Goal: Obtain resource: Obtain resource

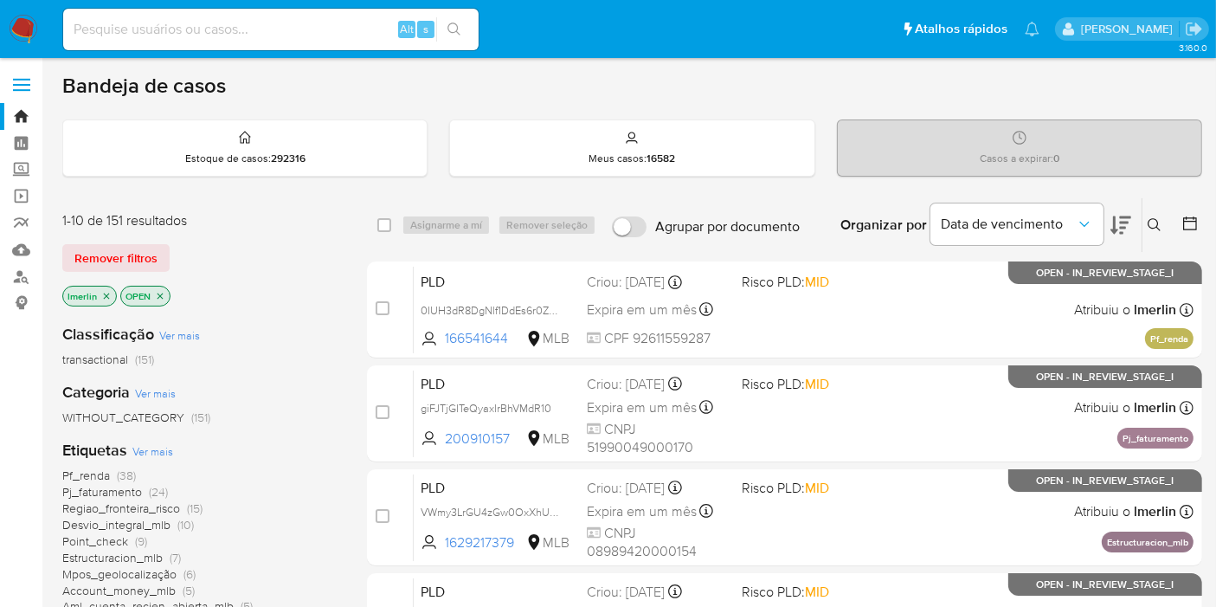
click at [110, 293] on icon "close-filter" at bounding box center [106, 296] width 10 height 10
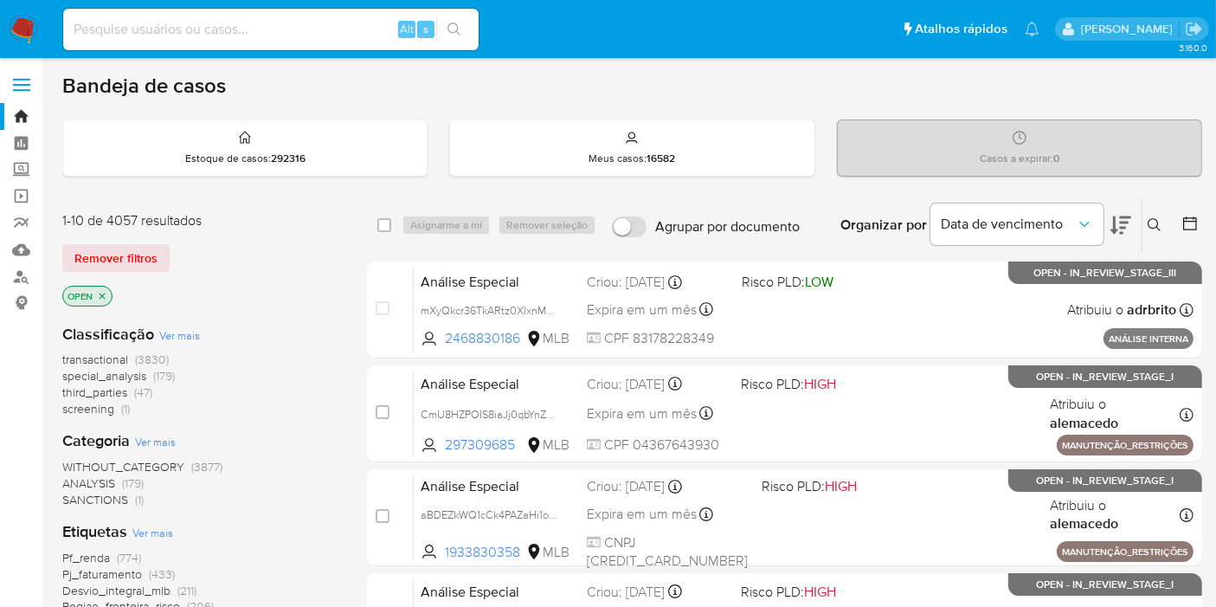
click at [114, 405] on span "screening (1)" at bounding box center [96, 409] width 68 height 16
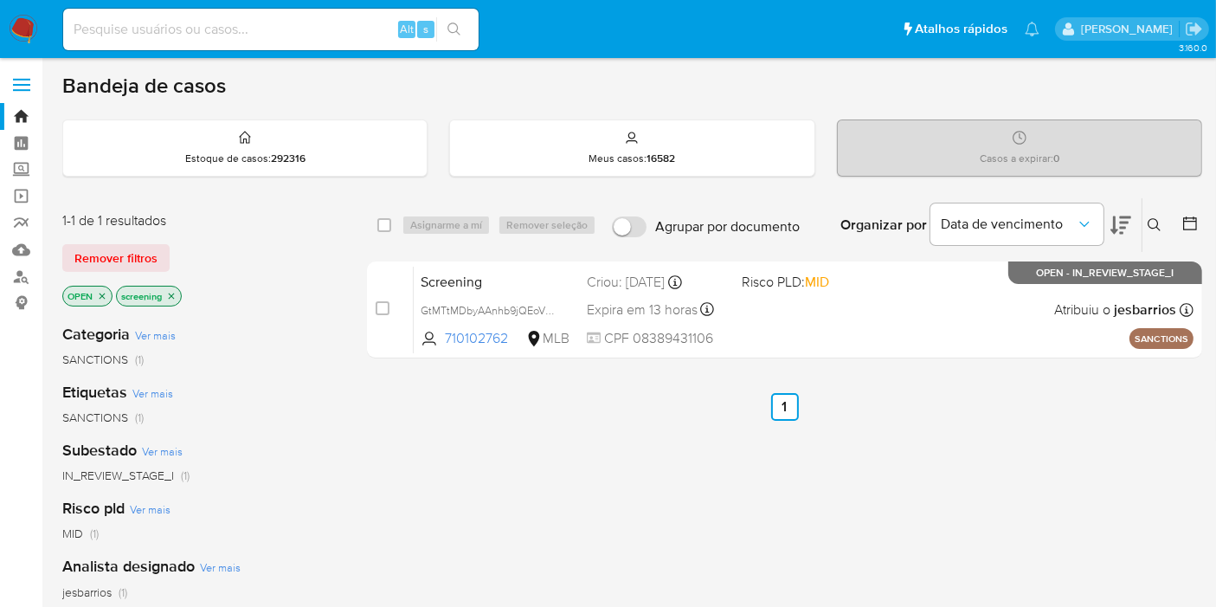
click at [173, 291] on icon "close-filter" at bounding box center [171, 296] width 10 height 10
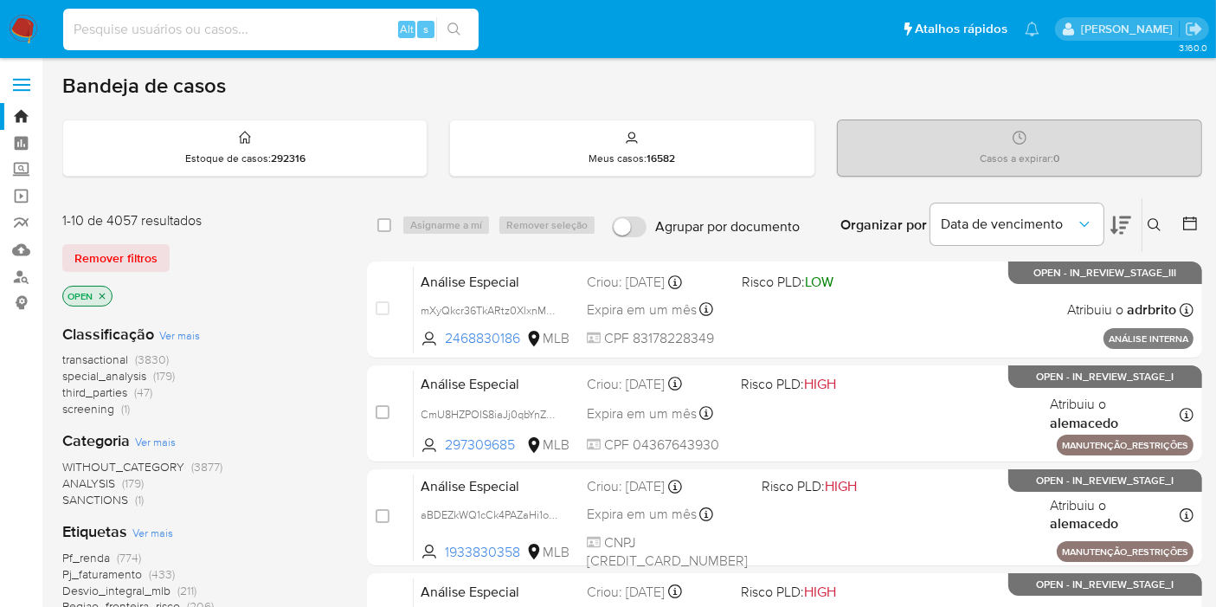
paste input "Fo96W9N5CmdEFWBaGUlX26SJ"
click at [324, 20] on input at bounding box center [271, 29] width 416 height 23
type input "Fo96W9N5CmdEFWBaGUlX26SJ"
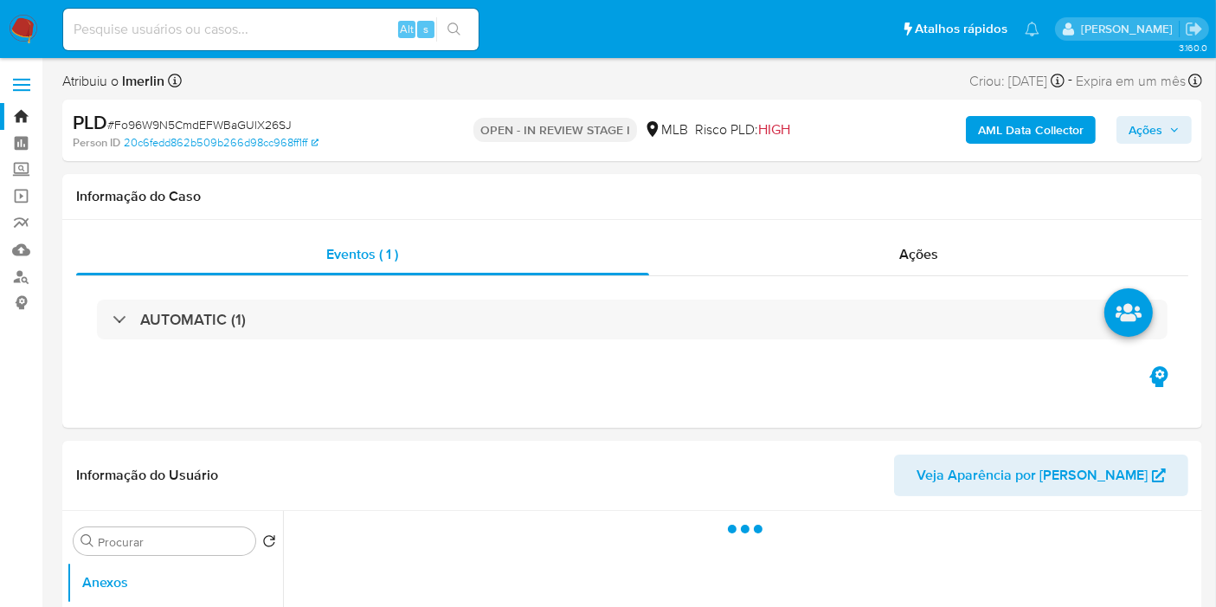
select select "10"
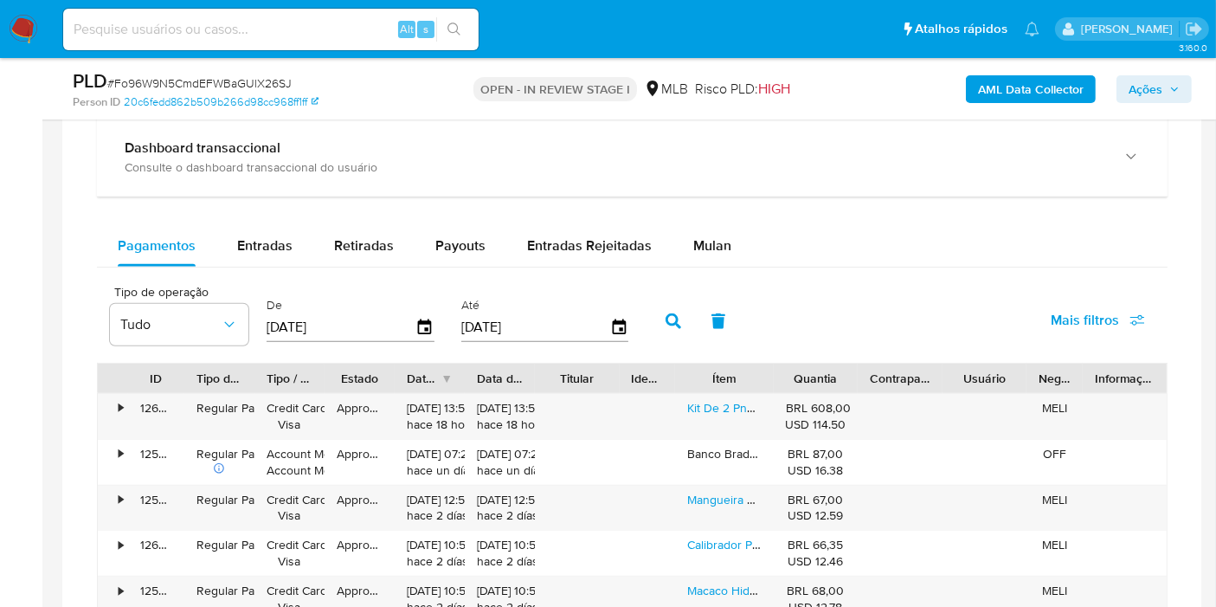
scroll to position [1355, 0]
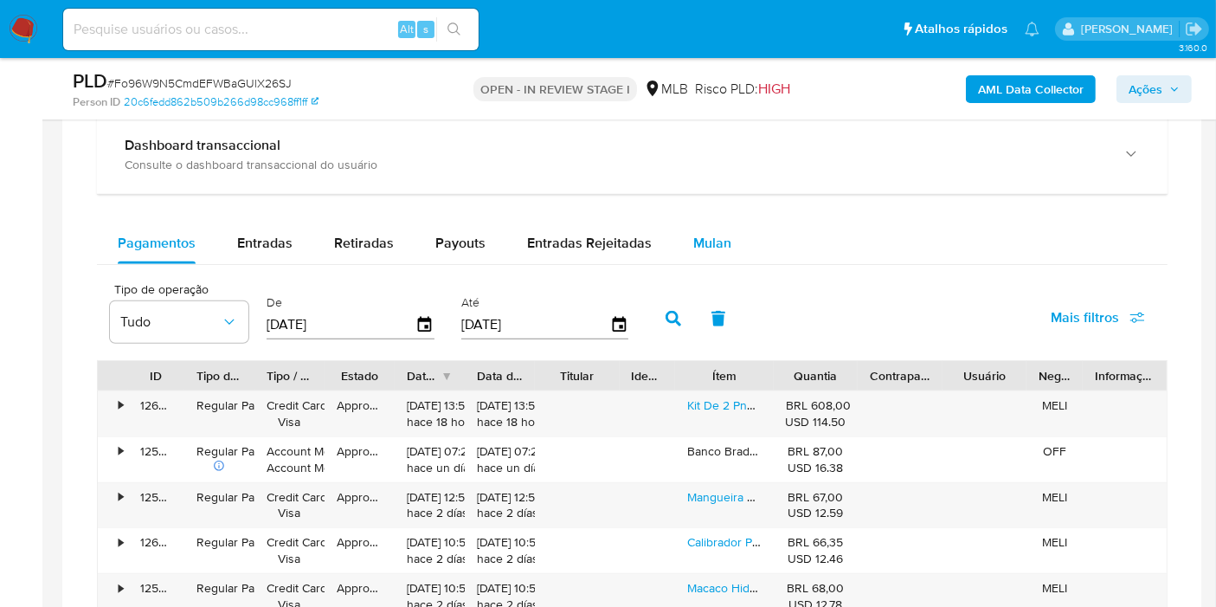
click at [693, 234] on span "Mulan" at bounding box center [712, 243] width 38 height 20
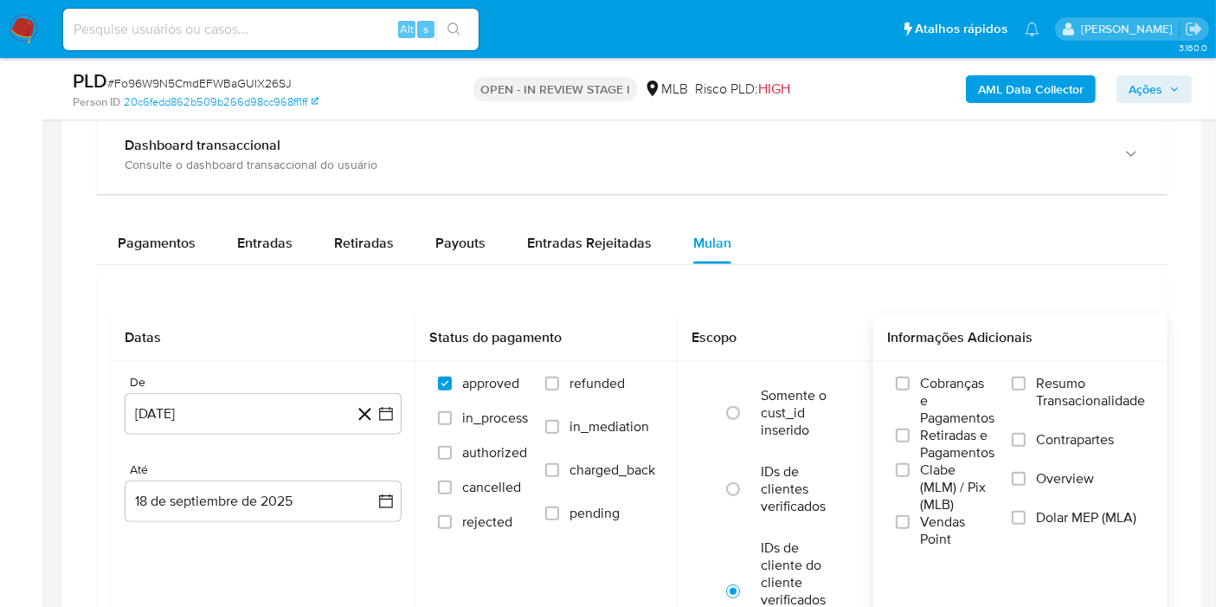
click at [1064, 399] on span "Resumo Transacionalidade" at bounding box center [1090, 392] width 109 height 35
click at [1026, 390] on input "Resumo Transacionalidade" at bounding box center [1019, 384] width 14 height 14
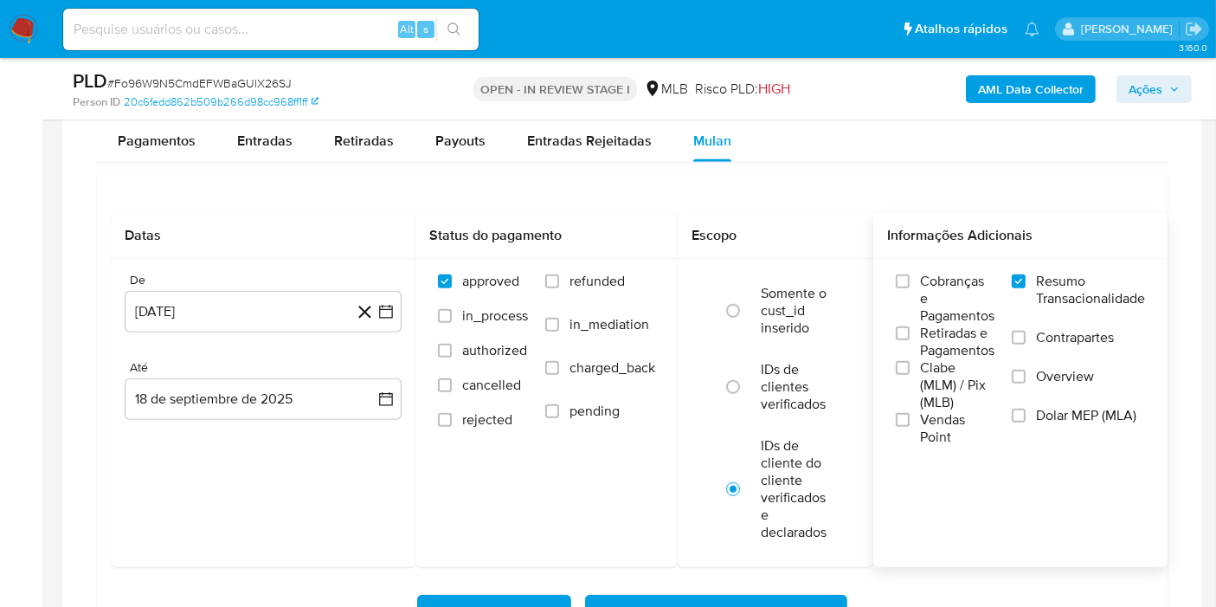
scroll to position [1467, 0]
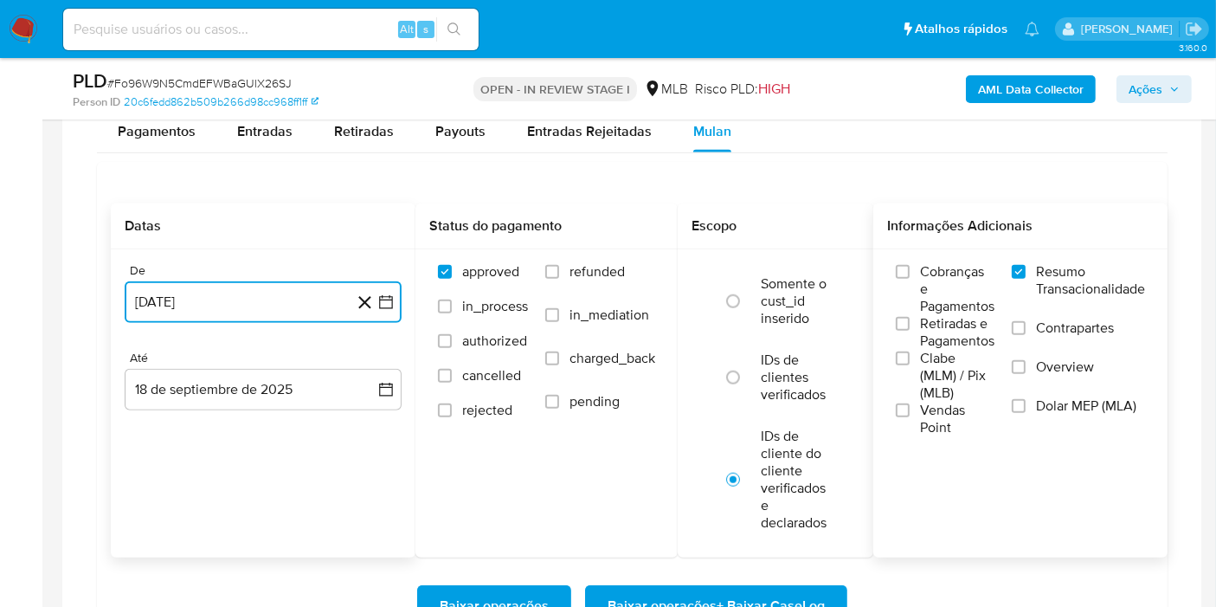
click at [390, 295] on icon "button" at bounding box center [386, 302] width 14 height 14
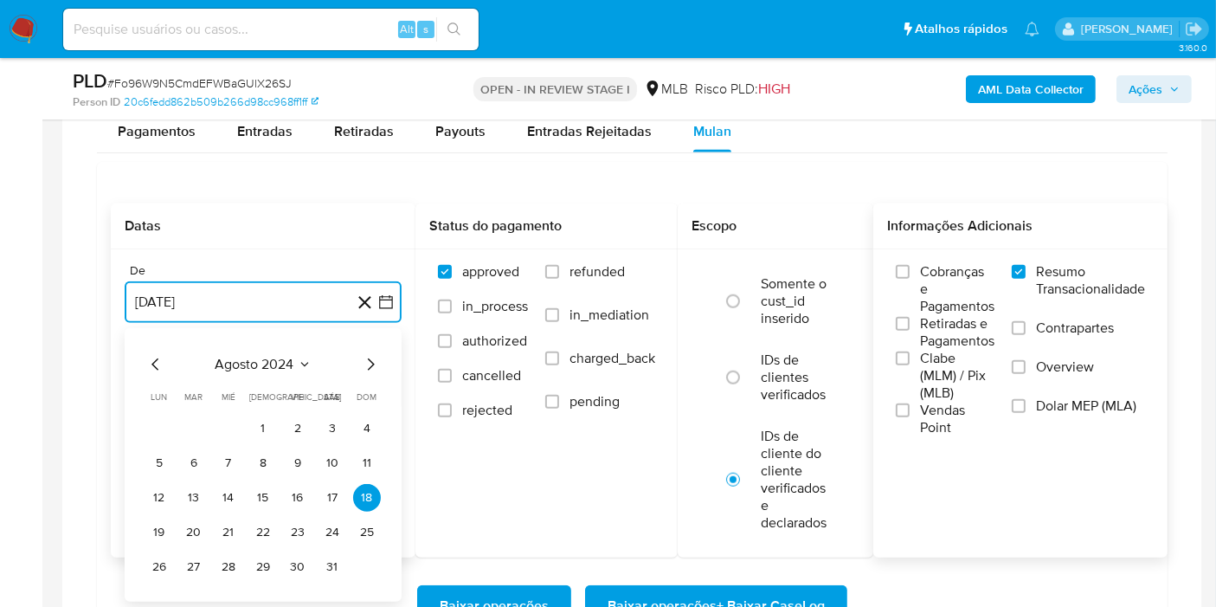
click at [298, 358] on icon "Seleccionar mes y año" at bounding box center [305, 365] width 14 height 14
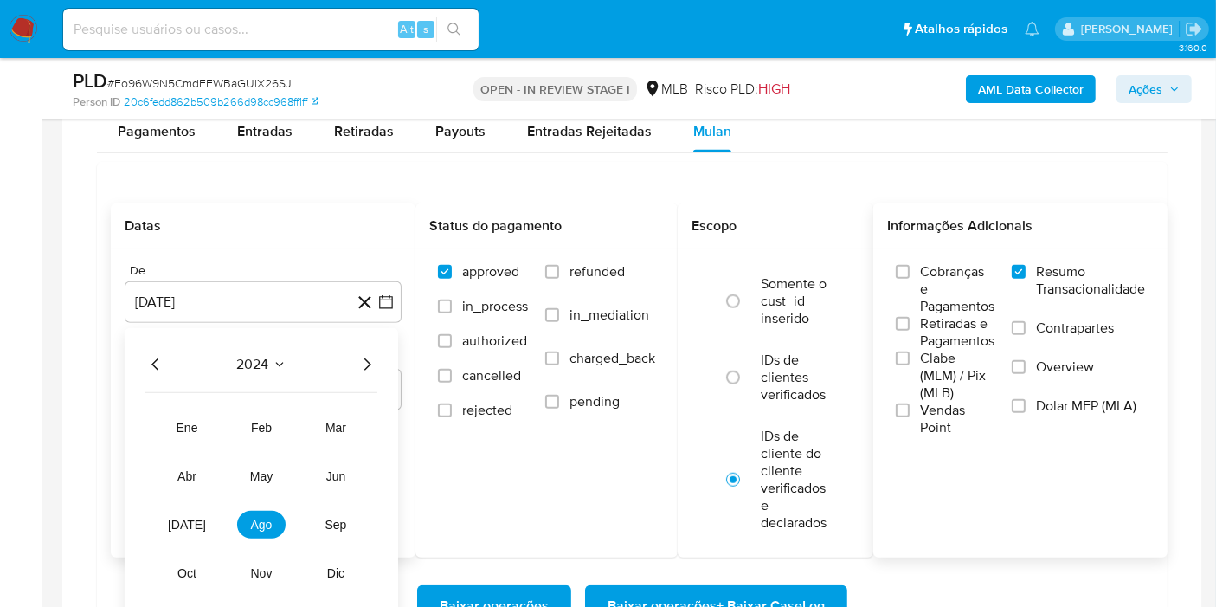
click at [369, 355] on icon "Año siguiente" at bounding box center [367, 364] width 21 height 21
click at [177, 523] on button "[DATE]" at bounding box center [187, 525] width 48 height 28
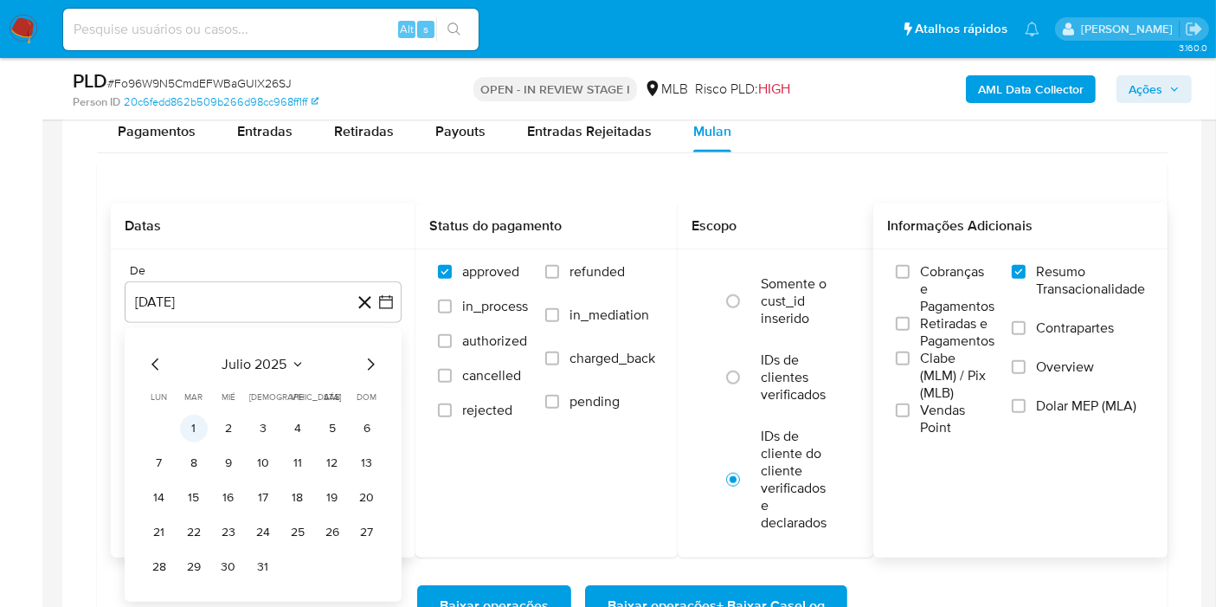
click at [188, 426] on button "1" at bounding box center [194, 429] width 28 height 28
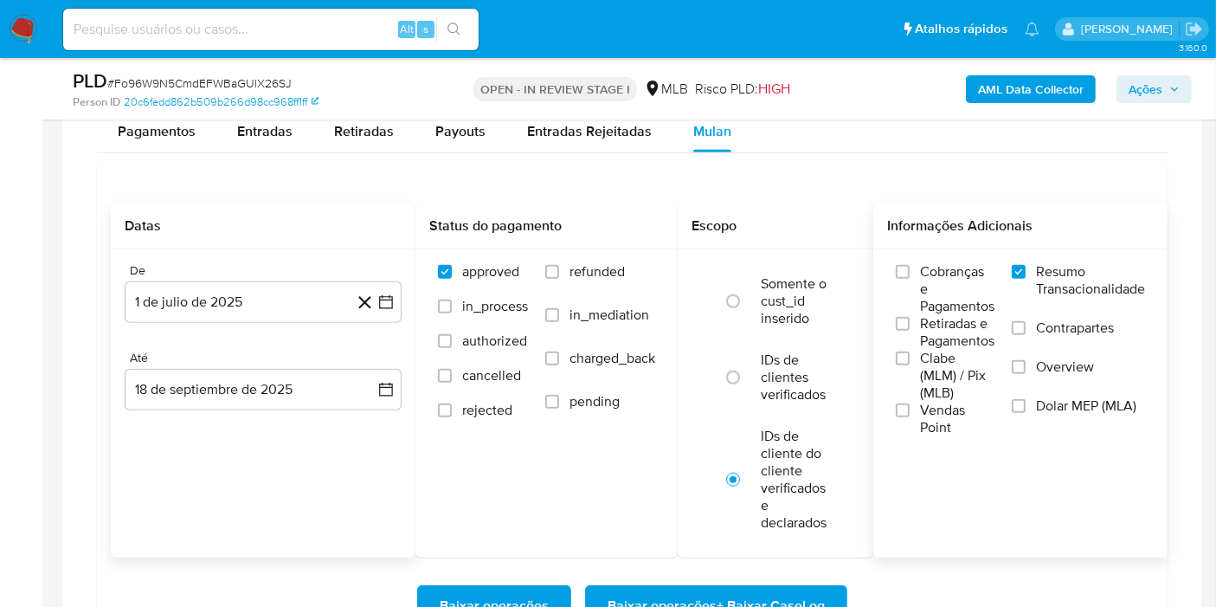
click at [408, 387] on div "De [DATE] [DATE] Até [DATE] [DATE]" at bounding box center [263, 350] width 305 height 203
drag, startPoint x: 408, startPoint y: 387, endPoint x: 376, endPoint y: 380, distance: 32.8
click at [376, 380] on div "De [DATE] [DATE] Até [DATE] [DATE]" at bounding box center [263, 350] width 305 height 203
click at [376, 380] on button "18 de septiembre de 2025" at bounding box center [263, 390] width 277 height 42
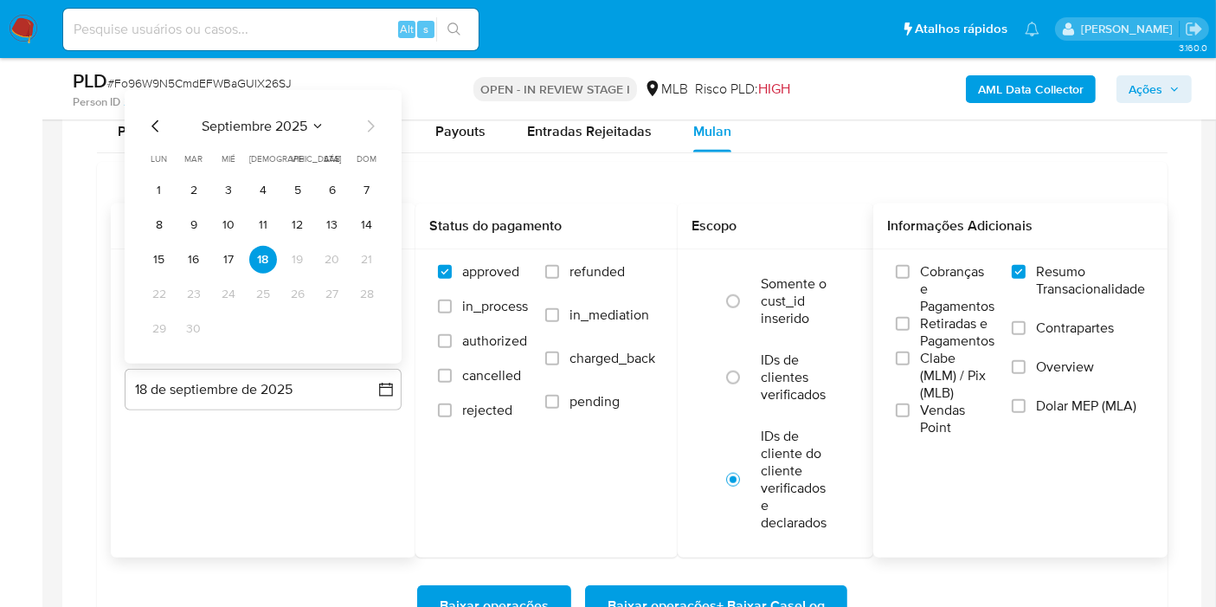
click at [242, 261] on tr "15 16 17 18 19 20 21" at bounding box center [262, 260] width 235 height 28
click at [233, 257] on button "17" at bounding box center [229, 260] width 28 height 28
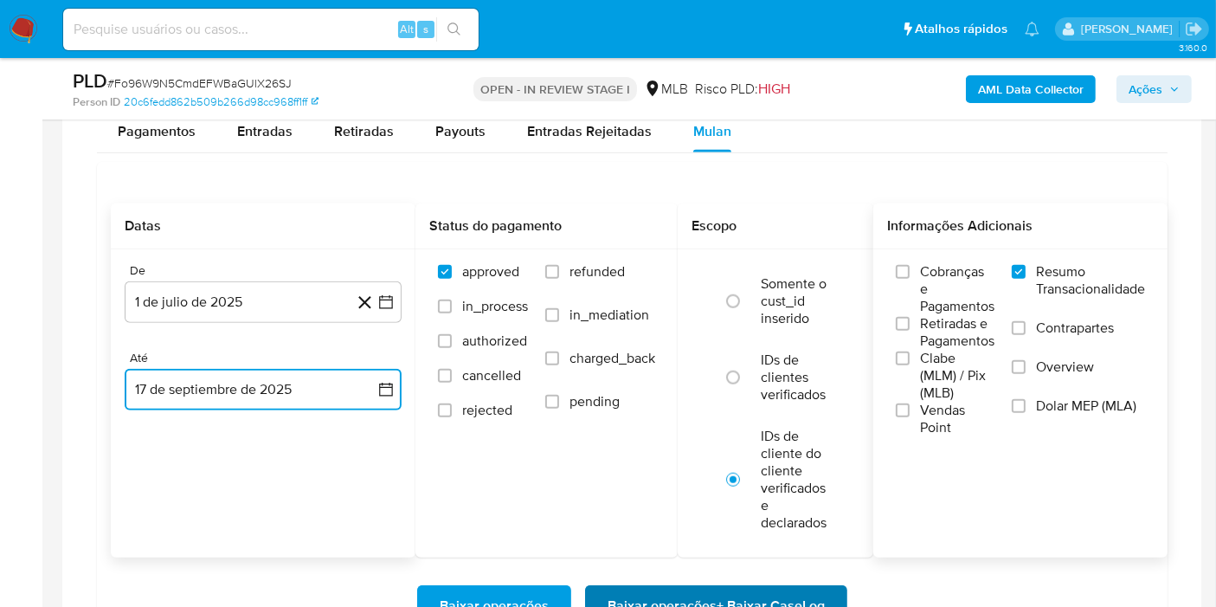
click at [710, 593] on span "Baixar operações + Baixar CaseLog" at bounding box center [716, 606] width 217 height 38
click at [384, 298] on icon "button" at bounding box center [385, 301] width 17 height 17
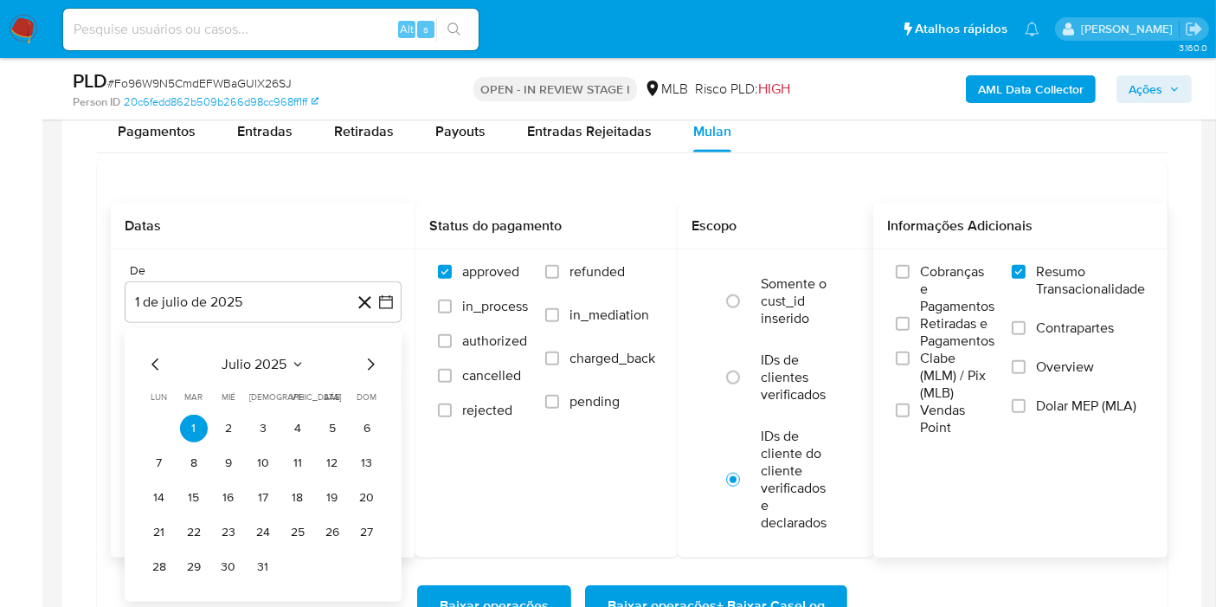
click at [279, 361] on span "julio 2025" at bounding box center [254, 364] width 65 height 17
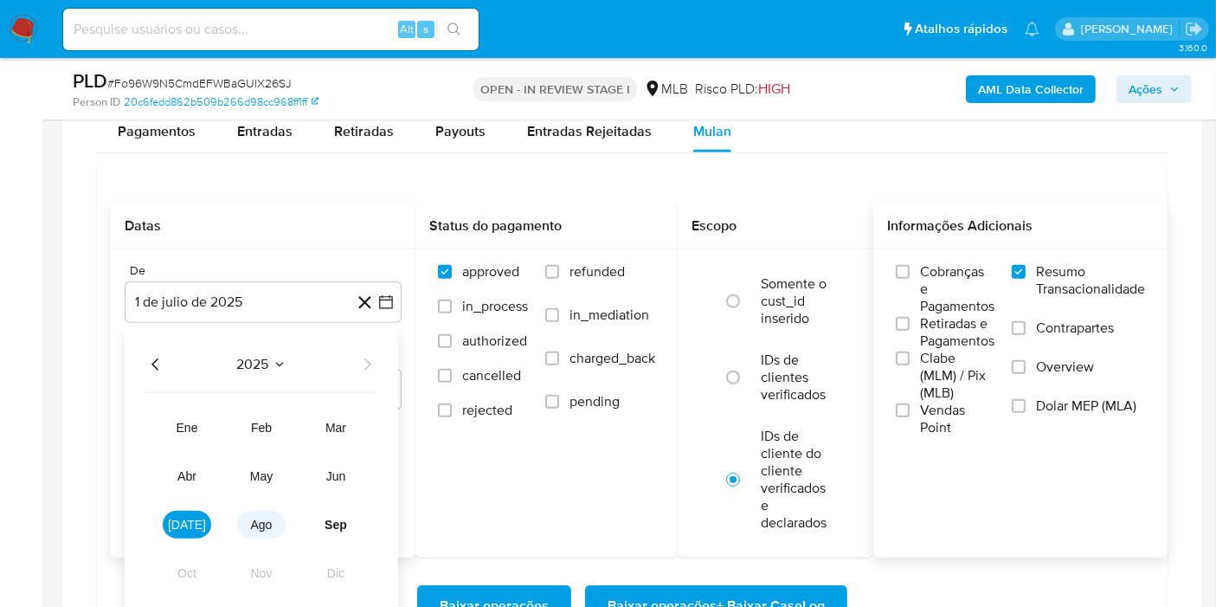
click at [264, 529] on button "ago" at bounding box center [261, 525] width 48 height 28
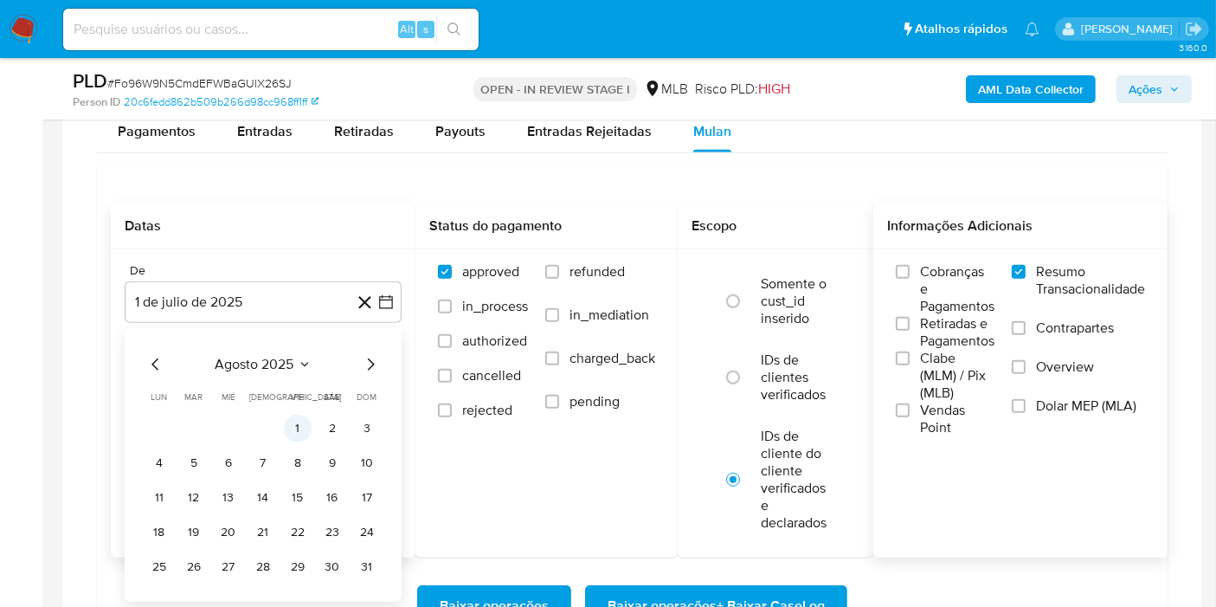
click at [301, 424] on button "1" at bounding box center [298, 429] width 28 height 28
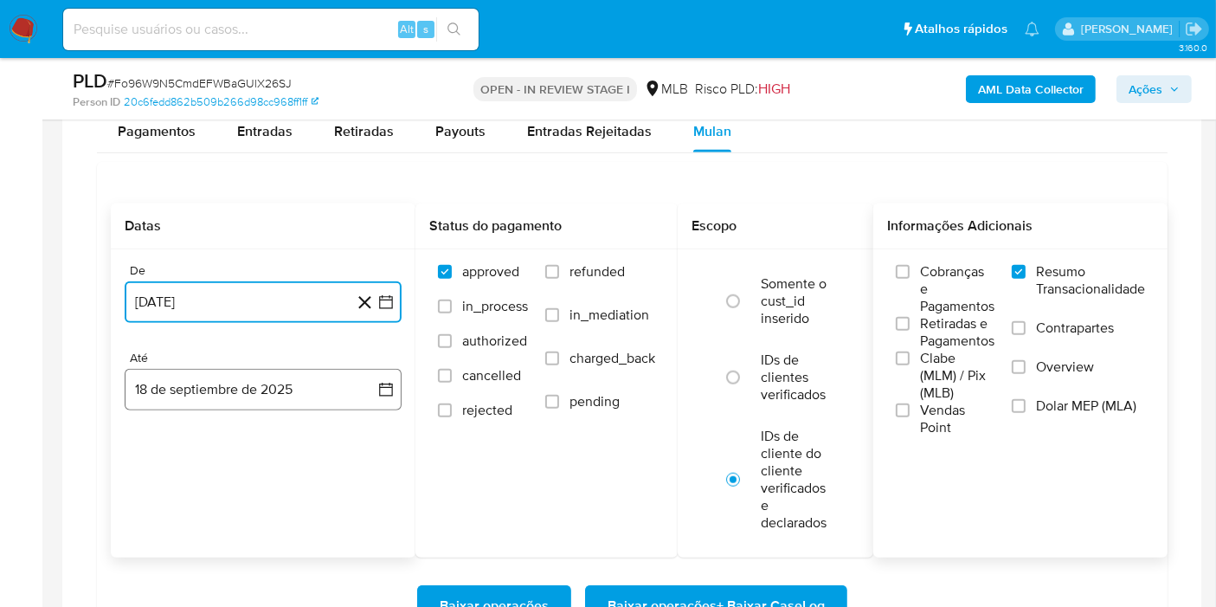
click at [371, 383] on button "18 de septiembre de 2025" at bounding box center [263, 390] width 277 height 42
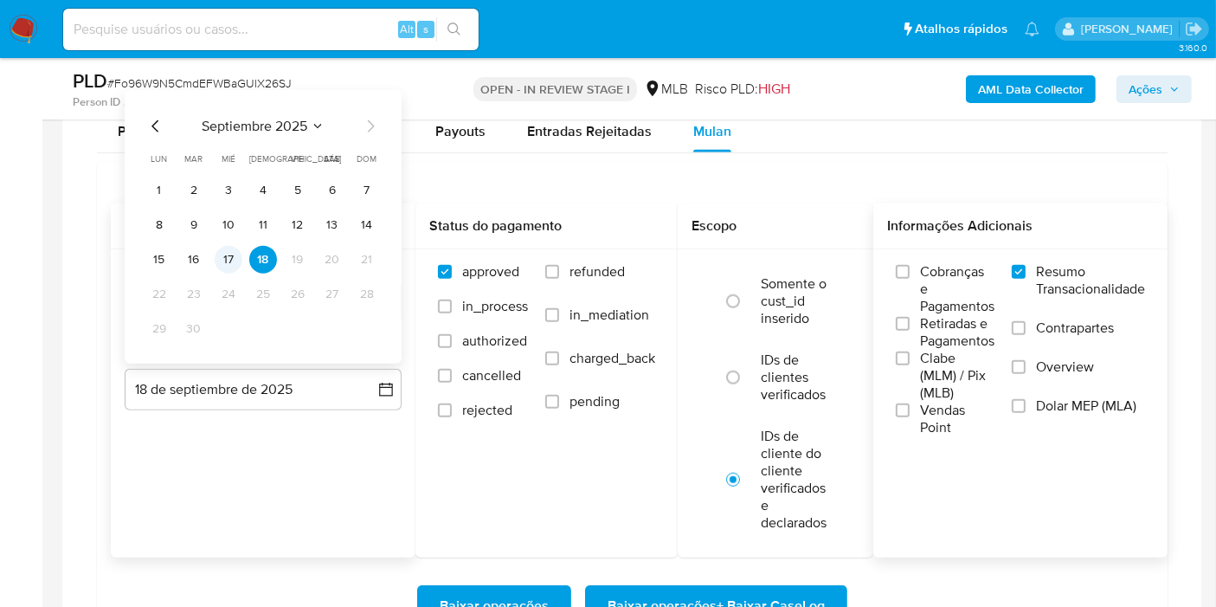
click at [230, 247] on button "17" at bounding box center [229, 260] width 28 height 28
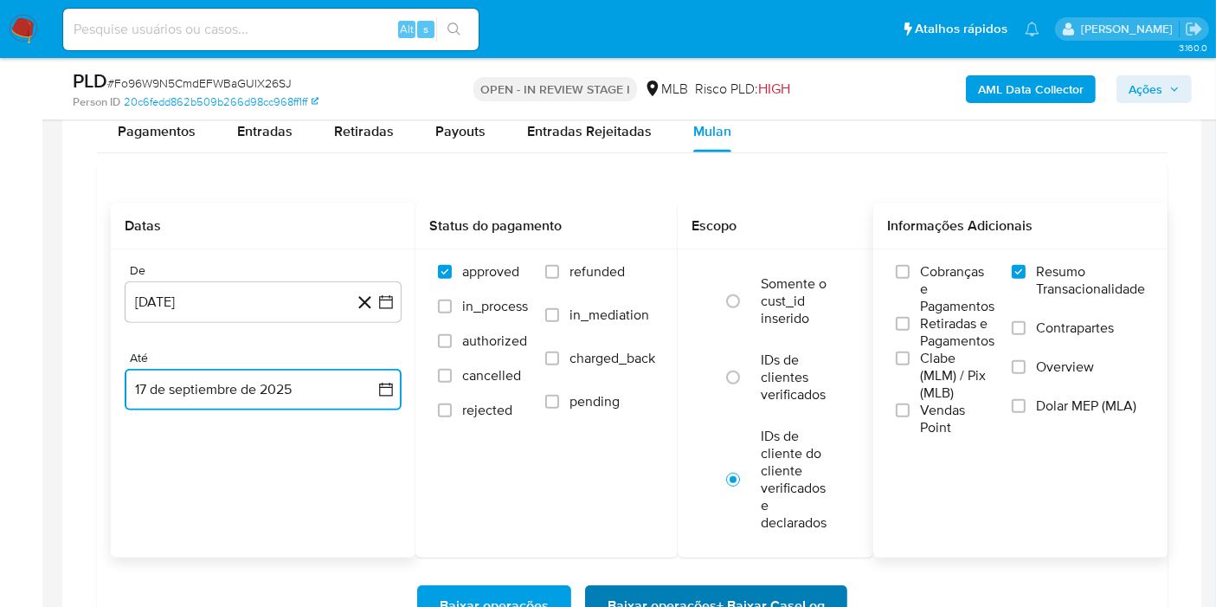
click at [597, 595] on button "Baixar operações + Baixar CaseLog" at bounding box center [716, 606] width 262 height 42
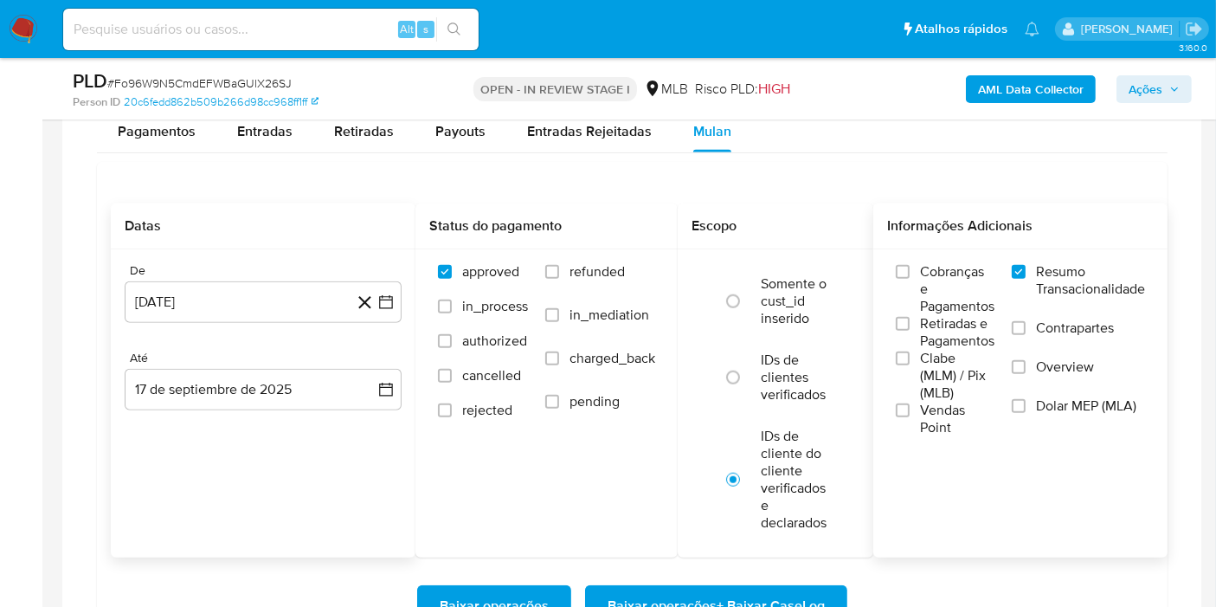
paste input "Fb43ymdXlcofCtKx38EMijlt"
click at [324, 29] on input at bounding box center [271, 29] width 416 height 23
type input "Fb43ymdXlcofCtKx38EMijlt"
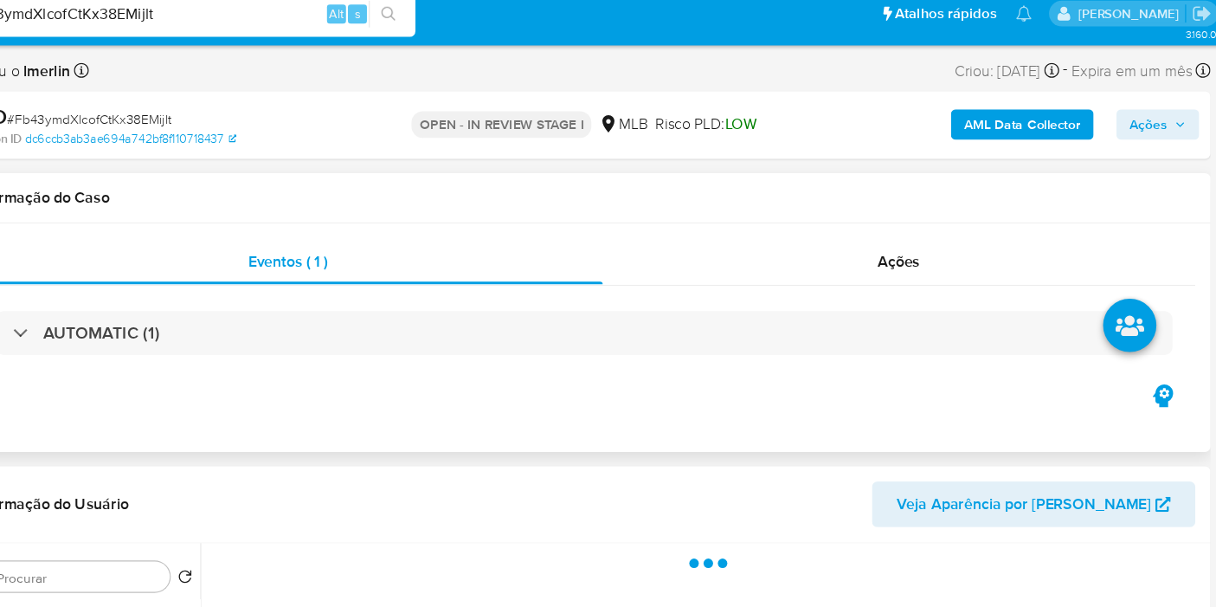
select select "10"
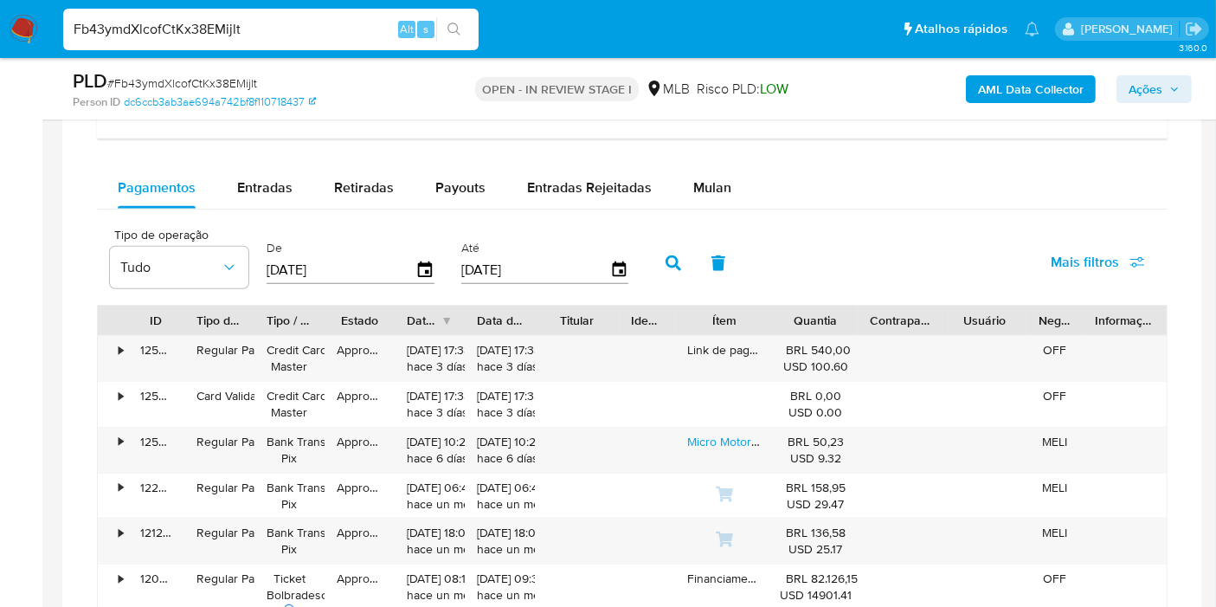
scroll to position [1349, 0]
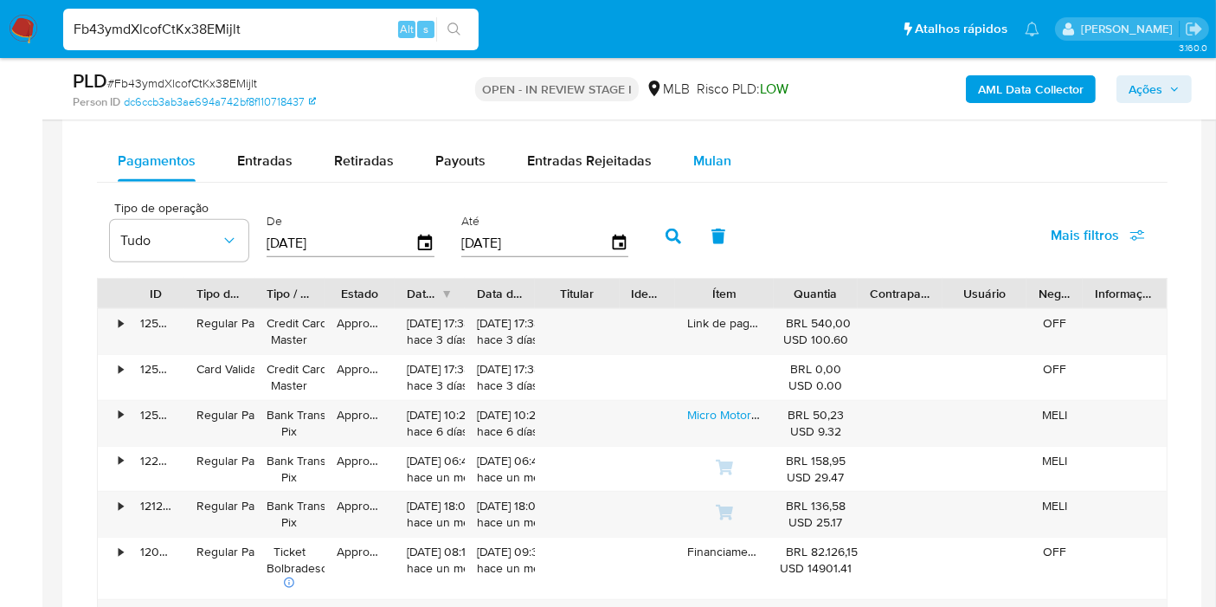
click at [717, 158] on span "Mulan" at bounding box center [712, 161] width 38 height 20
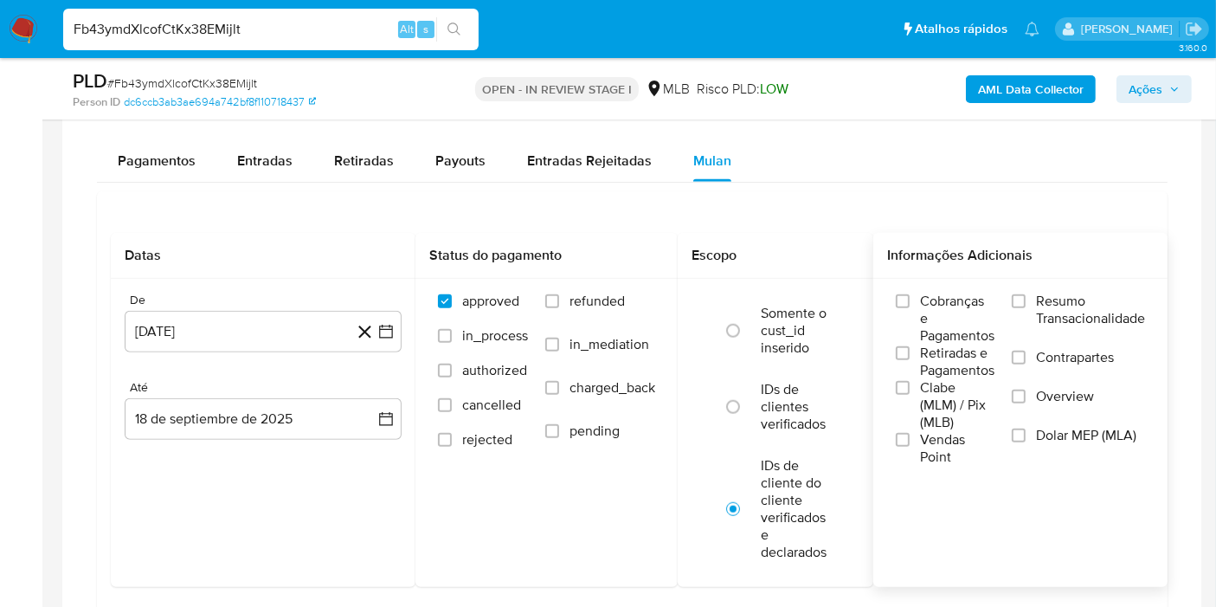
click at [1054, 313] on span "Resumo Transacionalidade" at bounding box center [1090, 310] width 109 height 35
click at [1026, 308] on input "Resumo Transacionalidade" at bounding box center [1019, 301] width 14 height 14
click at [391, 327] on icon "button" at bounding box center [386, 333] width 14 height 14
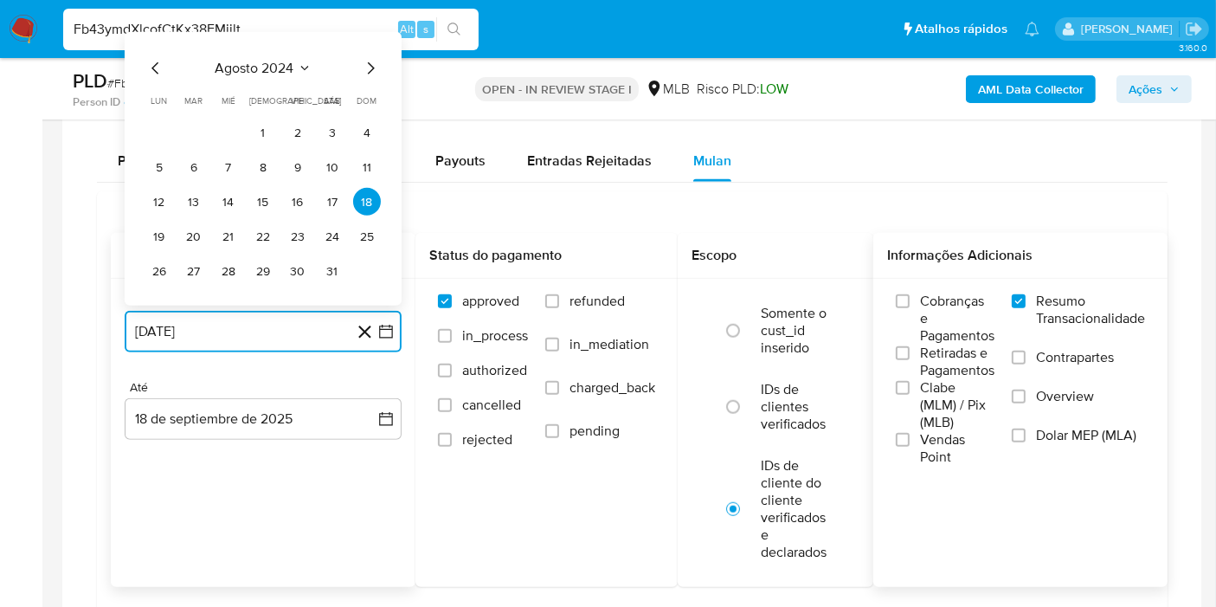
click at [281, 60] on span "agosto 2024" at bounding box center [255, 68] width 79 height 17
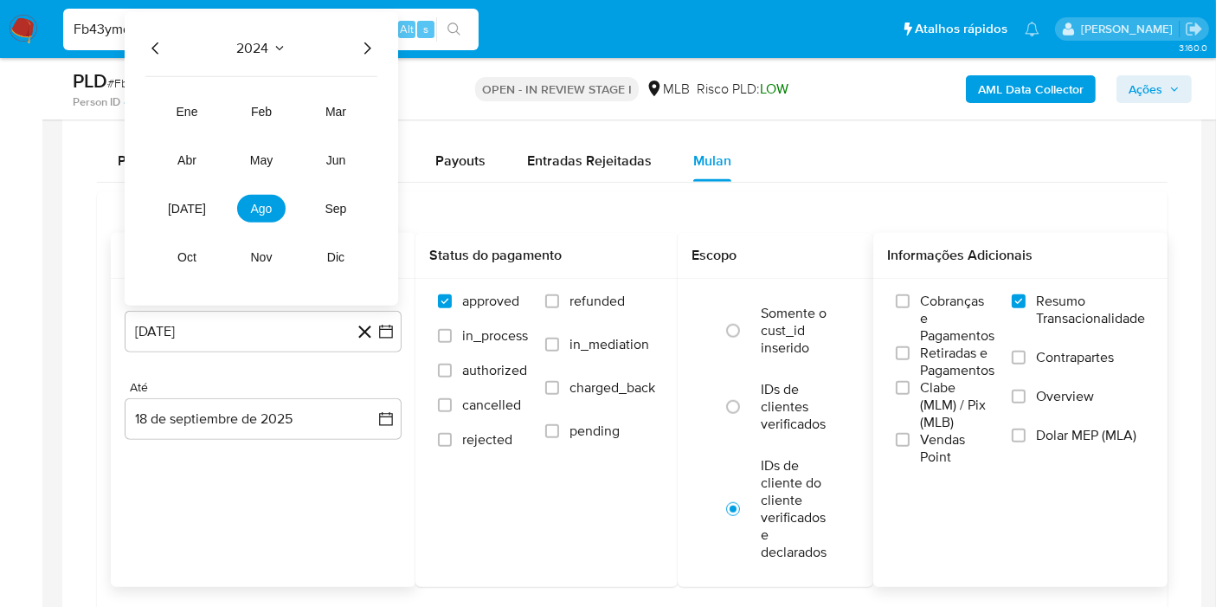
click at [365, 43] on icon "Año siguiente" at bounding box center [367, 48] width 21 height 21
click at [254, 195] on button "ago" at bounding box center [261, 209] width 48 height 28
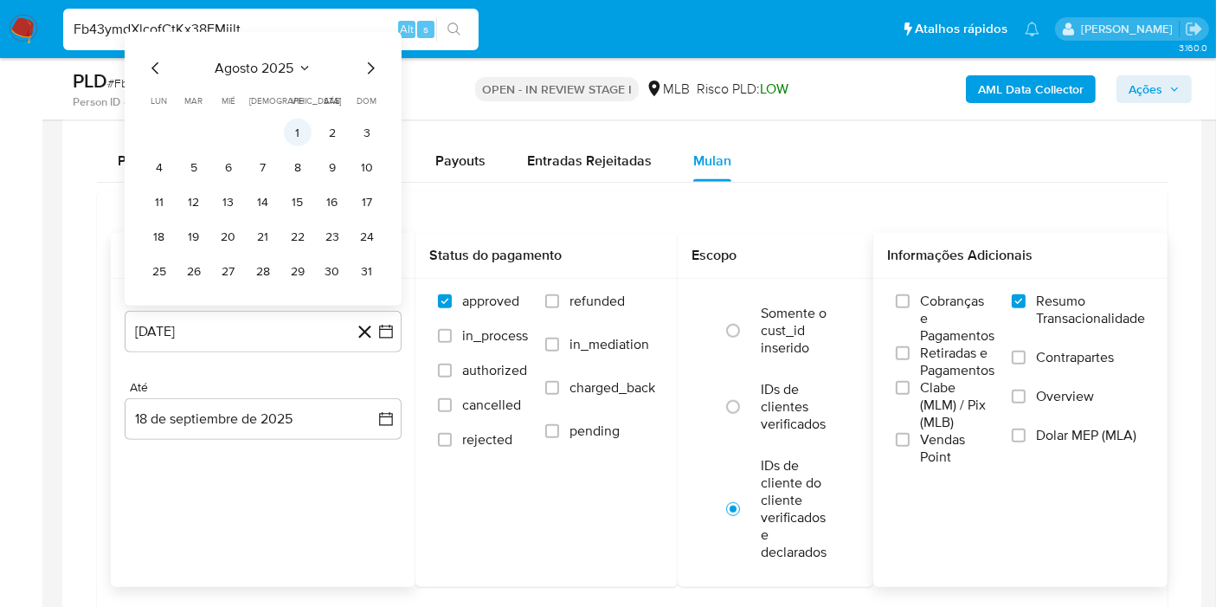
click at [294, 132] on button "1" at bounding box center [298, 133] width 28 height 28
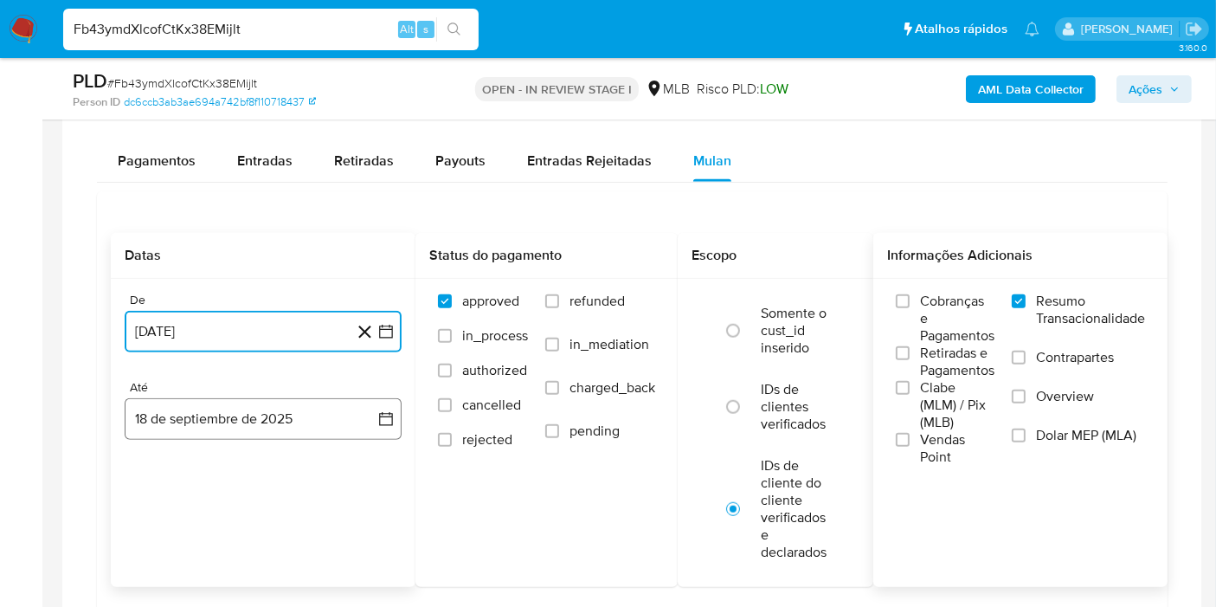
click at [367, 424] on button "18 de septiembre de 2025" at bounding box center [263, 419] width 277 height 42
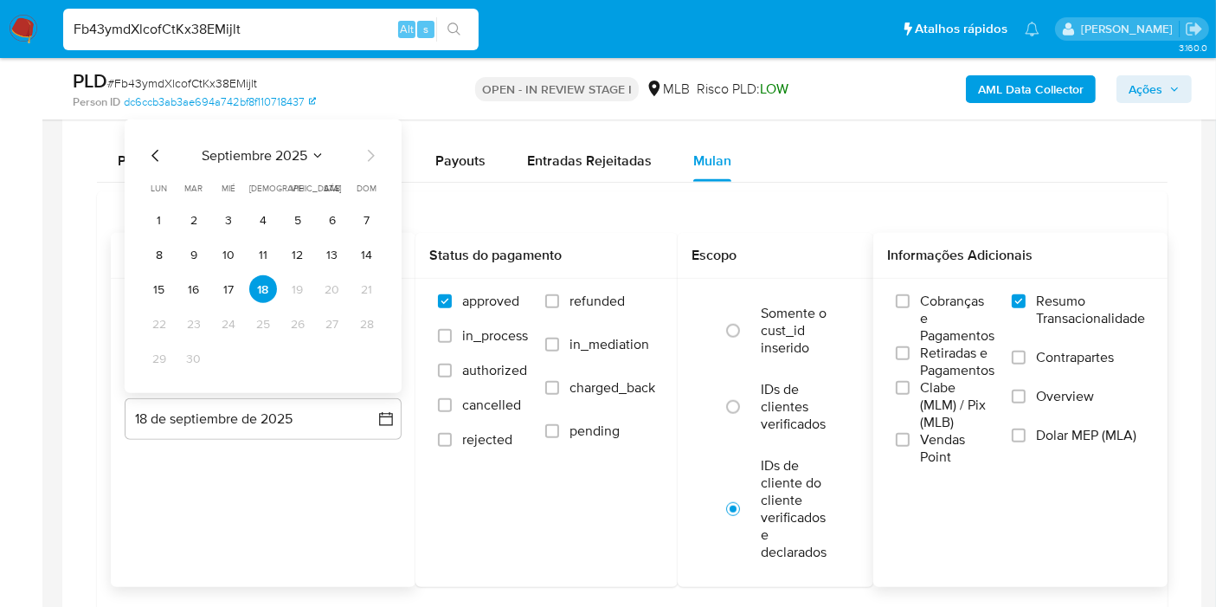
click at [242, 295] on tr "15 16 17 18 19 20 21" at bounding box center [262, 289] width 235 height 28
click at [237, 293] on button "17" at bounding box center [229, 289] width 28 height 28
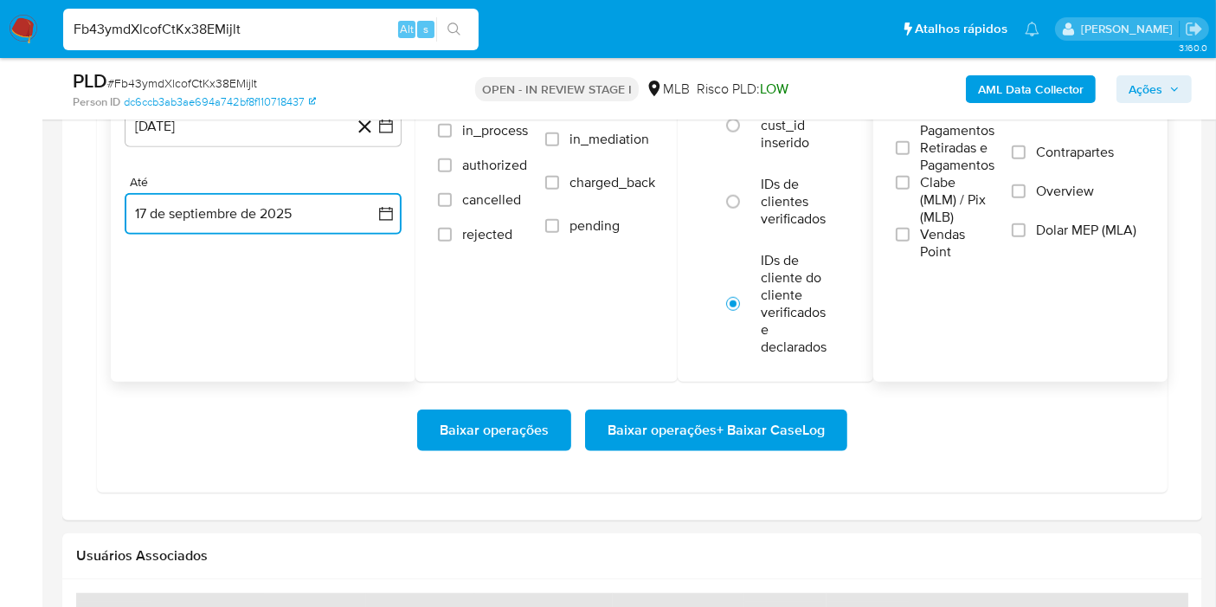
scroll to position [1567, 0]
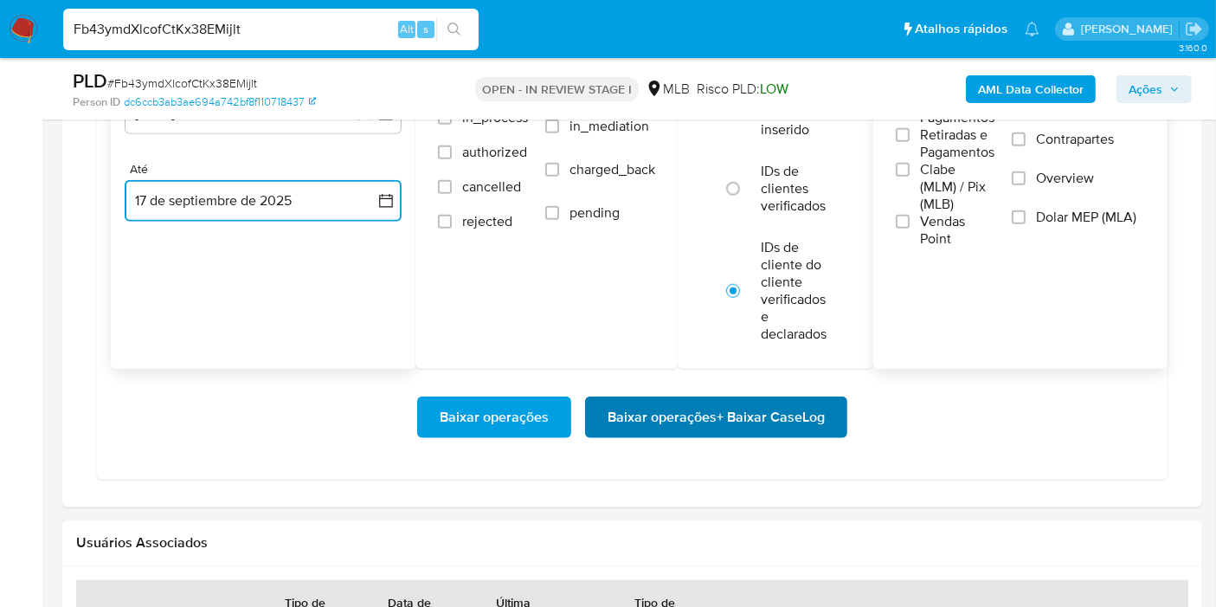
click at [755, 410] on span "Baixar operações + Baixar CaseLog" at bounding box center [716, 417] width 217 height 38
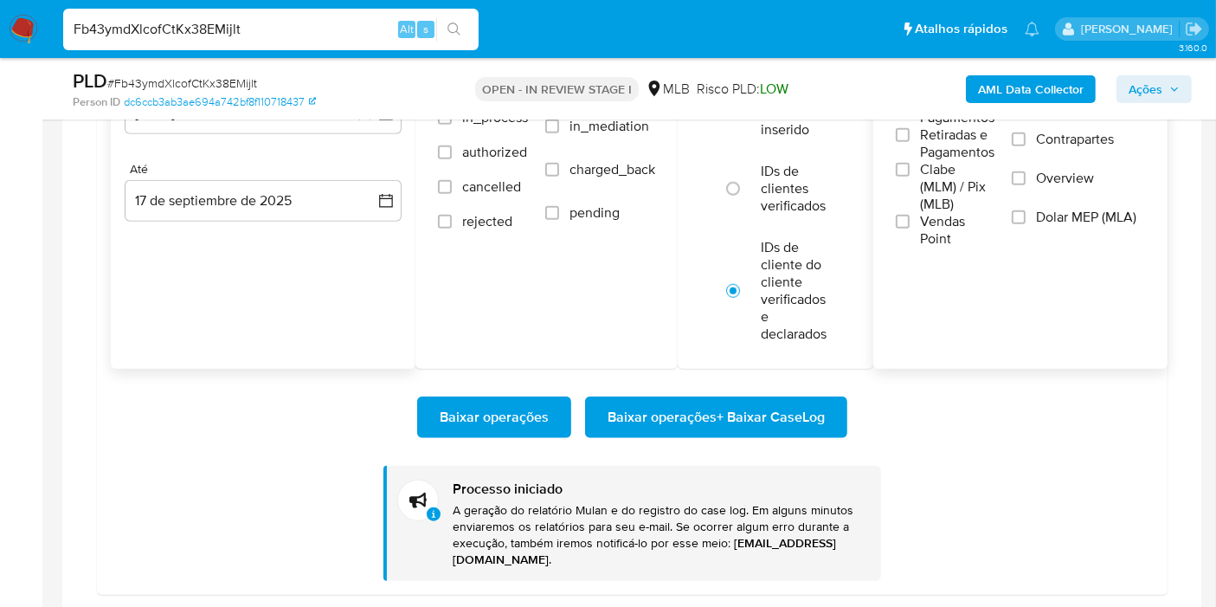
click at [339, 18] on input "Fb43ymdXlcofCtKx38EMijlt" at bounding box center [271, 29] width 416 height 23
paste input "zVVatD2Zotf5CCFByNZb8Rpg"
type input "zVVatD2Zotf5CCFByNZb8Rpg"
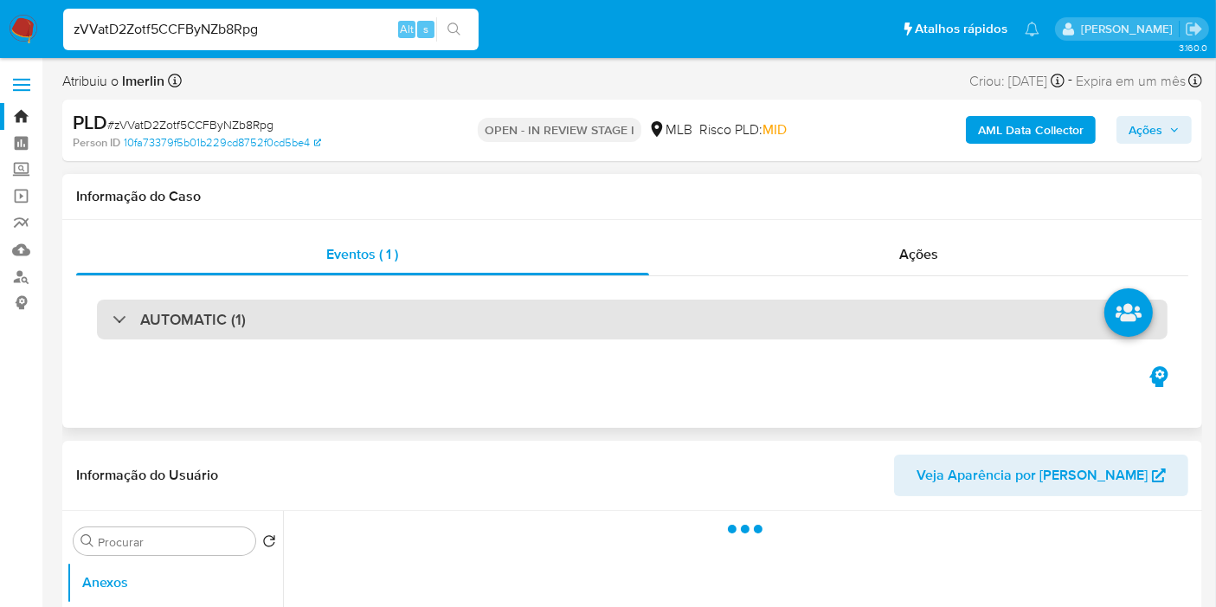
select select "10"
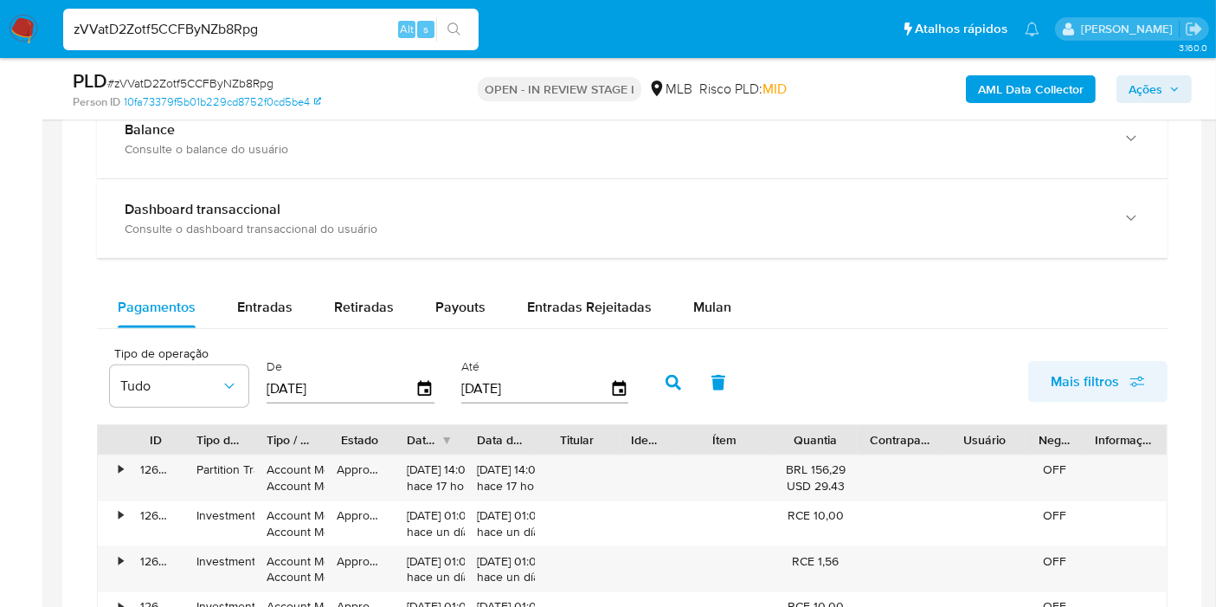
scroll to position [1294, 0]
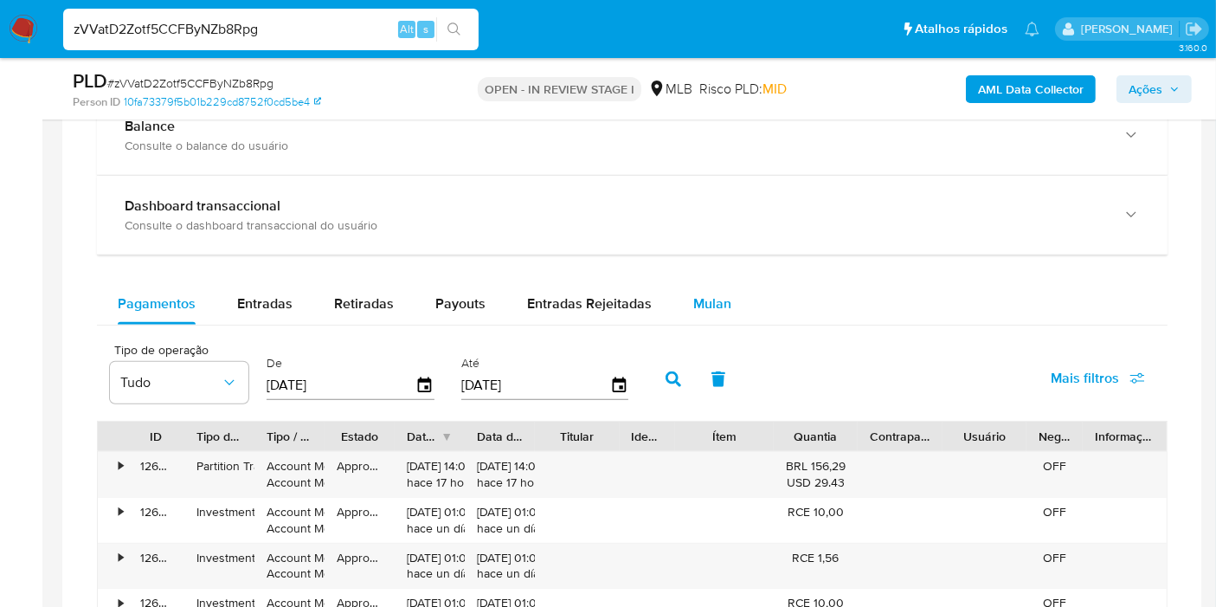
click at [715, 286] on div "Mulan" at bounding box center [712, 304] width 38 height 42
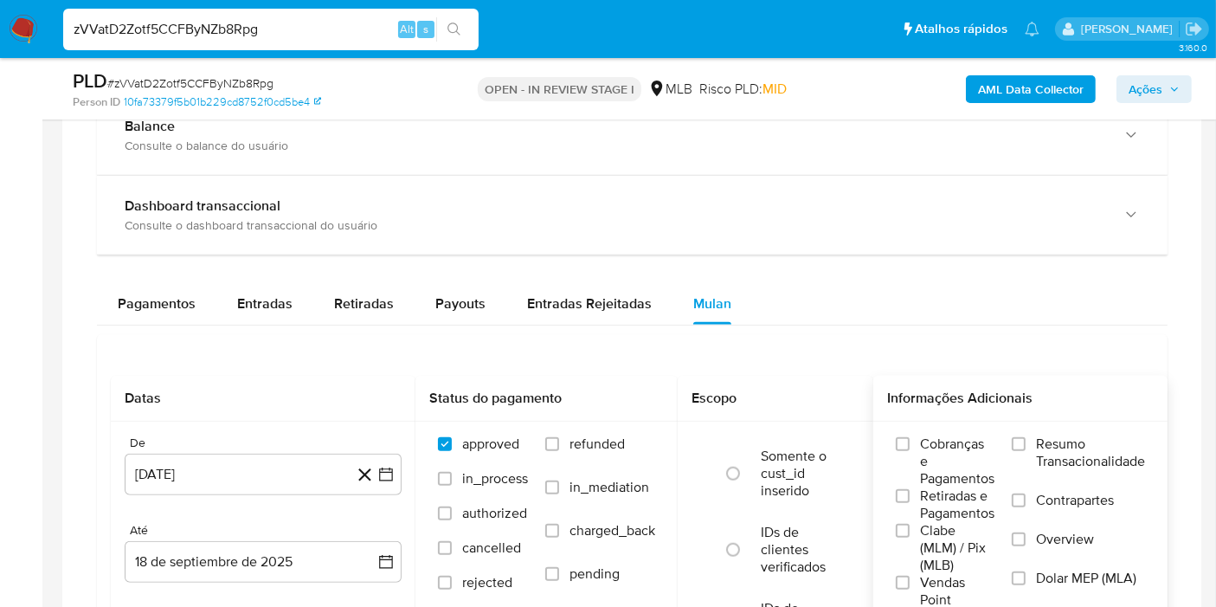
click at [1036, 451] on label "Resumo Transacionalidade" at bounding box center [1078, 463] width 133 height 56
click at [1026, 451] on input "Resumo Transacionalidade" at bounding box center [1019, 444] width 14 height 14
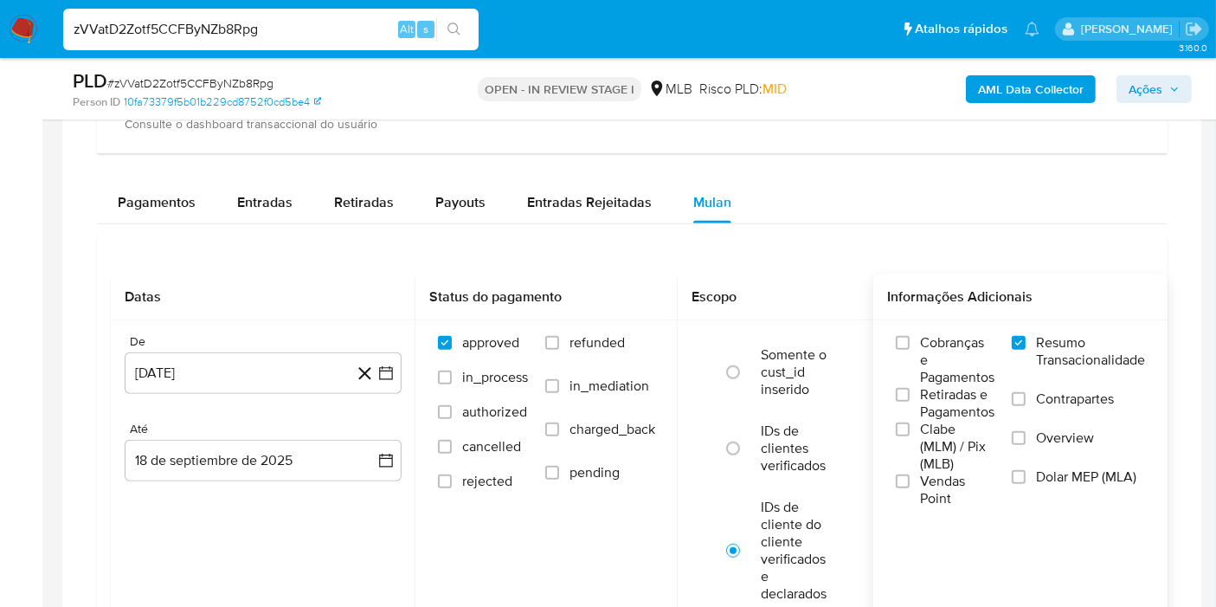
scroll to position [1399, 0]
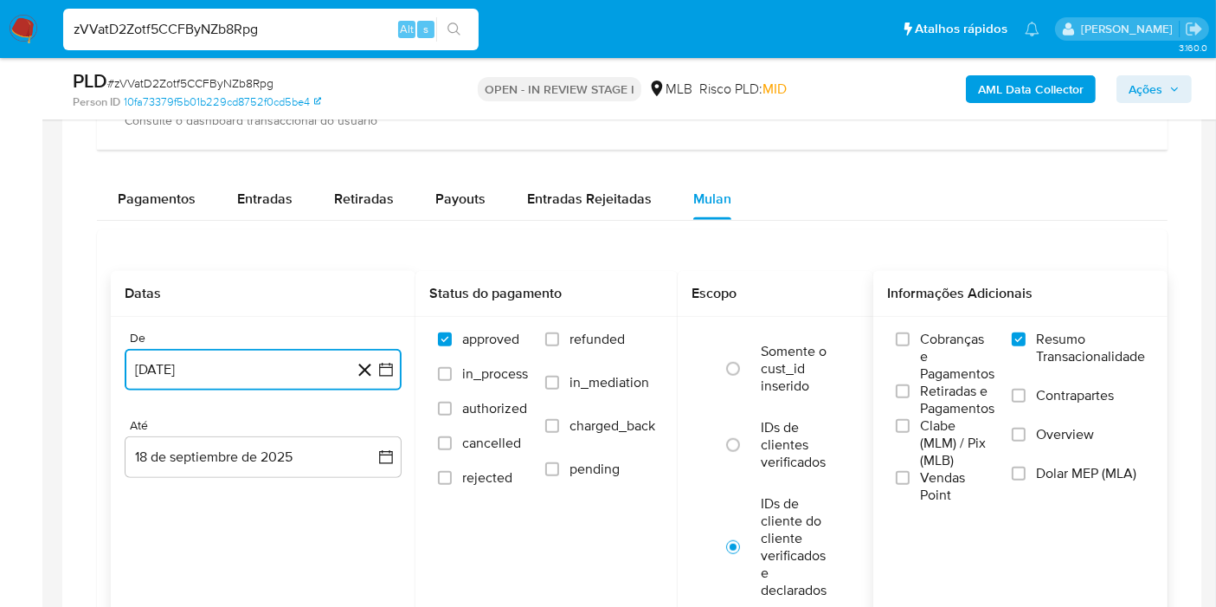
click at [385, 366] on icon "button" at bounding box center [385, 369] width 17 height 17
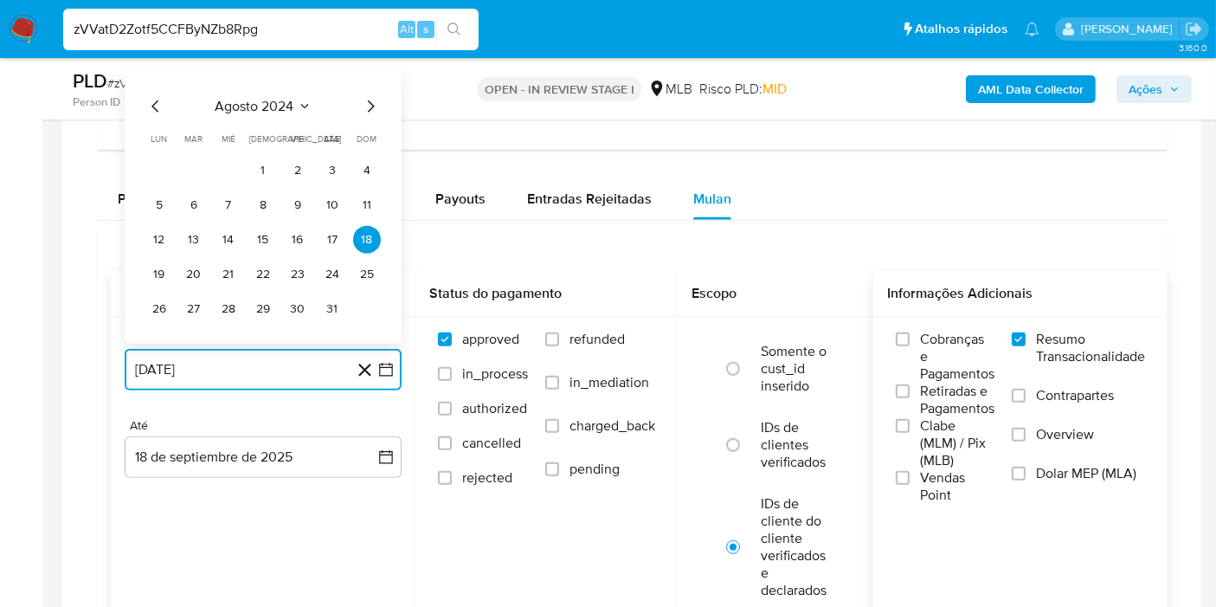
click at [298, 107] on icon "Seleccionar mes y año" at bounding box center [305, 107] width 14 height 14
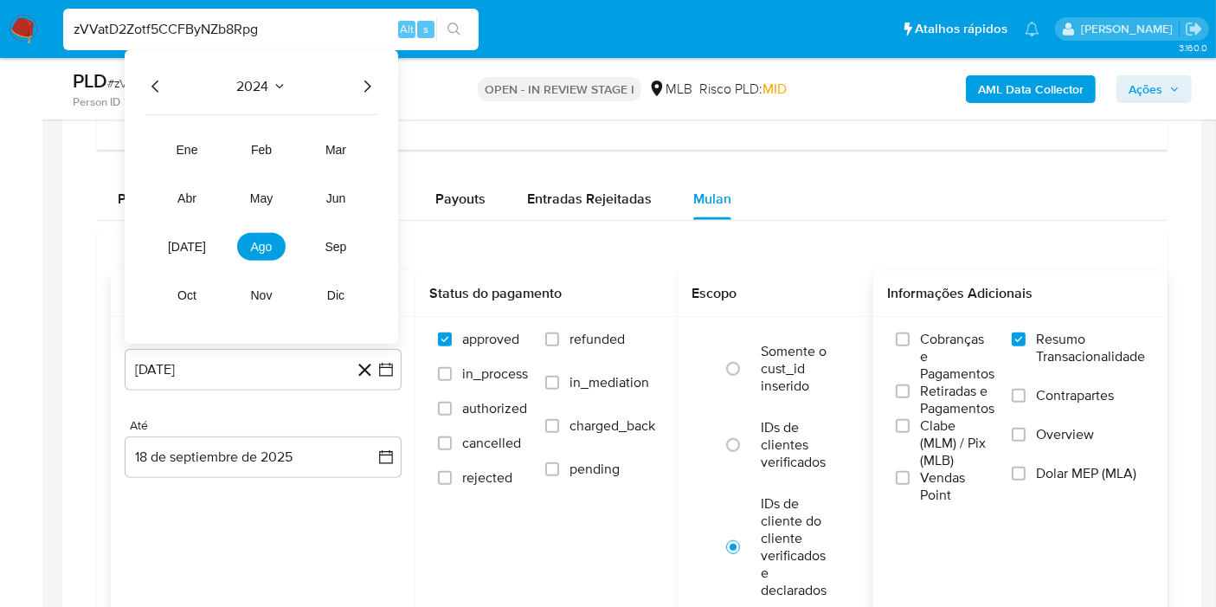
click at [371, 80] on icon "Año siguiente" at bounding box center [367, 86] width 21 height 21
click at [264, 233] on button "ago" at bounding box center [261, 247] width 48 height 28
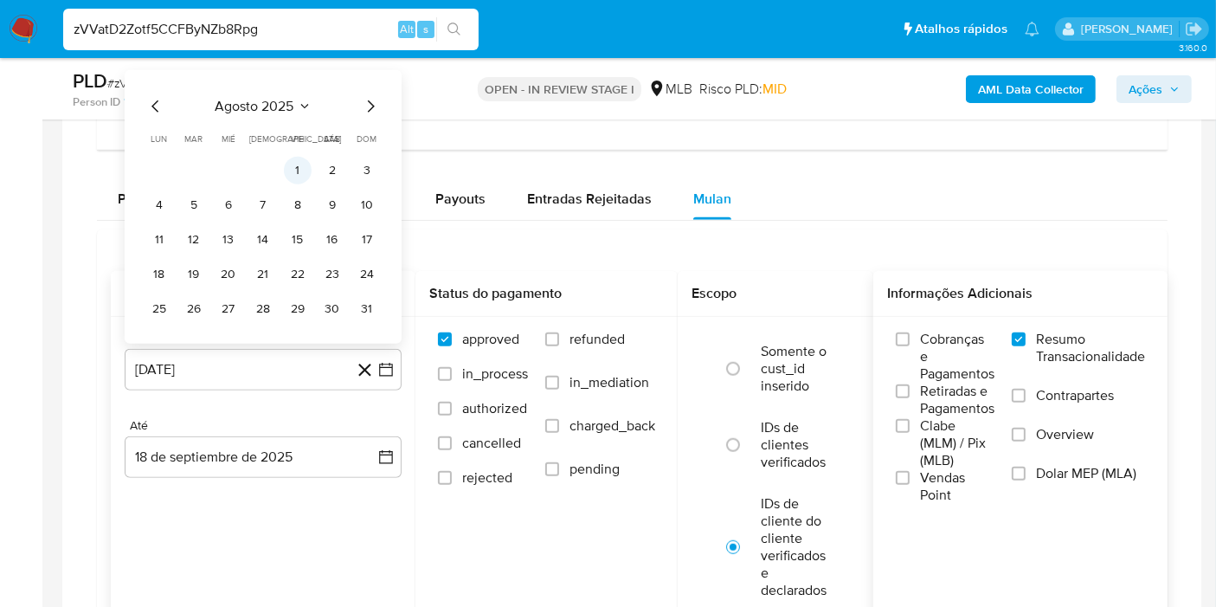
click at [299, 167] on button "1" at bounding box center [298, 171] width 28 height 28
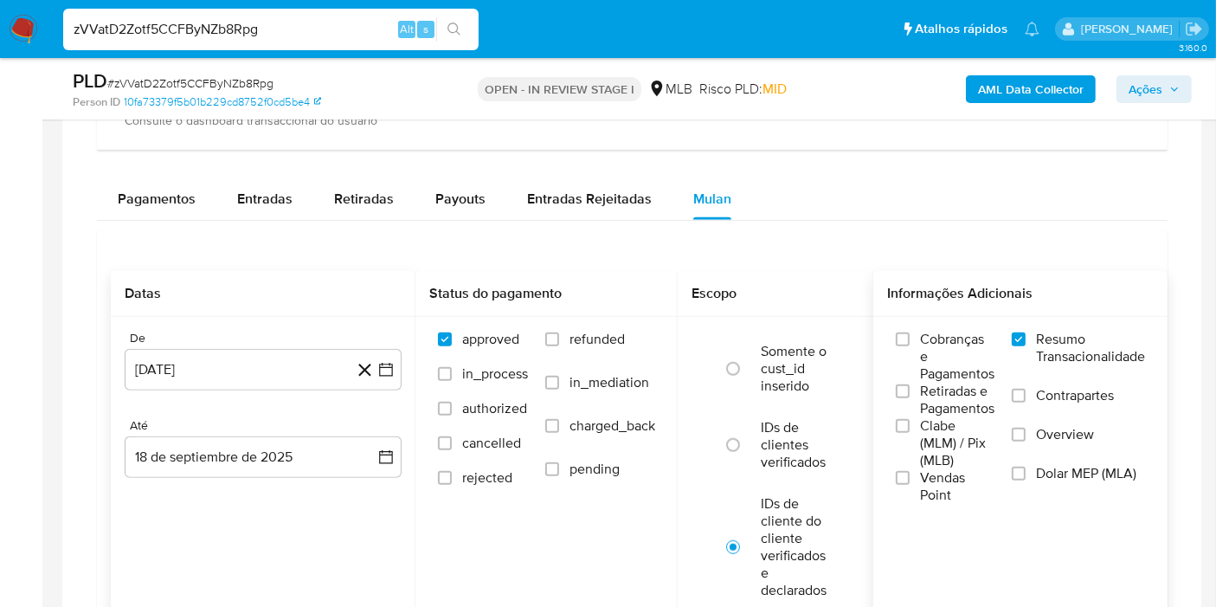
click at [359, 479] on div "De [DATE] [DATE] Até [DATE] [DATE]" at bounding box center [263, 418] width 305 height 203
click at [377, 460] on icon "button" at bounding box center [385, 456] width 17 height 17
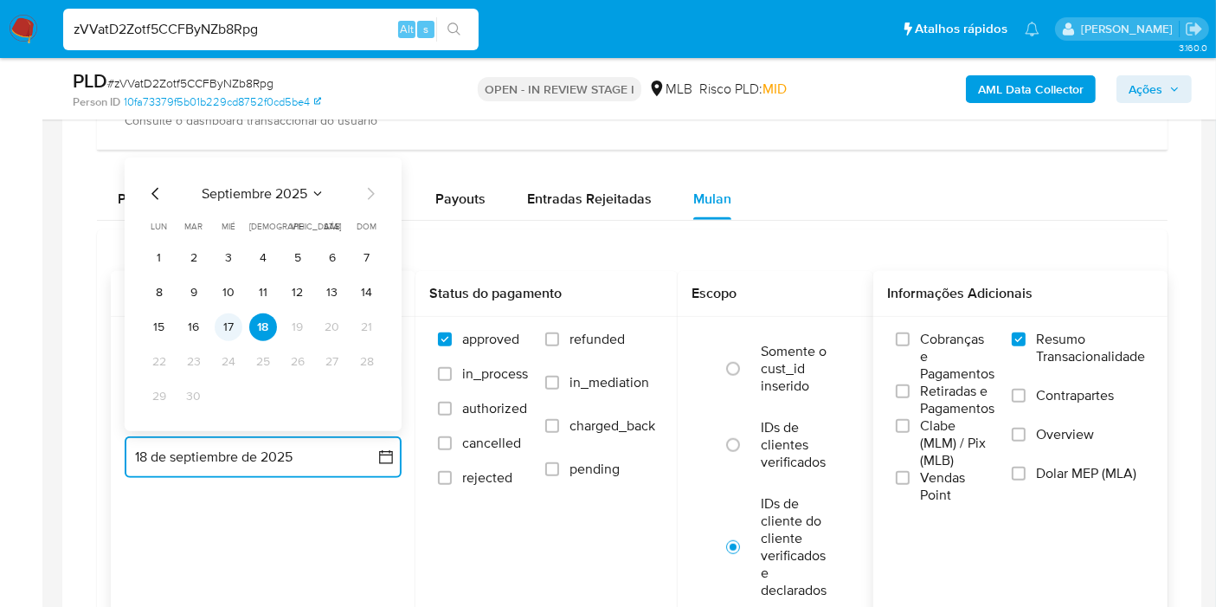
click at [227, 313] on button "17" at bounding box center [229, 327] width 28 height 28
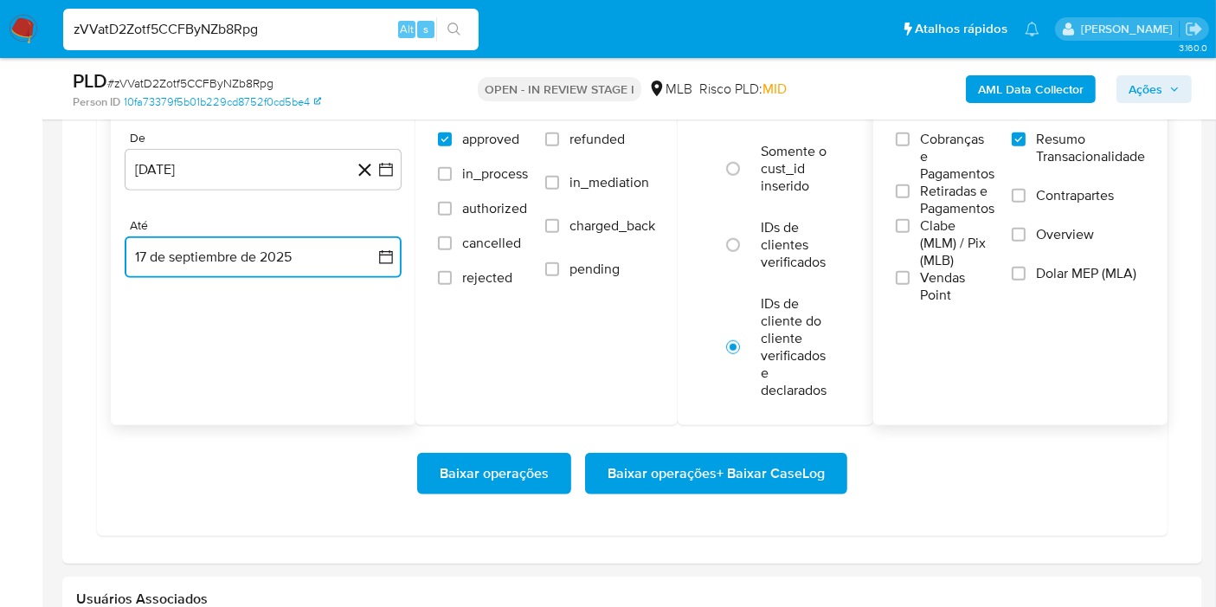
scroll to position [1617, 0]
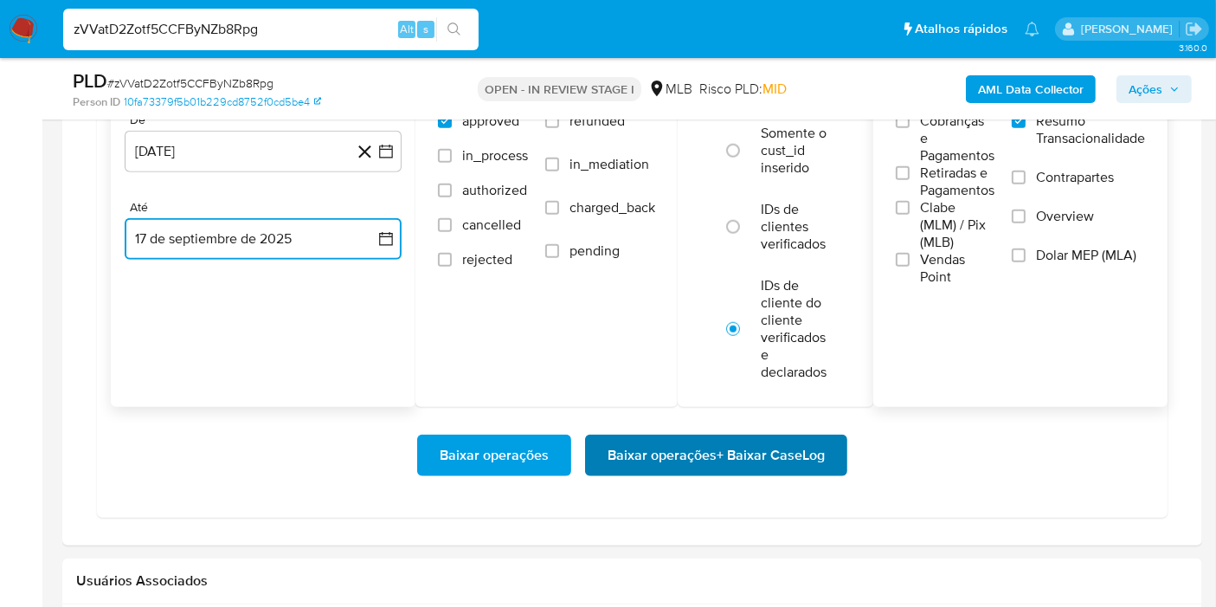
click at [704, 442] on span "Baixar operações + Baixar CaseLog" at bounding box center [716, 455] width 217 height 38
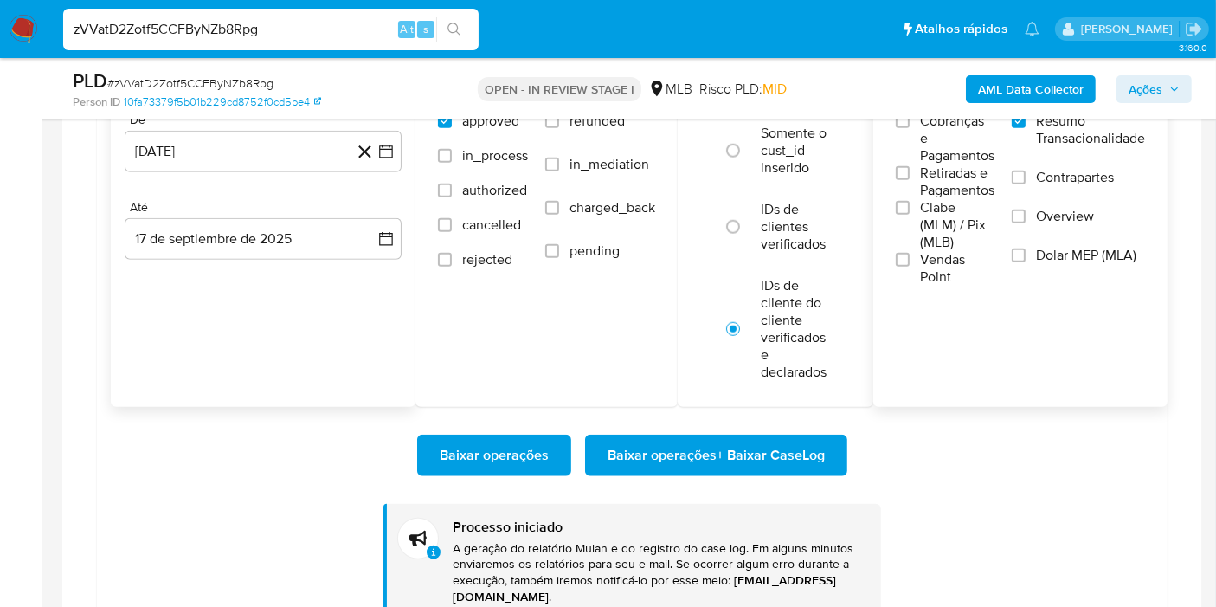
click at [287, 34] on input "zVVatD2Zotf5CCFByNZb8Rpg" at bounding box center [271, 29] width 416 height 23
paste input "gvd11hAD3xQq6PbZPP8q1qK1"
type input "gvd11hAD3xQq6PbZPP8q1qK1"
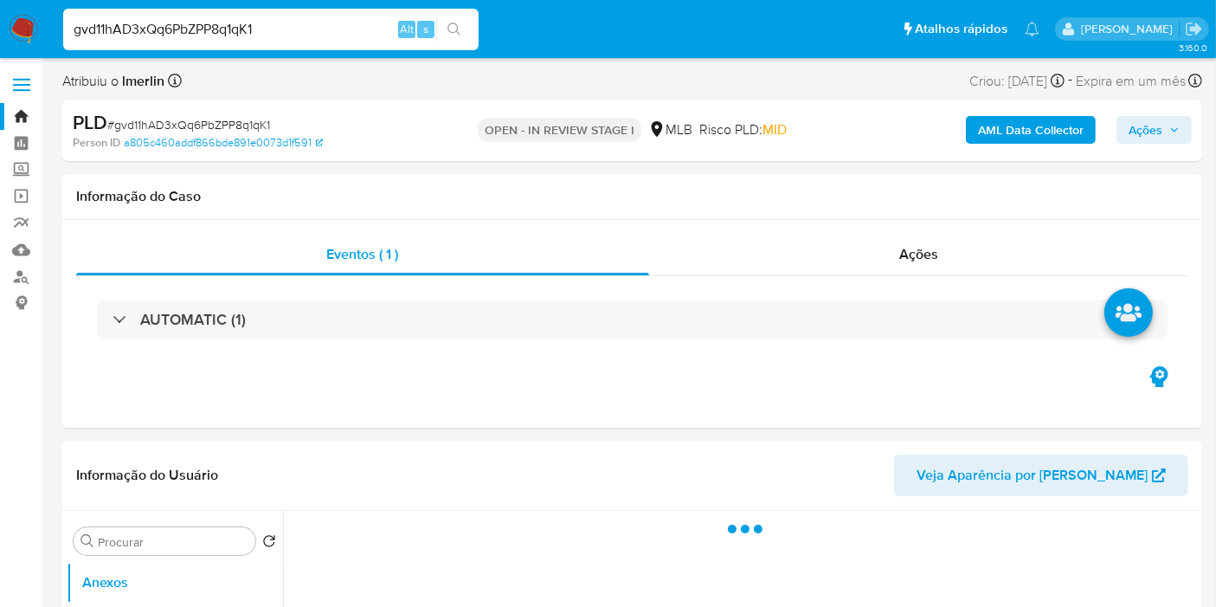
select select "10"
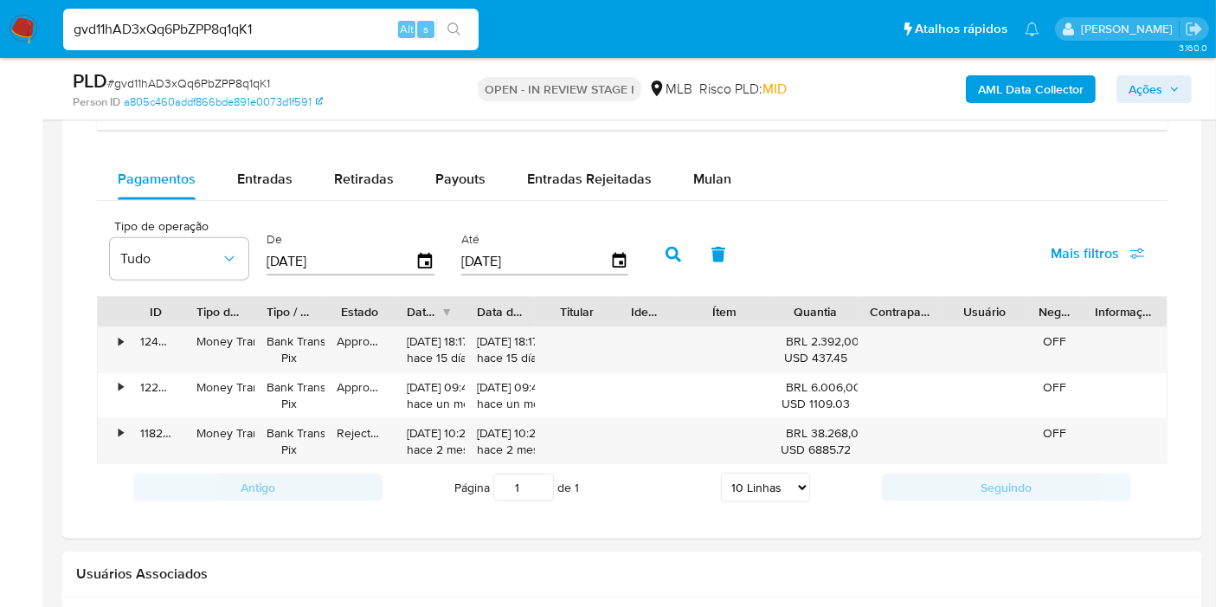
scroll to position [1411, 0]
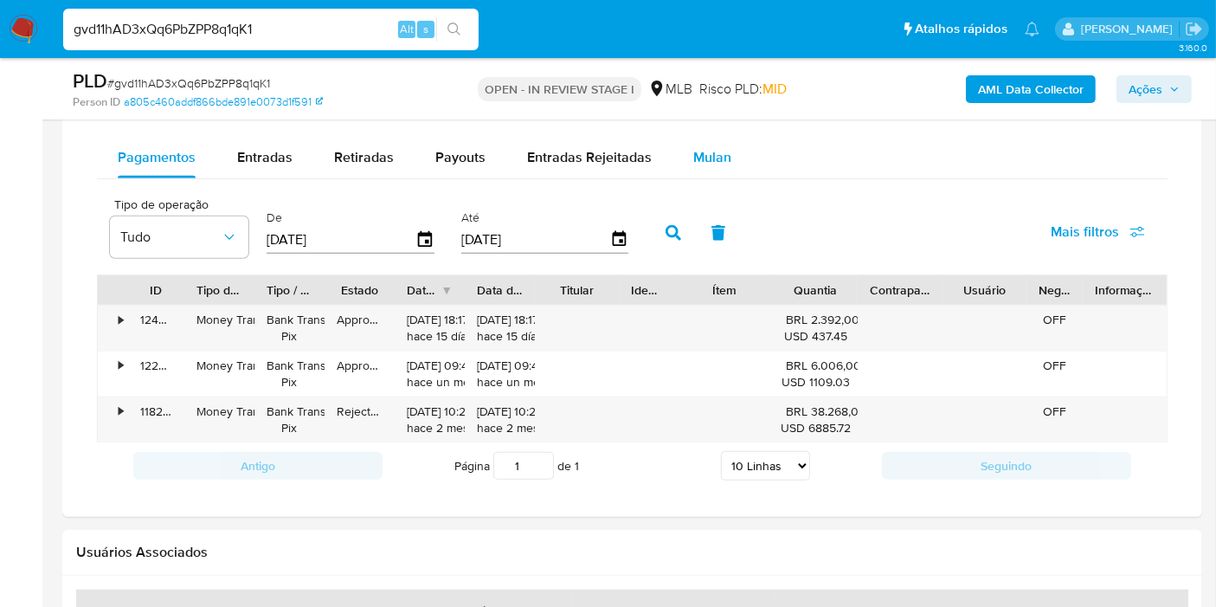
click at [744, 162] on button "Mulan" at bounding box center [713, 158] width 80 height 42
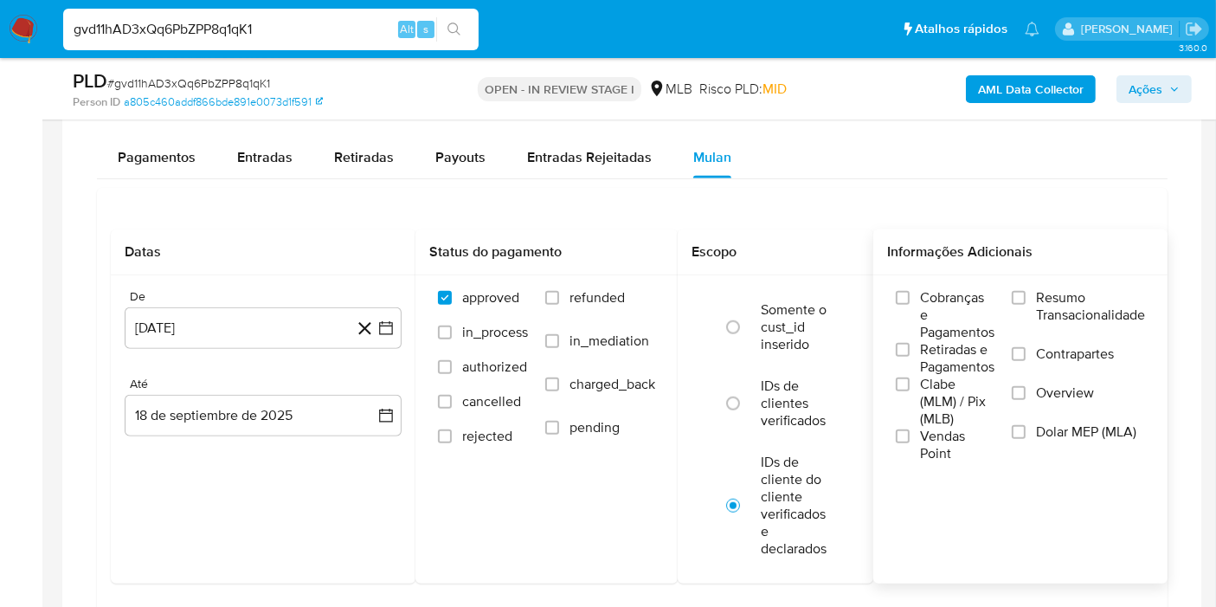
click at [1059, 301] on span "Resumo Transacionalidade" at bounding box center [1090, 306] width 109 height 35
click at [1026, 301] on input "Resumo Transacionalidade" at bounding box center [1019, 298] width 14 height 14
click at [386, 319] on icon "button" at bounding box center [385, 327] width 17 height 17
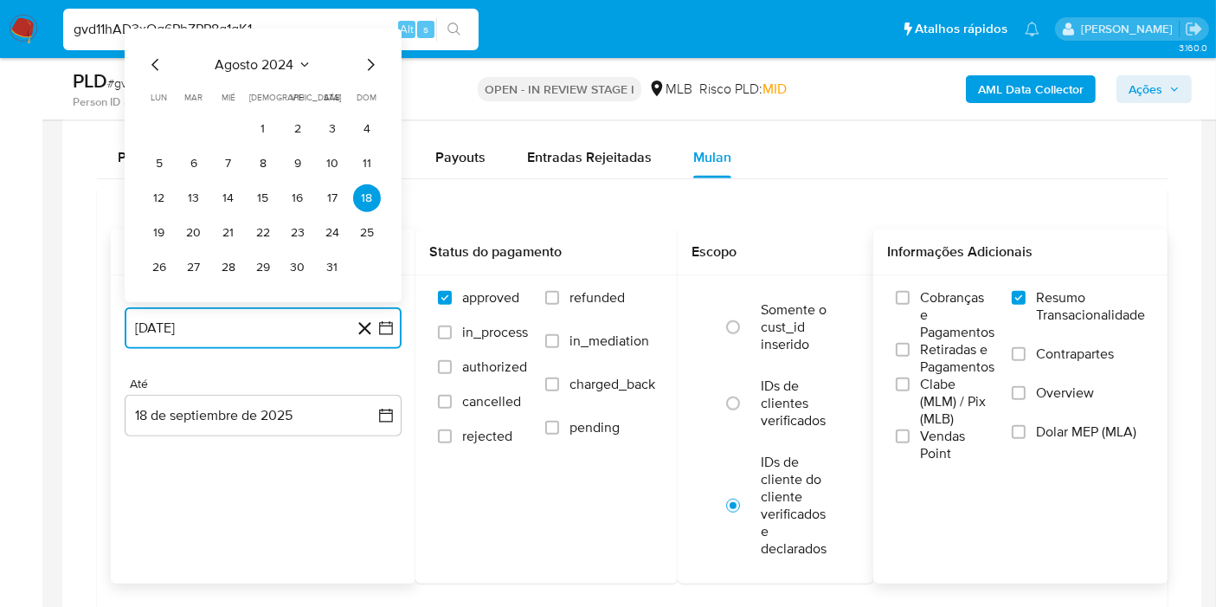
click at [301, 62] on icon "Seleccionar mes y año" at bounding box center [305, 65] width 14 height 14
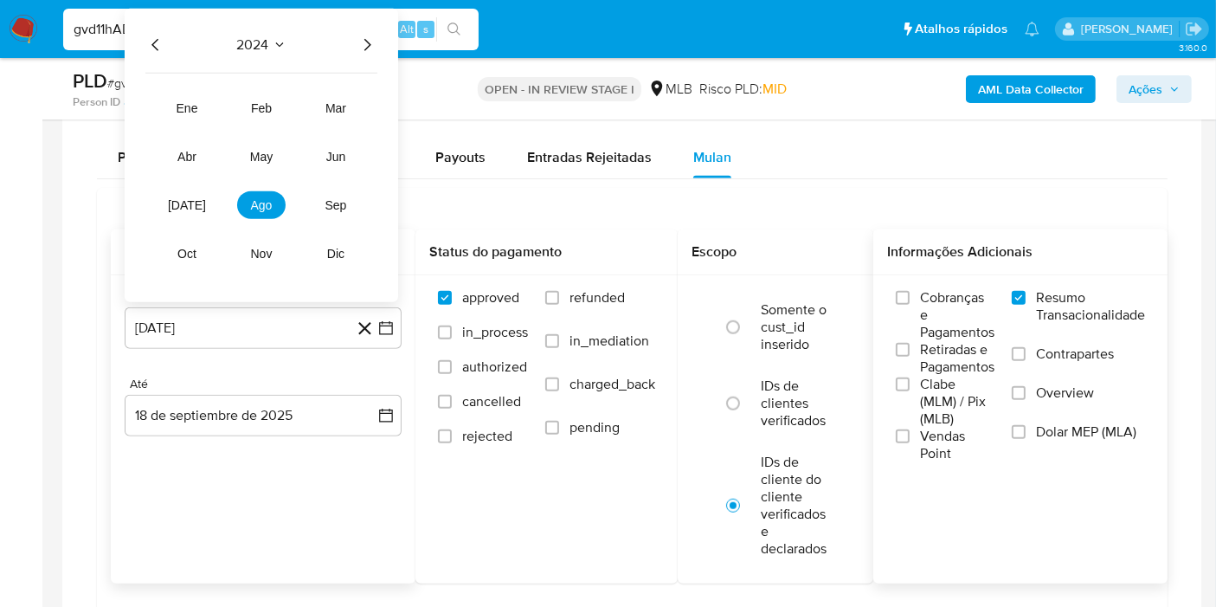
click at [360, 45] on icon "Año siguiente" at bounding box center [367, 45] width 21 height 21
click at [247, 199] on button "ago" at bounding box center [261, 205] width 48 height 28
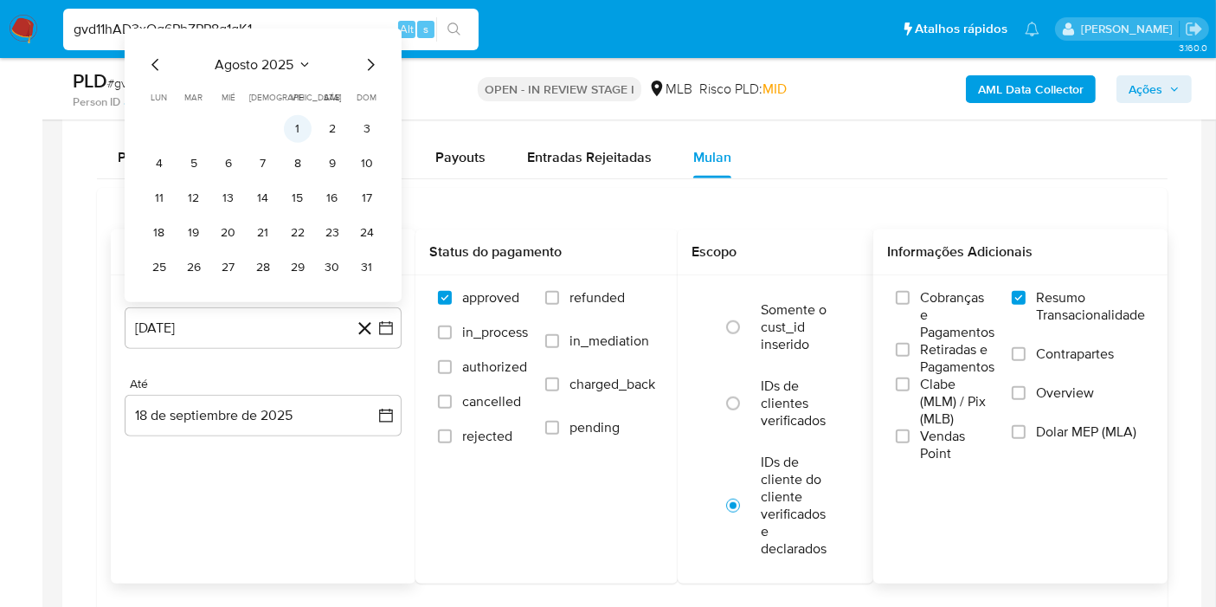
click at [301, 123] on button "1" at bounding box center [298, 129] width 28 height 28
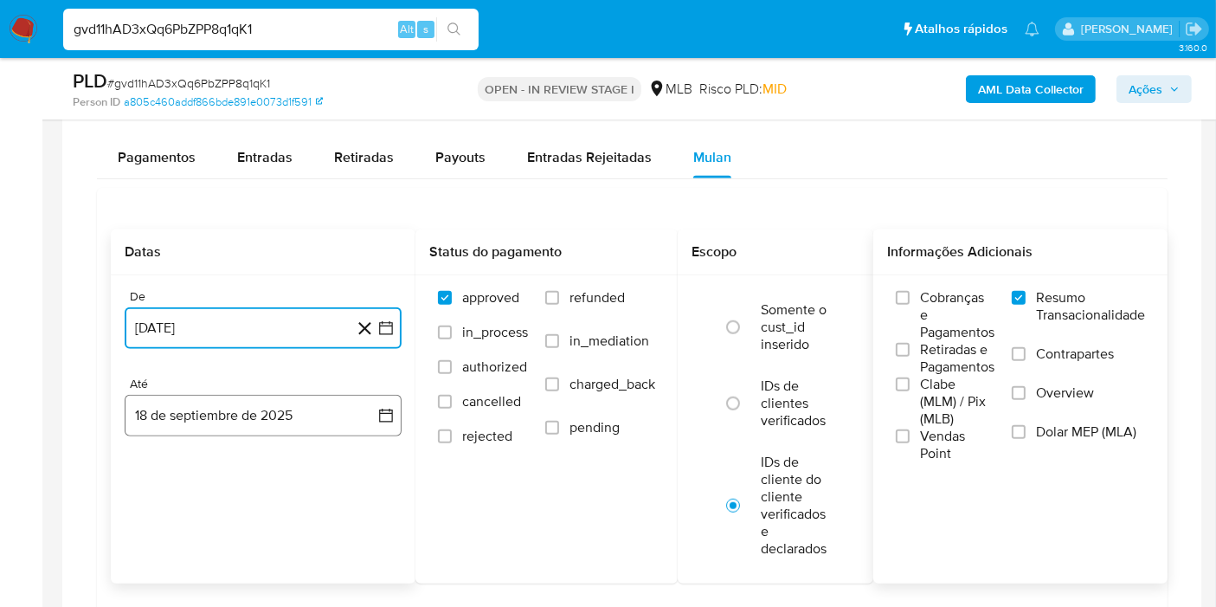
click at [351, 403] on button "18 de septiembre de 2025" at bounding box center [263, 416] width 277 height 42
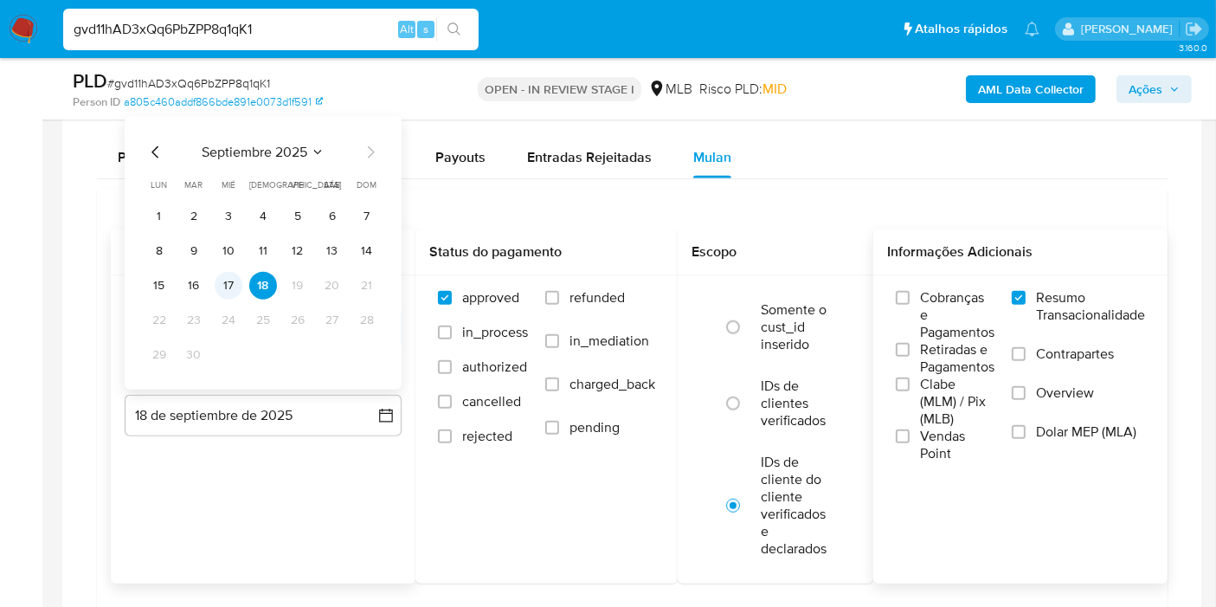
click at [239, 282] on button "17" at bounding box center [229, 286] width 28 height 28
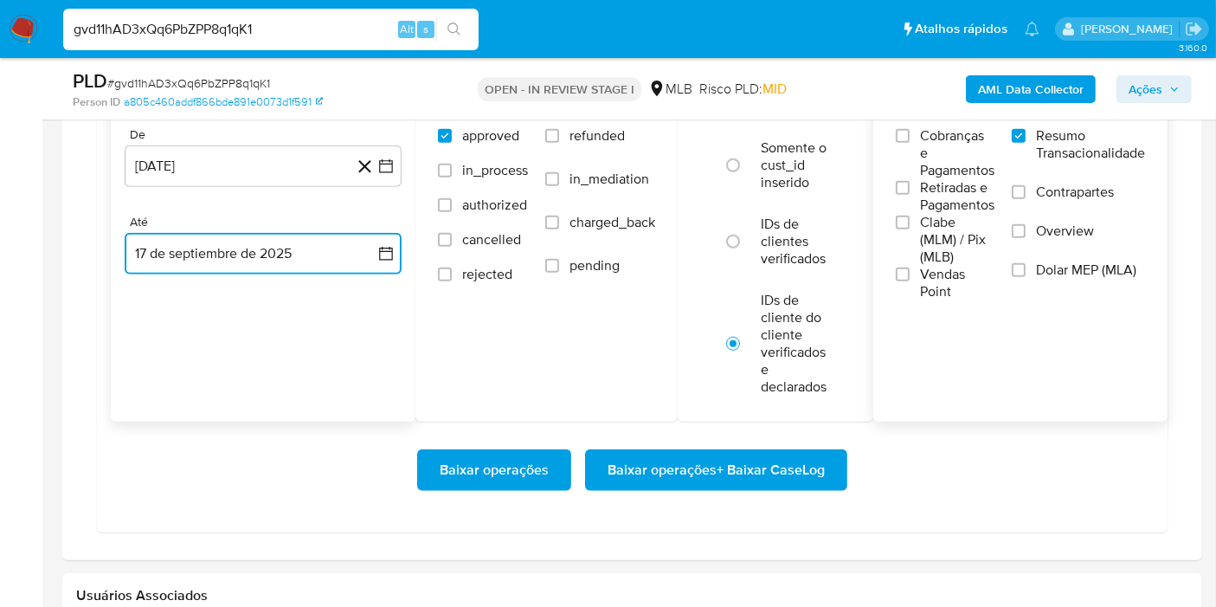
scroll to position [1629, 0]
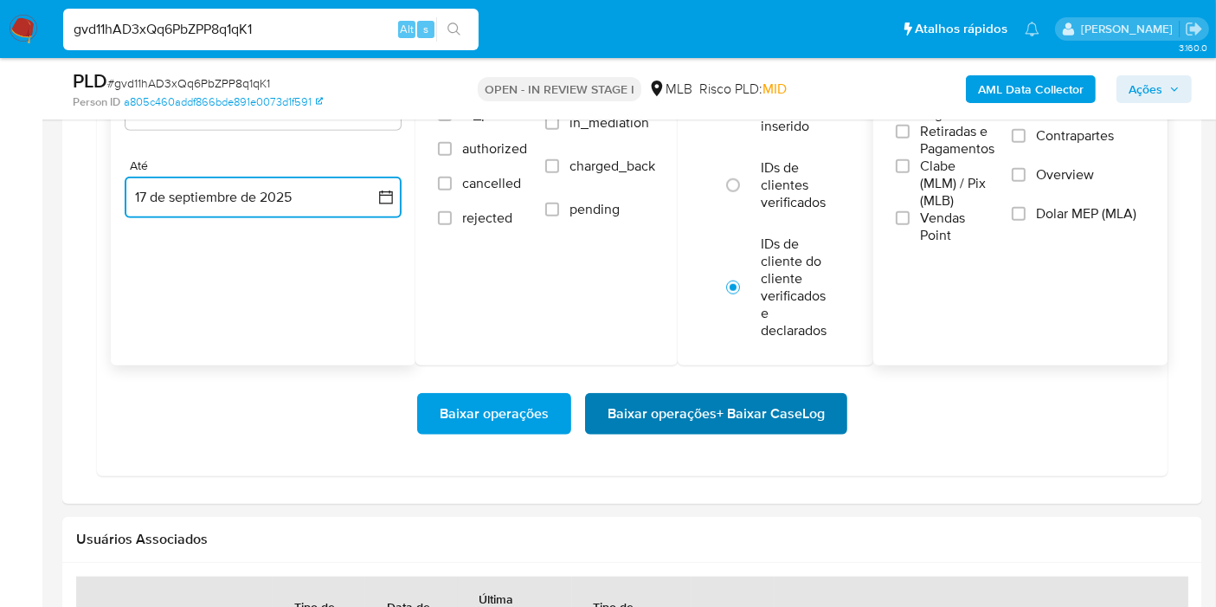
click at [780, 423] on span "Baixar operações + Baixar CaseLog" at bounding box center [716, 414] width 217 height 38
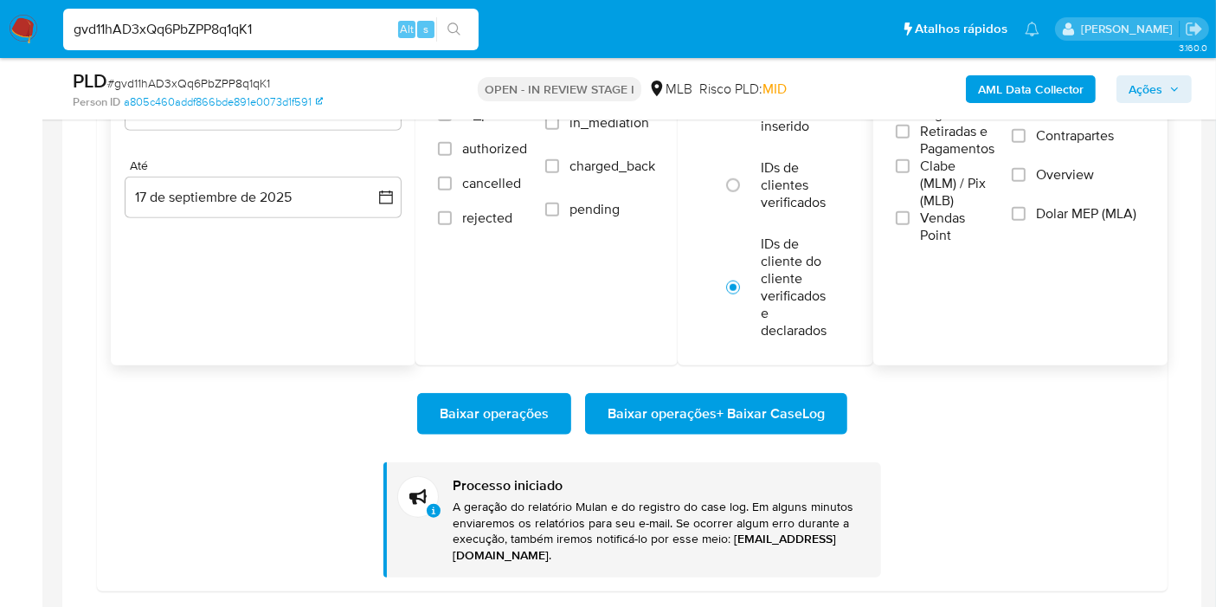
click at [250, 43] on div "gvd11hAD3xQq6PbZPP8q1qK1 Alt s" at bounding box center [271, 30] width 416 height 42
click at [261, 36] on input "gvd11hAD3xQq6PbZPP8q1qK1" at bounding box center [271, 29] width 416 height 23
paste input "rqYsftXXGuGi35jxXiZ857Ni"
click at [261, 36] on input "gvd11hAD3xQq6PbZPP8q1qK1" at bounding box center [271, 29] width 416 height 23
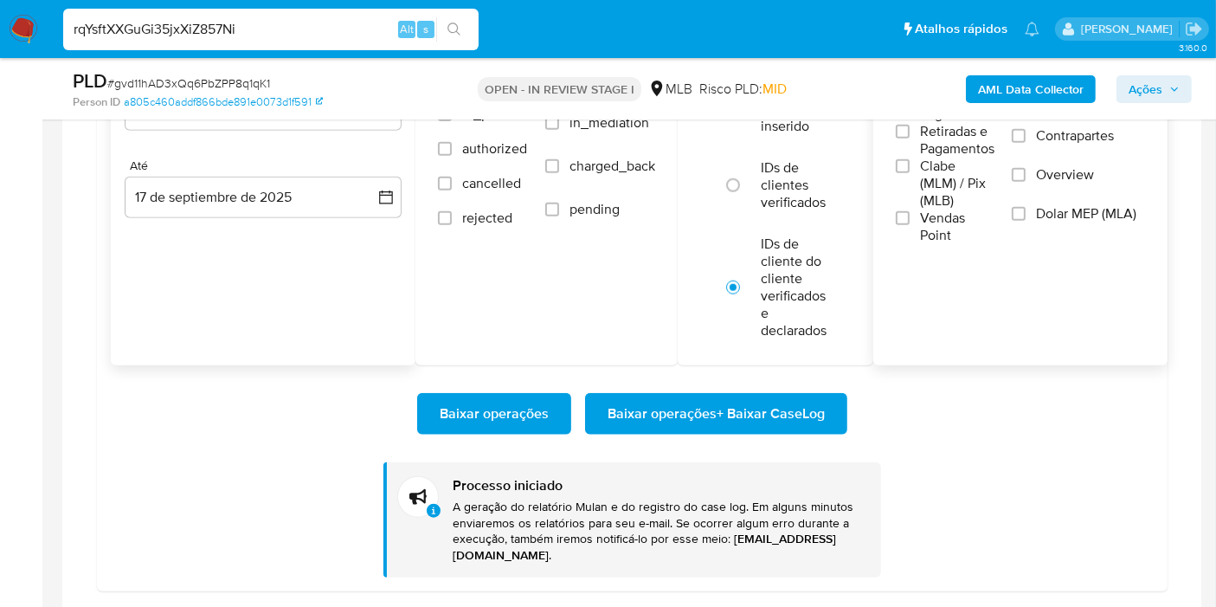
type input "rqYsftXXGuGi35jxXiZ857Ni"
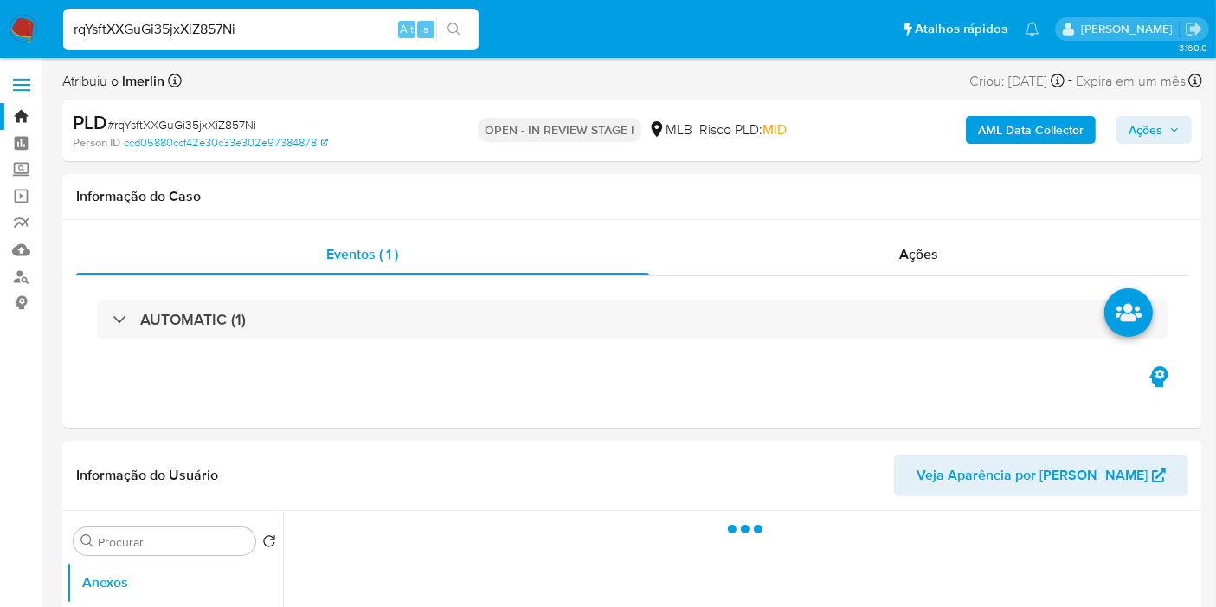
select select "10"
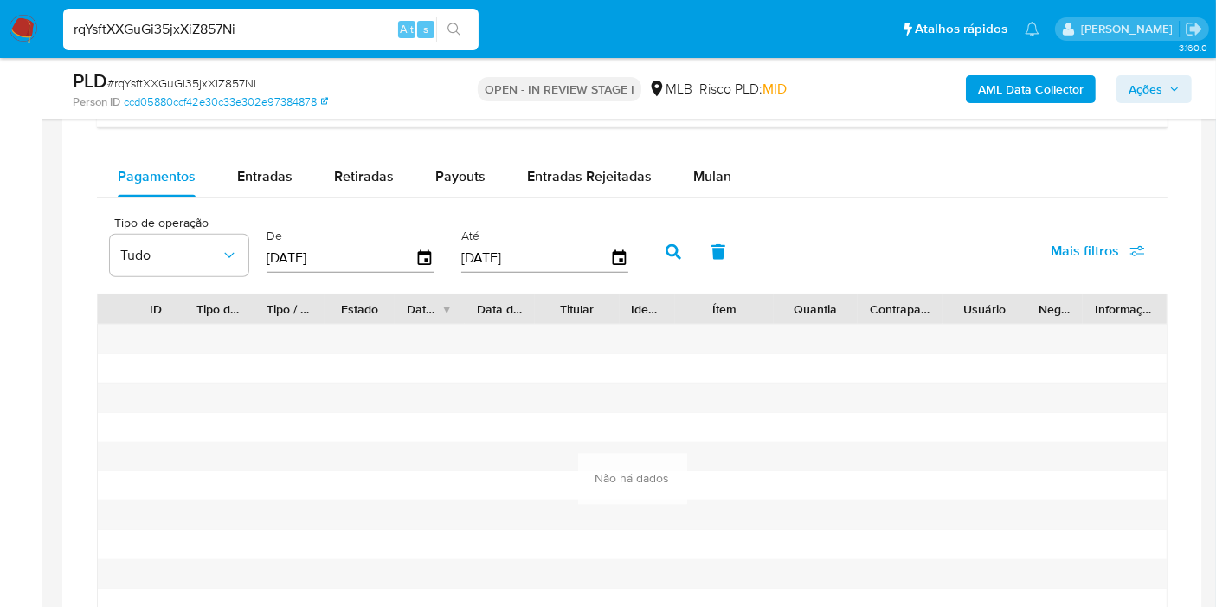
scroll to position [1425, 0]
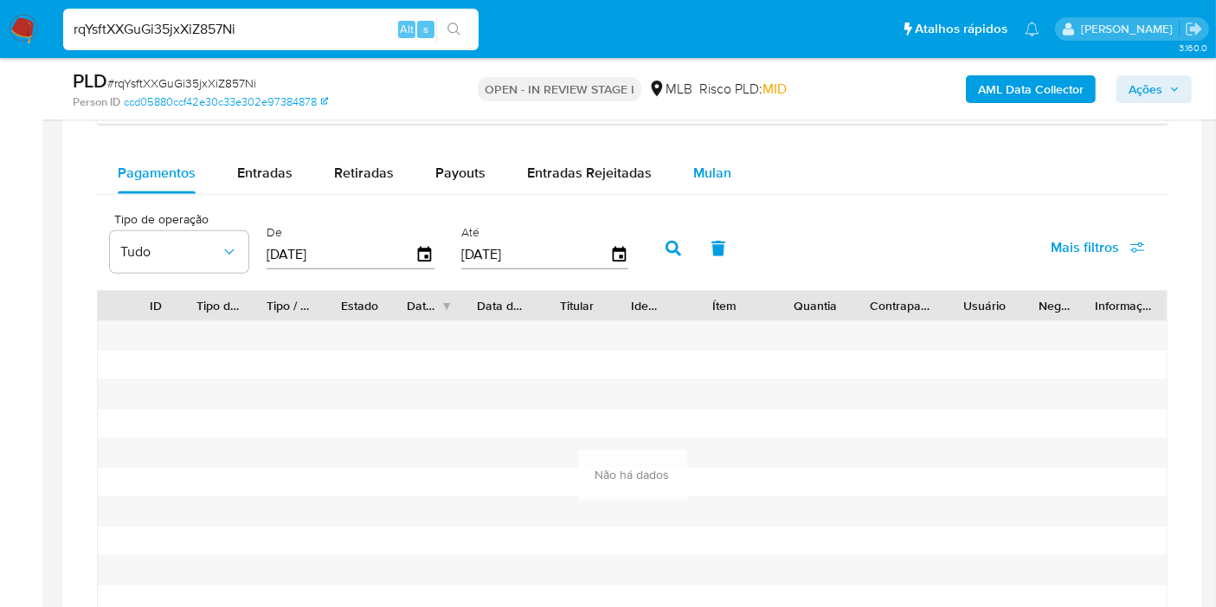
click at [678, 180] on button "Mulan" at bounding box center [713, 173] width 80 height 42
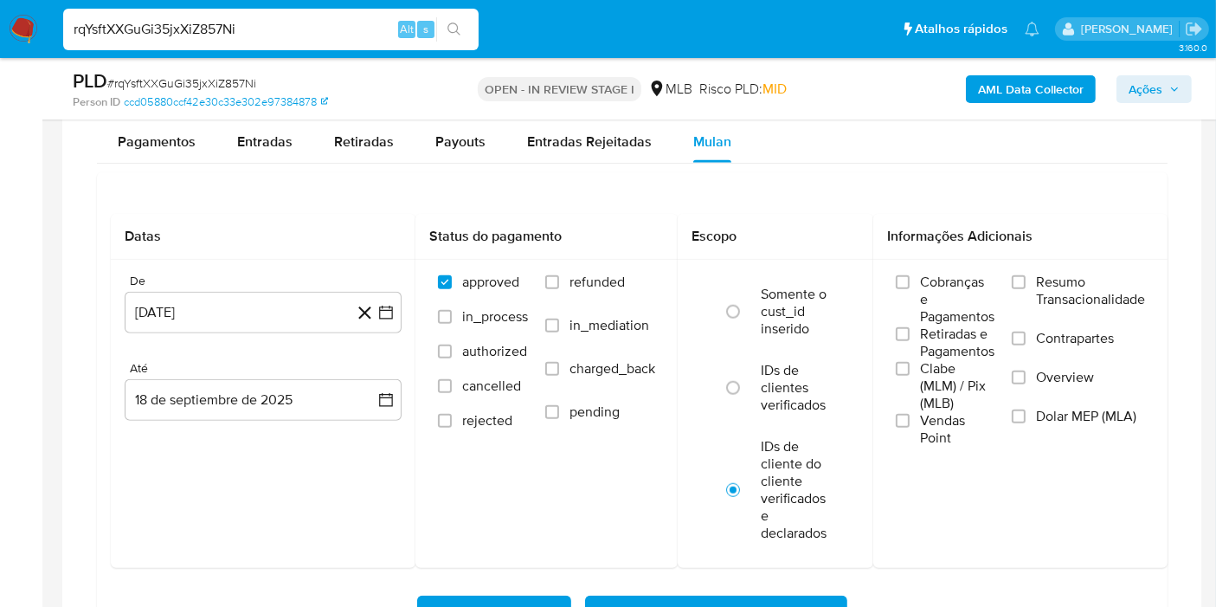
scroll to position [1460, 0]
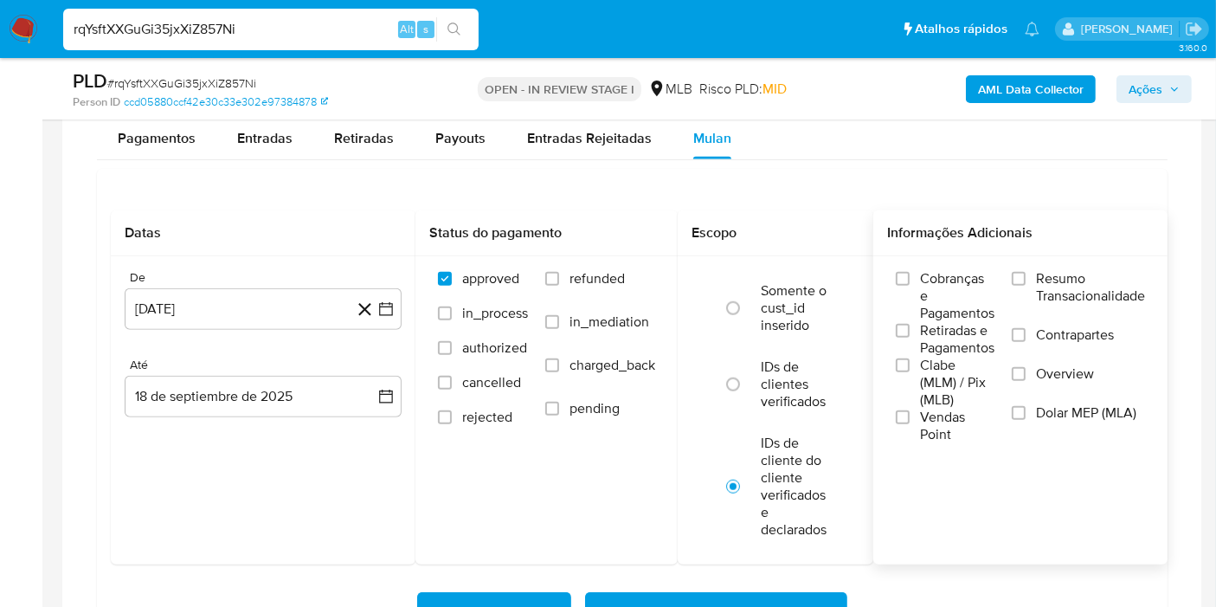
click at [1042, 270] on span "Resumo Transacionalidade" at bounding box center [1090, 287] width 109 height 35
click at [1026, 272] on input "Resumo Transacionalidade" at bounding box center [1019, 279] width 14 height 14
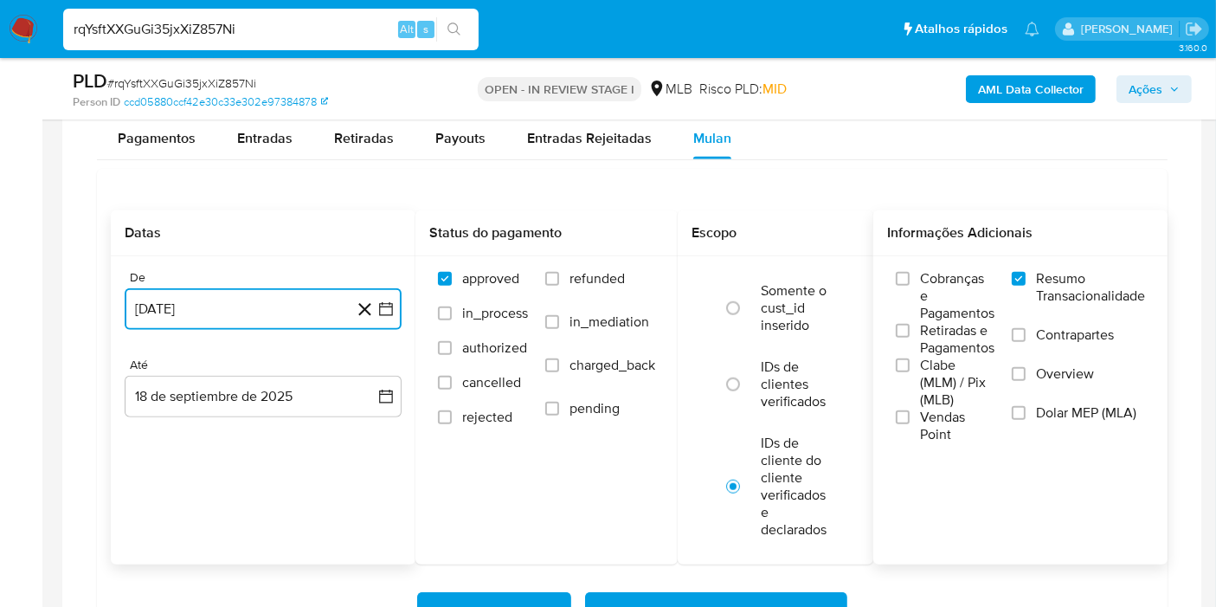
click at [390, 313] on icon "button" at bounding box center [385, 308] width 17 height 17
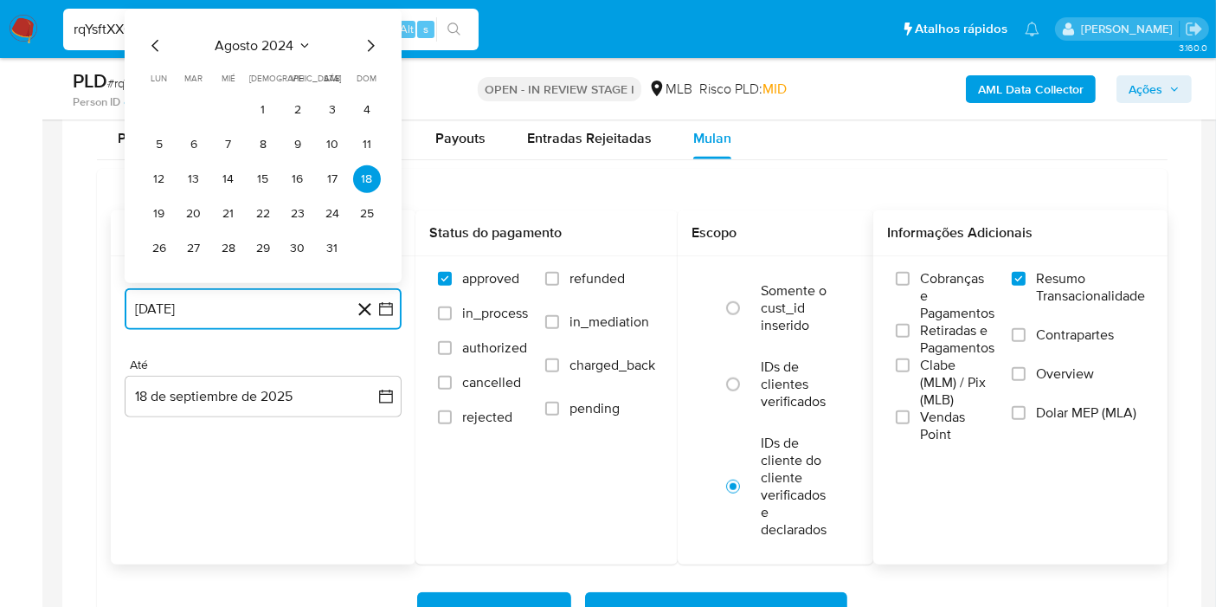
click at [293, 37] on span "agosto 2024" at bounding box center [255, 45] width 79 height 17
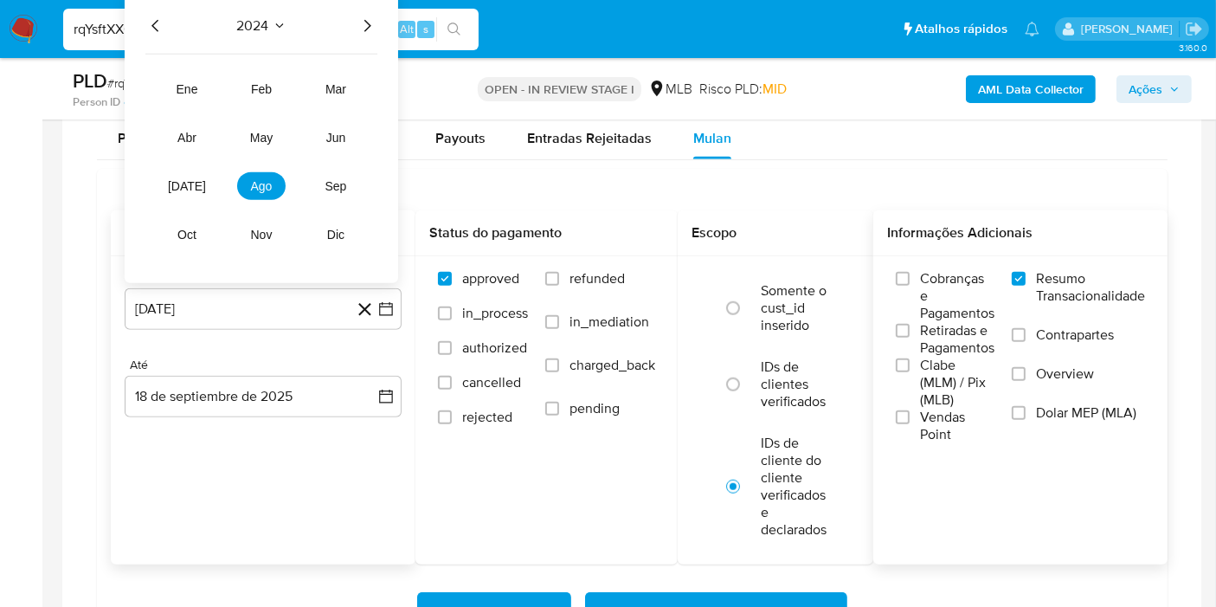
click at [371, 16] on icon "Año siguiente" at bounding box center [367, 26] width 21 height 21
click at [260, 179] on span "ago" at bounding box center [262, 186] width 22 height 14
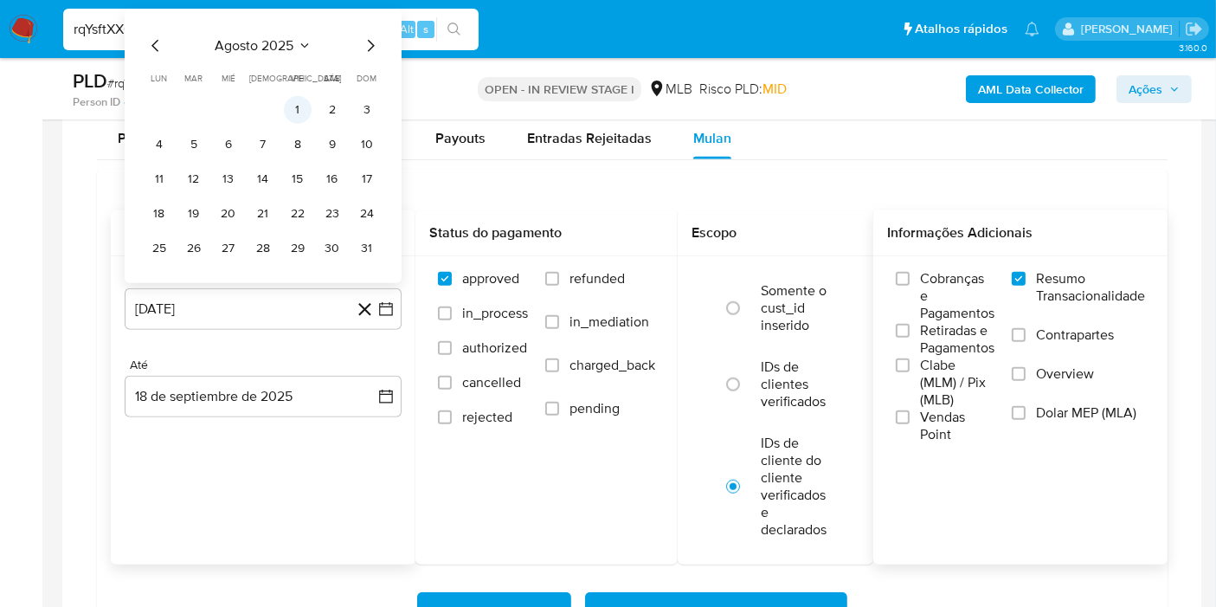
click at [297, 110] on button "1" at bounding box center [298, 110] width 28 height 28
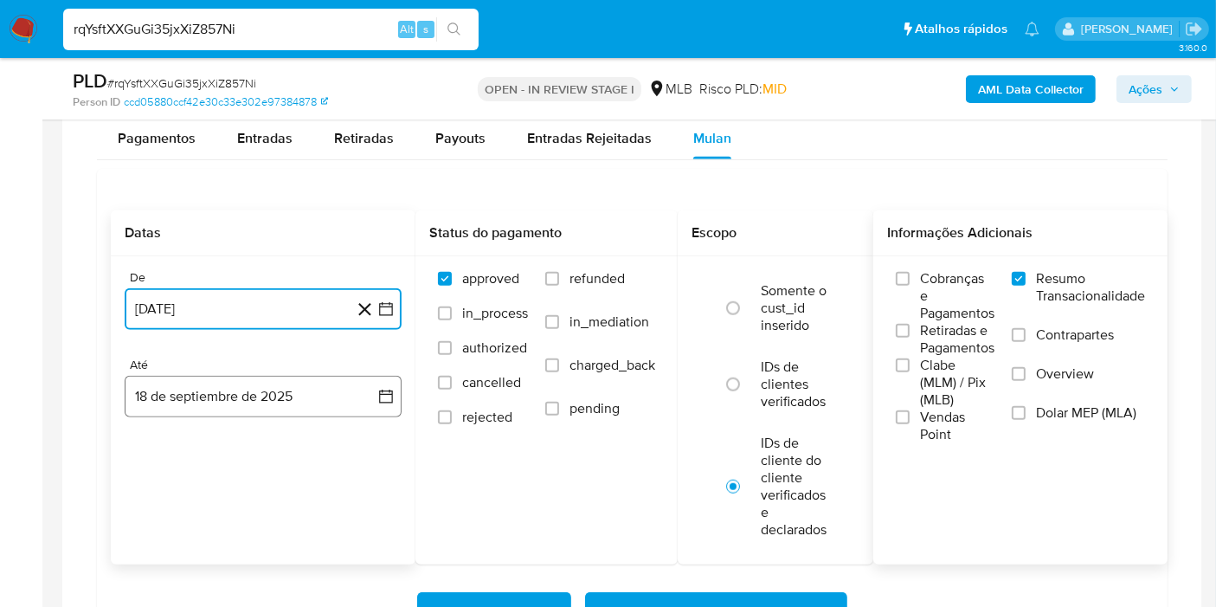
click at [352, 390] on button "18 de septiembre de 2025" at bounding box center [263, 397] width 277 height 42
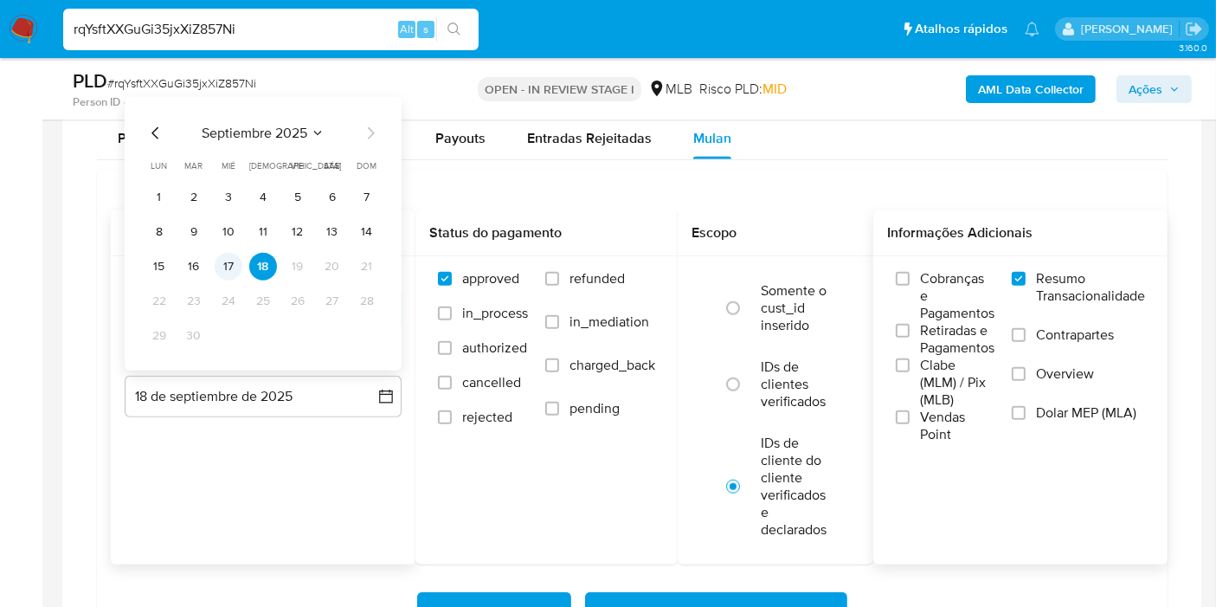
click at [229, 262] on button "17" at bounding box center [229, 267] width 28 height 28
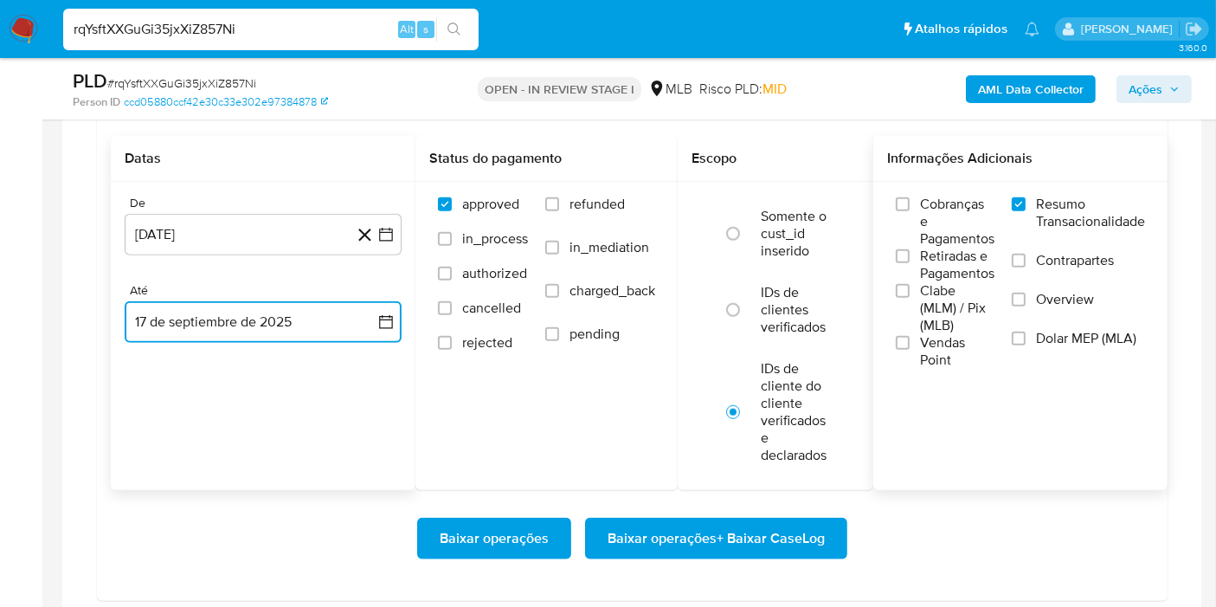
scroll to position [1541, 0]
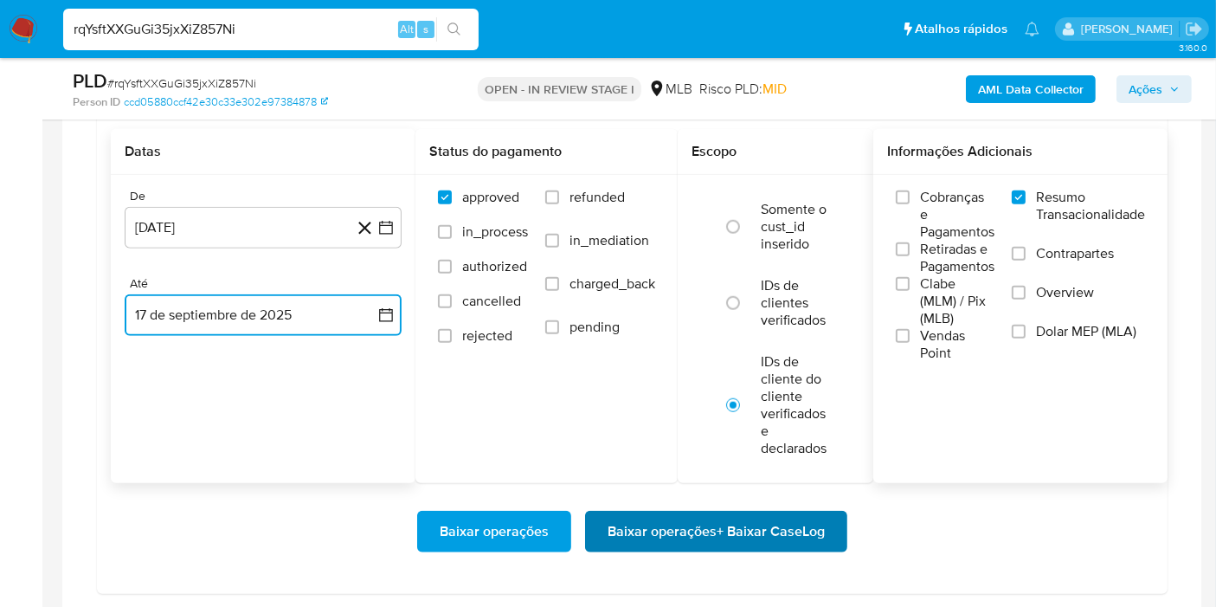
click at [779, 513] on span "Baixar operações + Baixar CaseLog" at bounding box center [716, 532] width 217 height 38
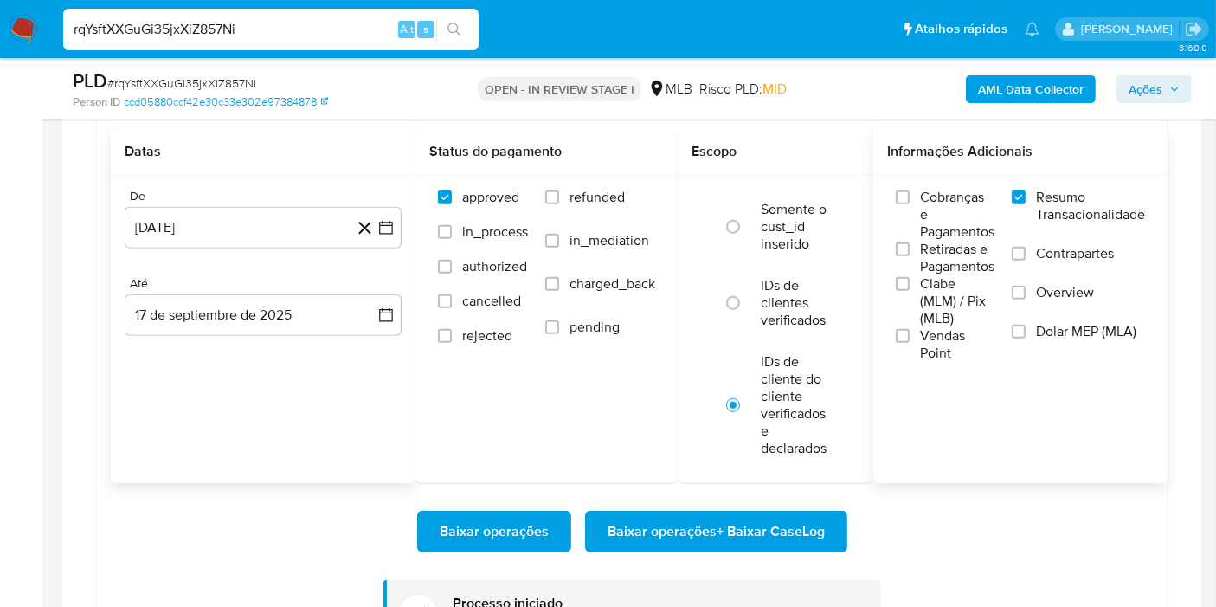
click at [306, 35] on input "rqYsftXXGuGi35jxXiZ857Ni" at bounding box center [271, 29] width 416 height 23
paste input "TMWNr6Evy0jvwtDsKcQbJFV6"
type input "TMWNr6Evy0jvwtDsKcQbJFV6"
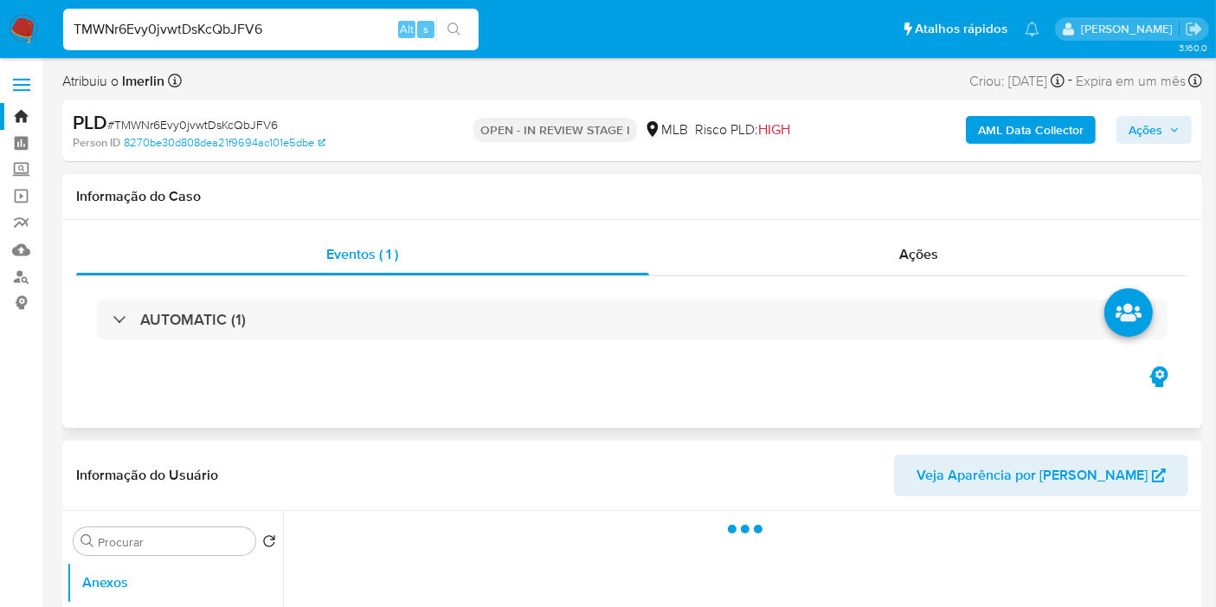
select select "10"
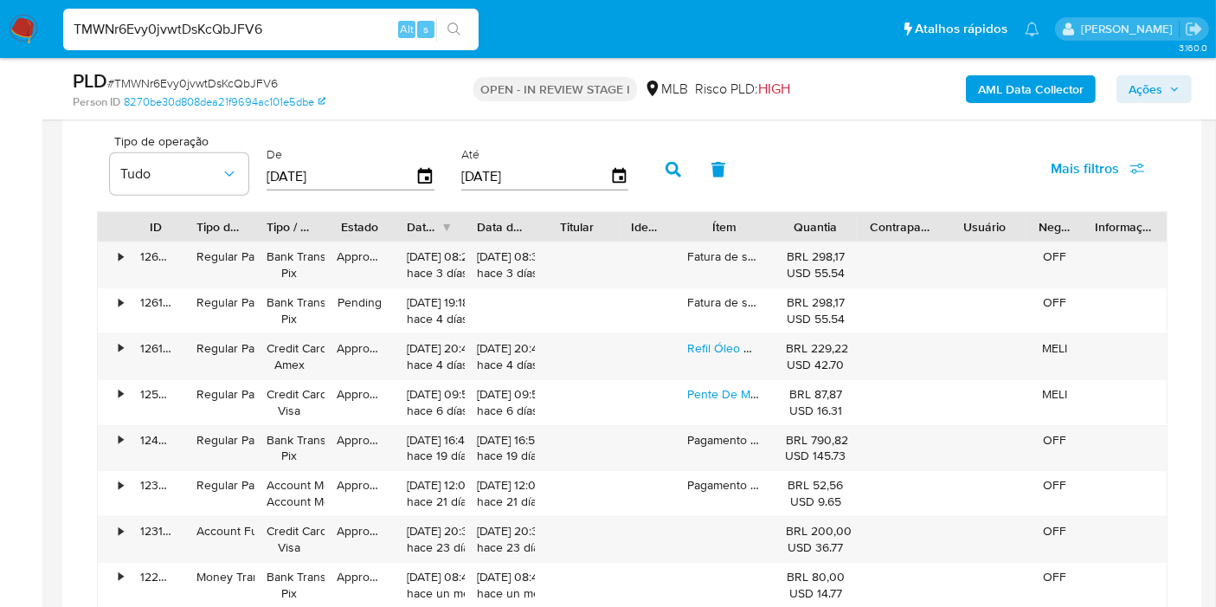
scroll to position [1293, 0]
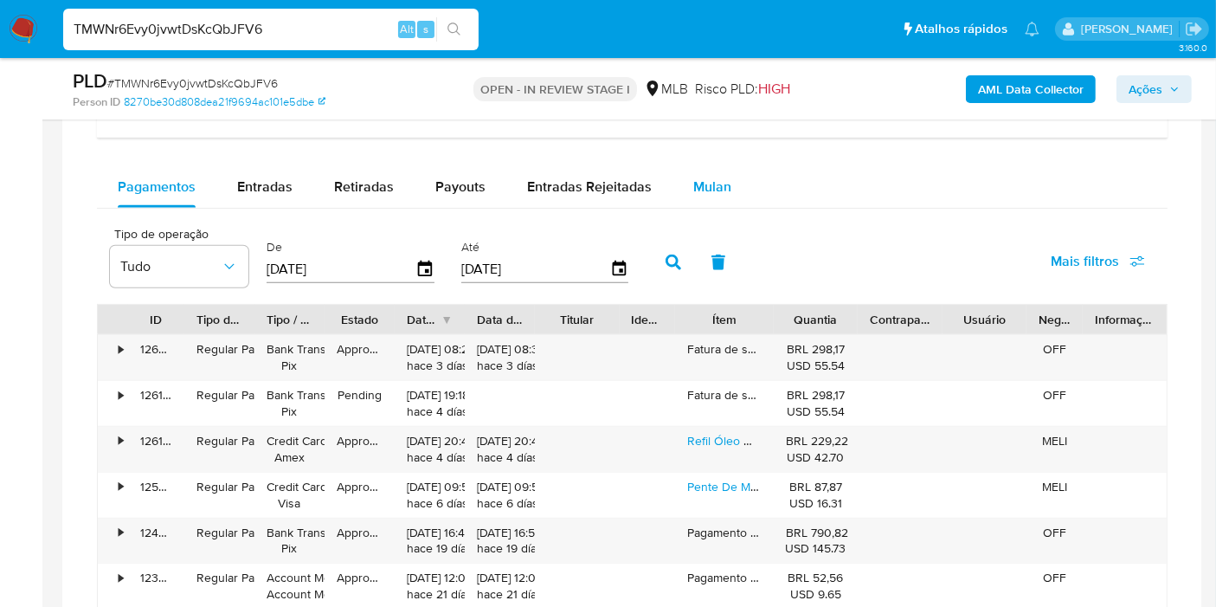
click at [716, 202] on div "Mulan" at bounding box center [712, 187] width 38 height 42
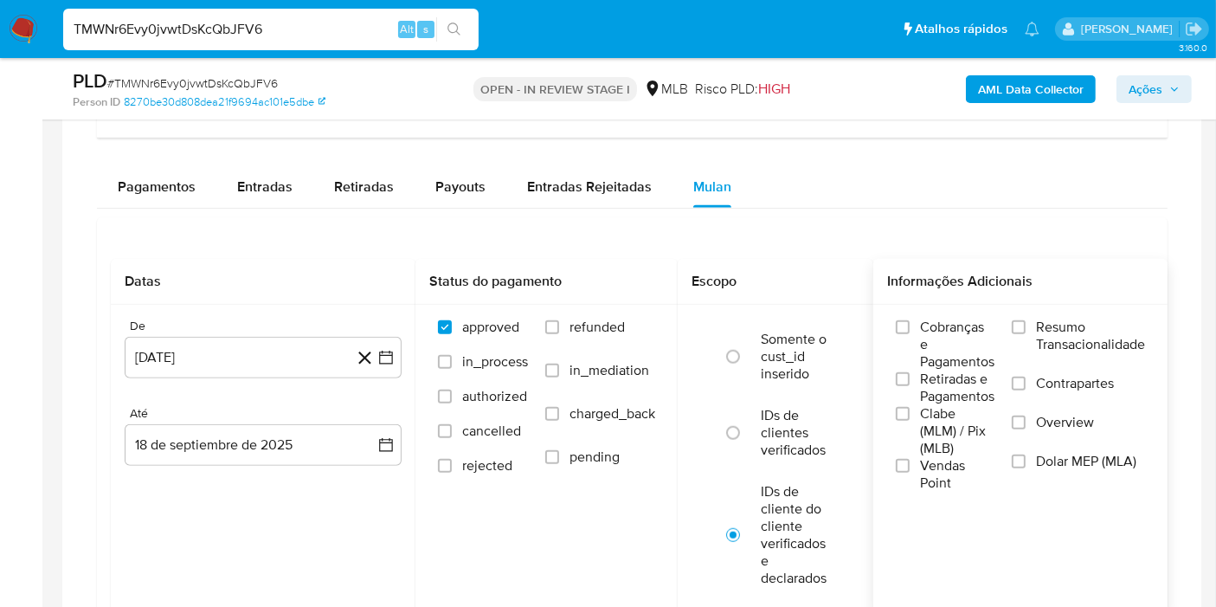
click at [1074, 319] on span "Resumo Transacionalidade" at bounding box center [1090, 336] width 109 height 35
click at [1026, 320] on input "Resumo Transacionalidade" at bounding box center [1019, 327] width 14 height 14
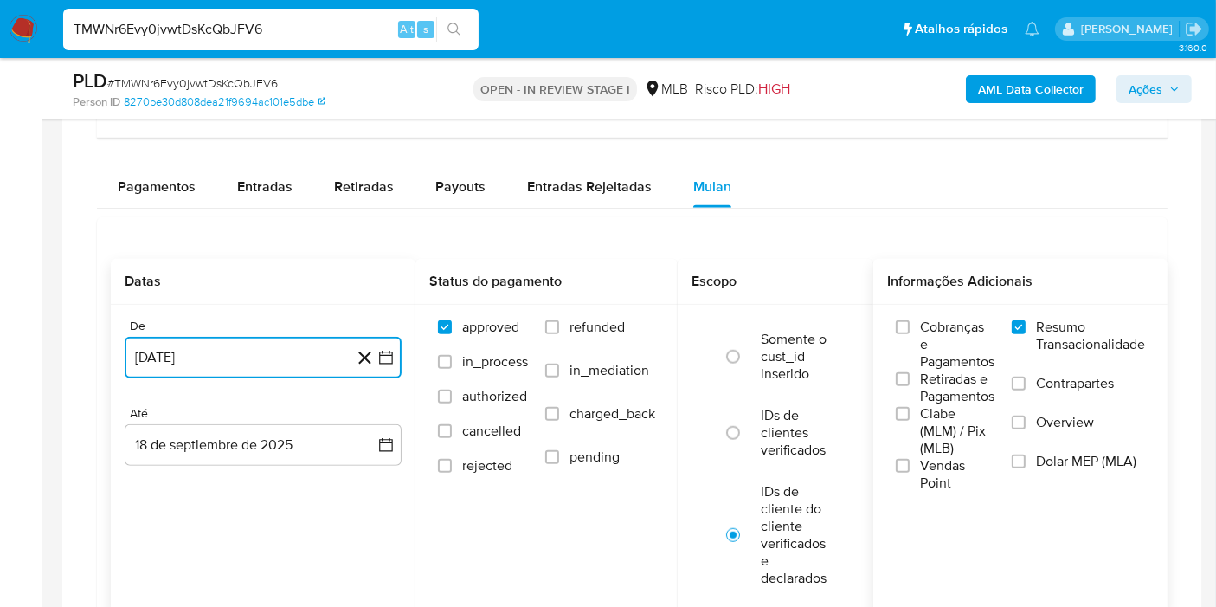
click at [400, 348] on button "[DATE]" at bounding box center [263, 358] width 277 height 42
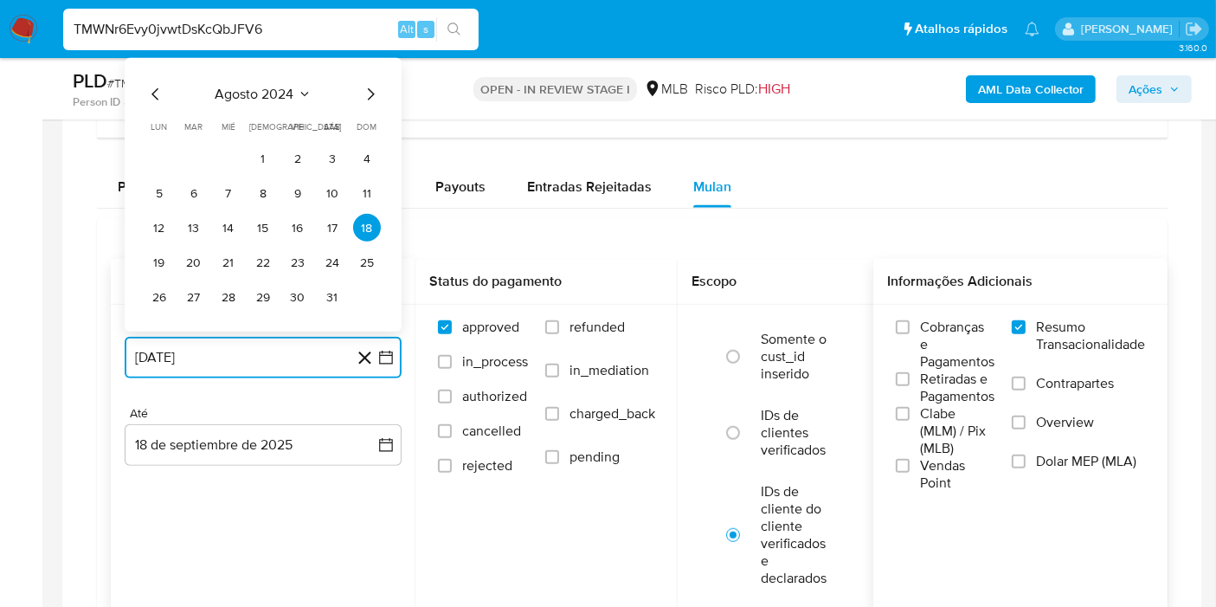
click at [298, 87] on icon "Seleccionar mes y año" at bounding box center [305, 94] width 14 height 14
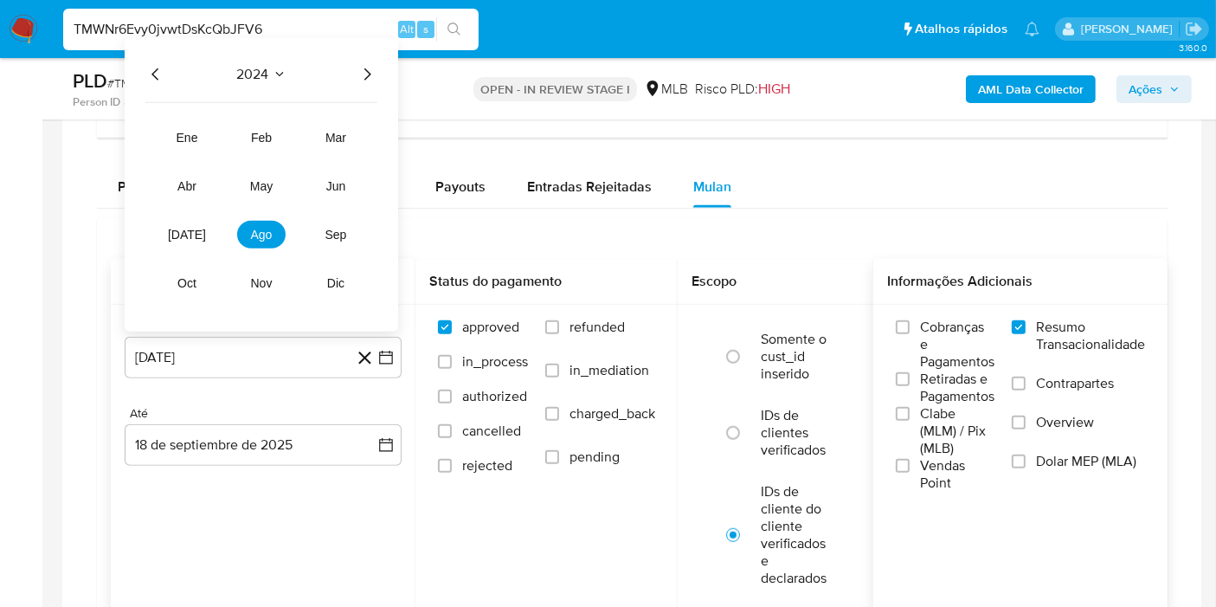
click at [361, 72] on icon "Año siguiente" at bounding box center [367, 74] width 21 height 21
click at [251, 228] on span "ago" at bounding box center [262, 235] width 22 height 14
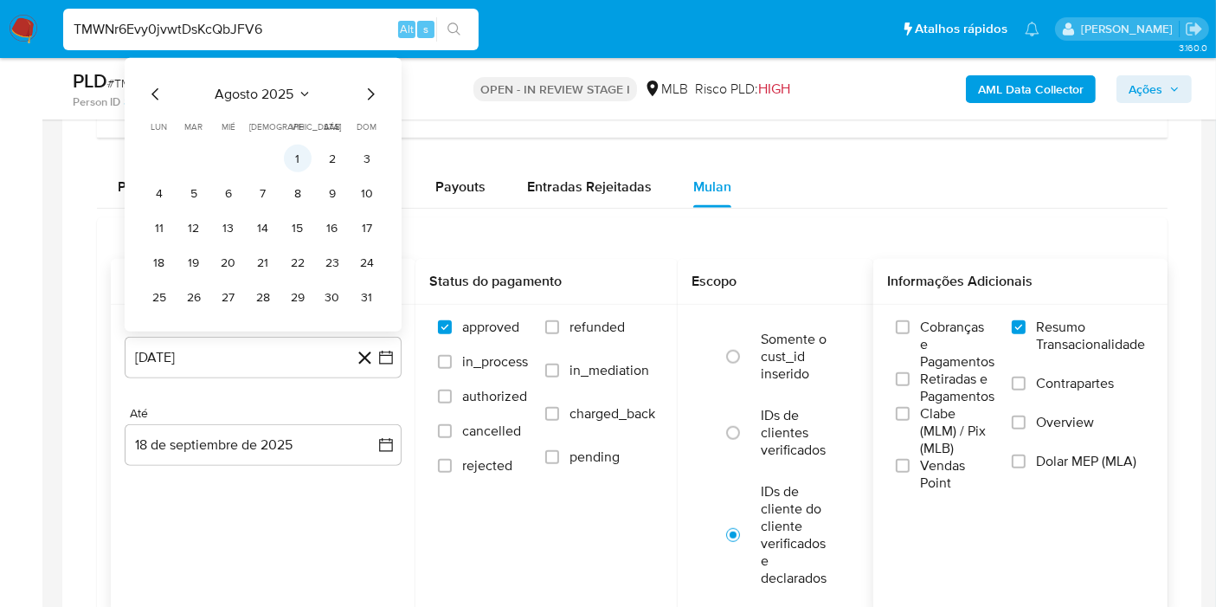
click at [293, 147] on button "1" at bounding box center [298, 159] width 28 height 28
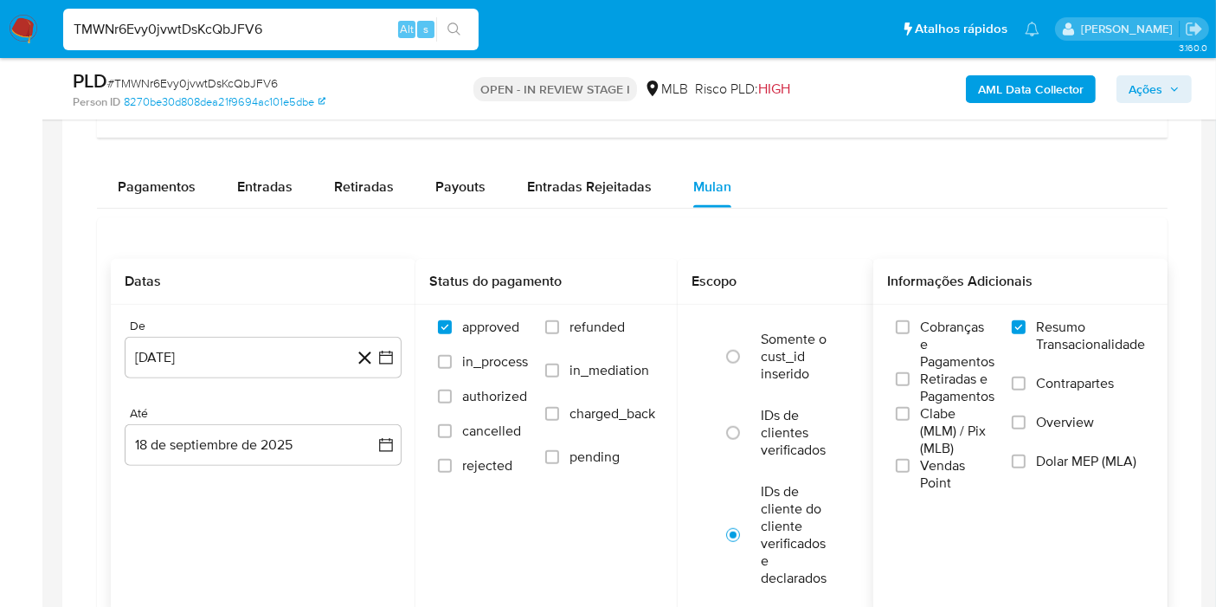
click at [351, 463] on div "De [DATE] [DATE] Até [DATE] [DATE]" at bounding box center [263, 406] width 305 height 203
click at [366, 454] on button "18 de septiembre de 2025" at bounding box center [263, 445] width 277 height 42
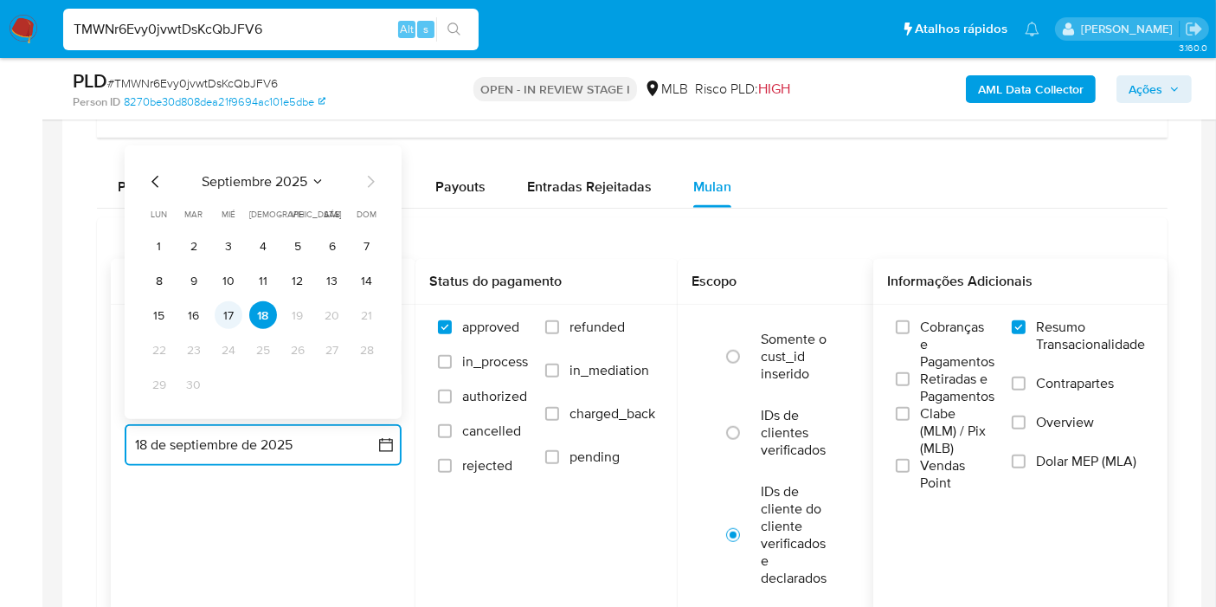
click at [229, 310] on button "17" at bounding box center [229, 315] width 28 height 28
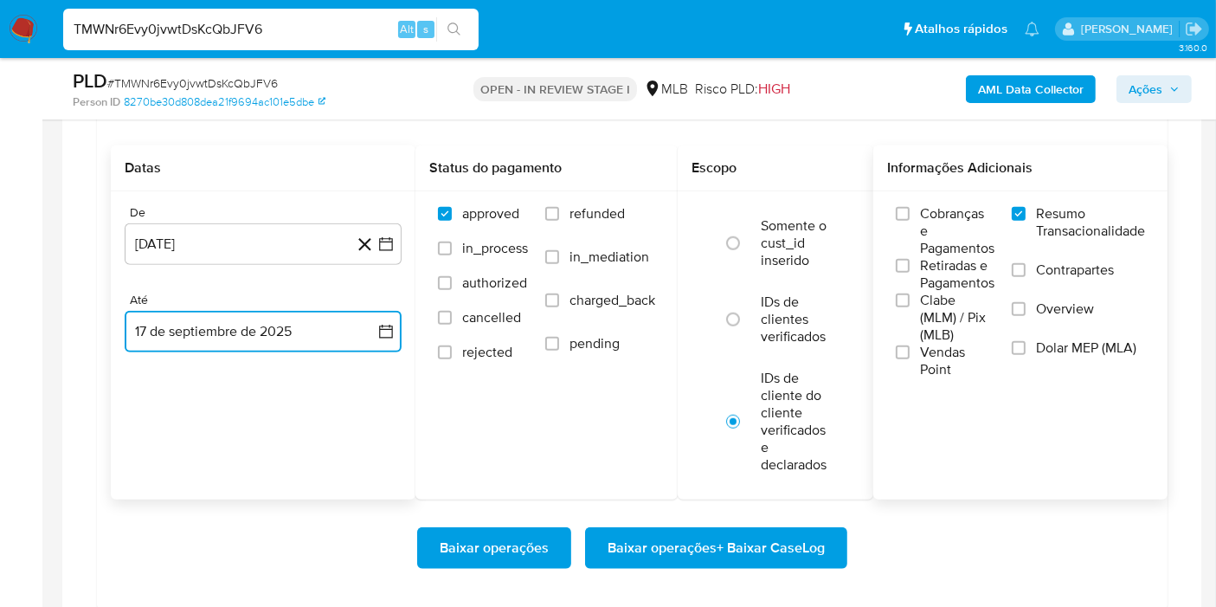
scroll to position [1417, 0]
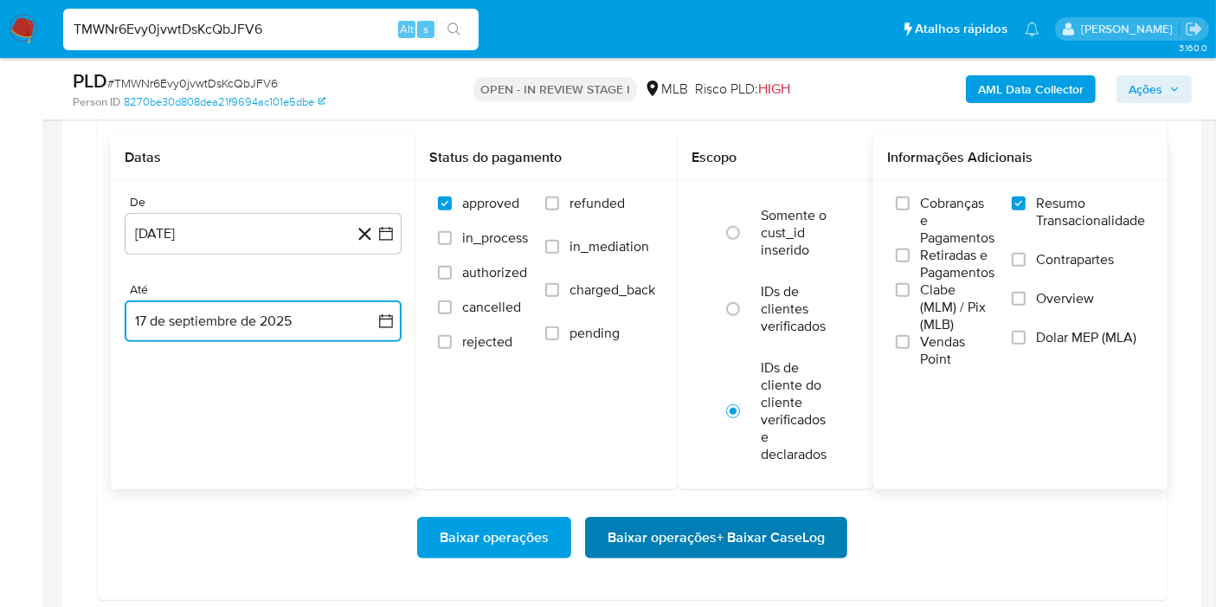
click at [785, 530] on span "Baixar operações + Baixar CaseLog" at bounding box center [716, 538] width 217 height 38
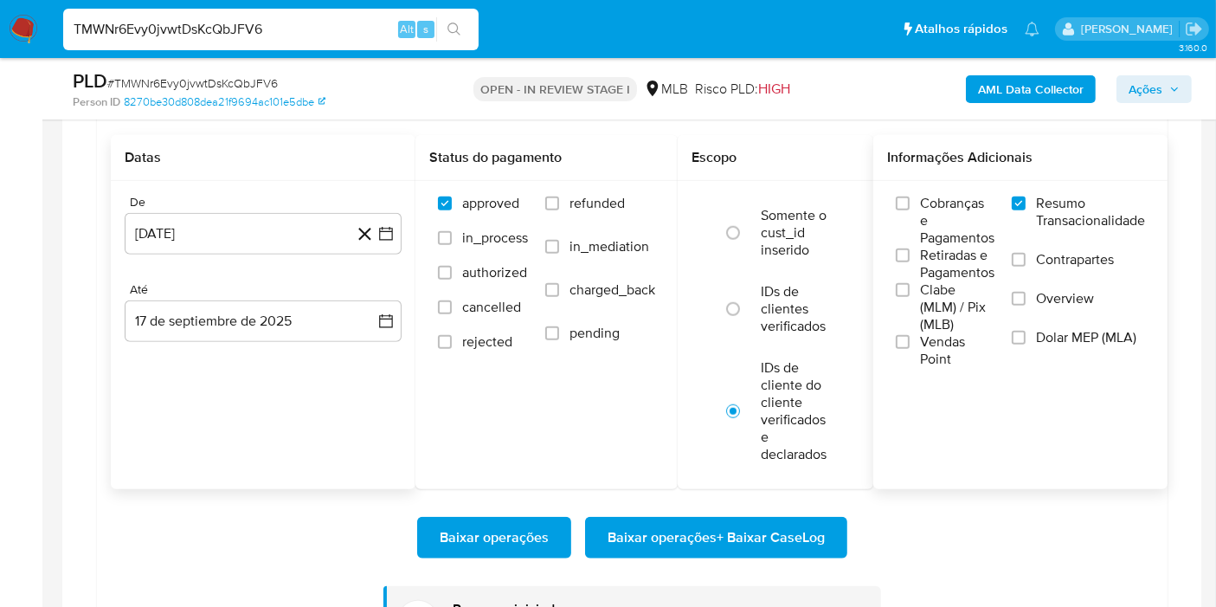
click at [278, 19] on input "TMWNr6Evy0jvwtDsKcQbJFV6" at bounding box center [271, 29] width 416 height 23
paste input "IYVru4QCBPUpSFm3nWGxjlvd"
type input "IYVru4QCBPUpSFm3nWGxjlvd"
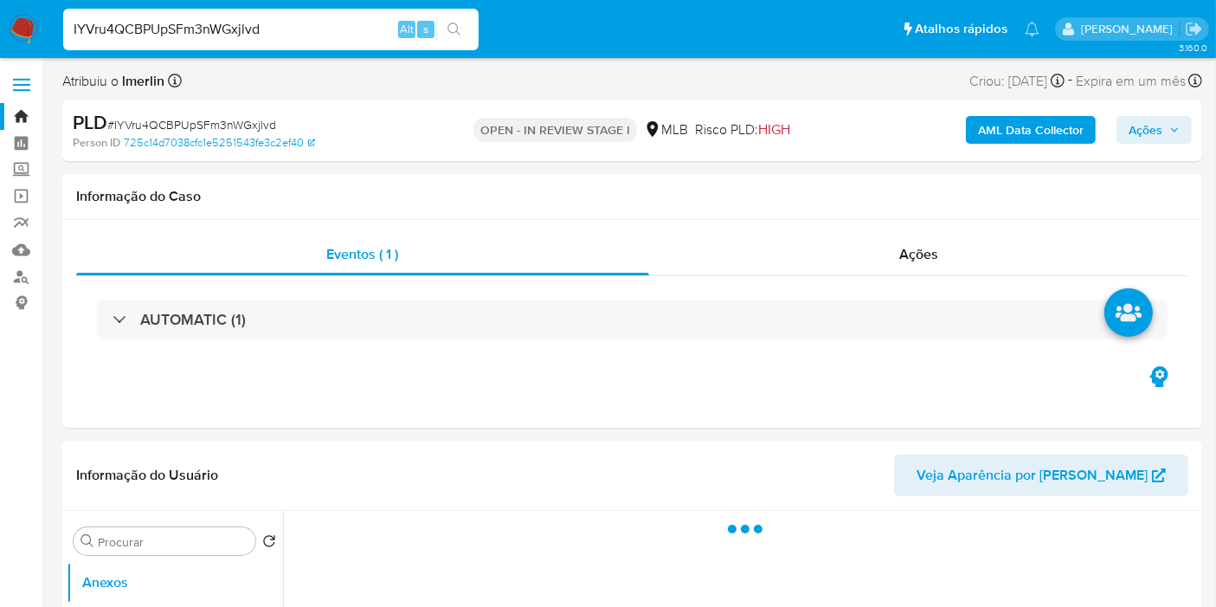
select select "10"
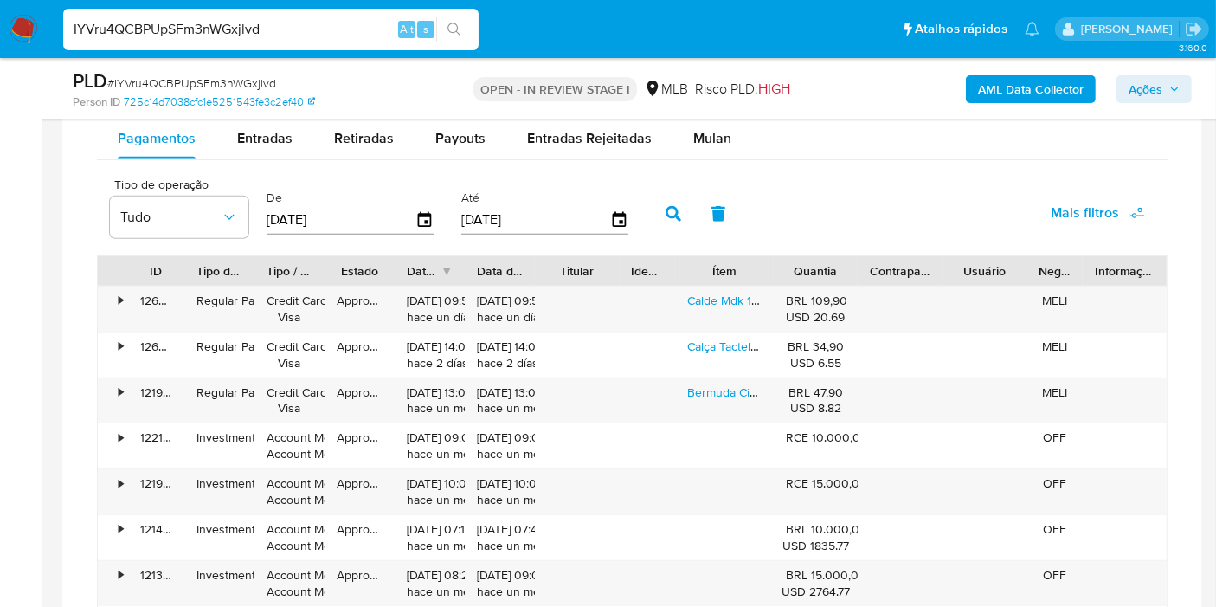
scroll to position [1456, 0]
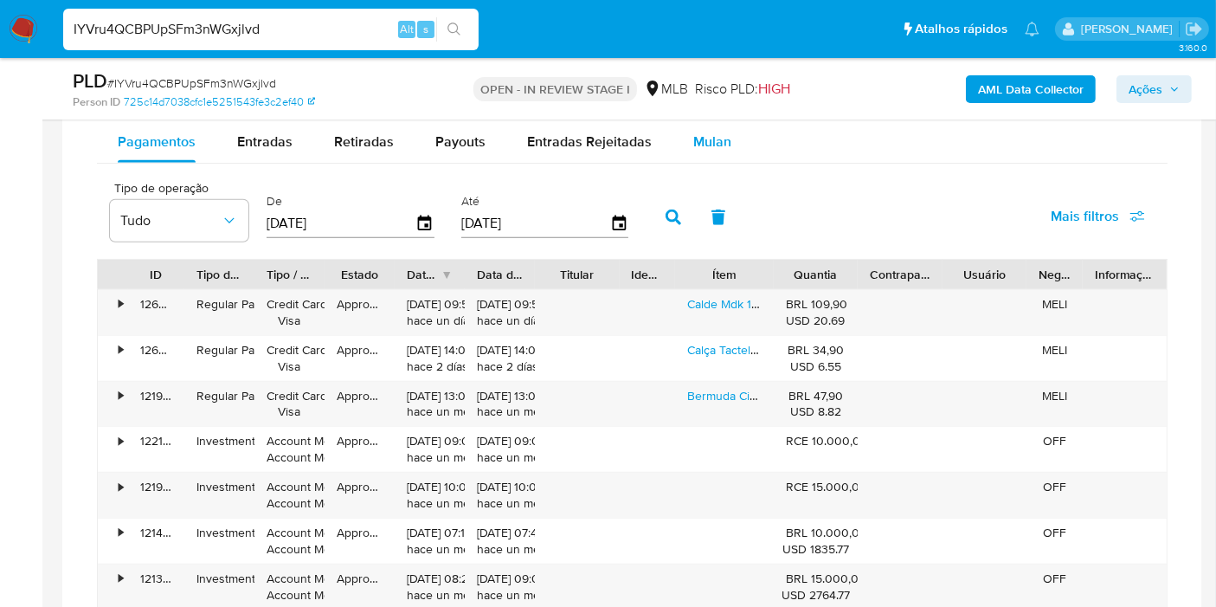
click at [732, 152] on button "Mulan" at bounding box center [713, 142] width 80 height 42
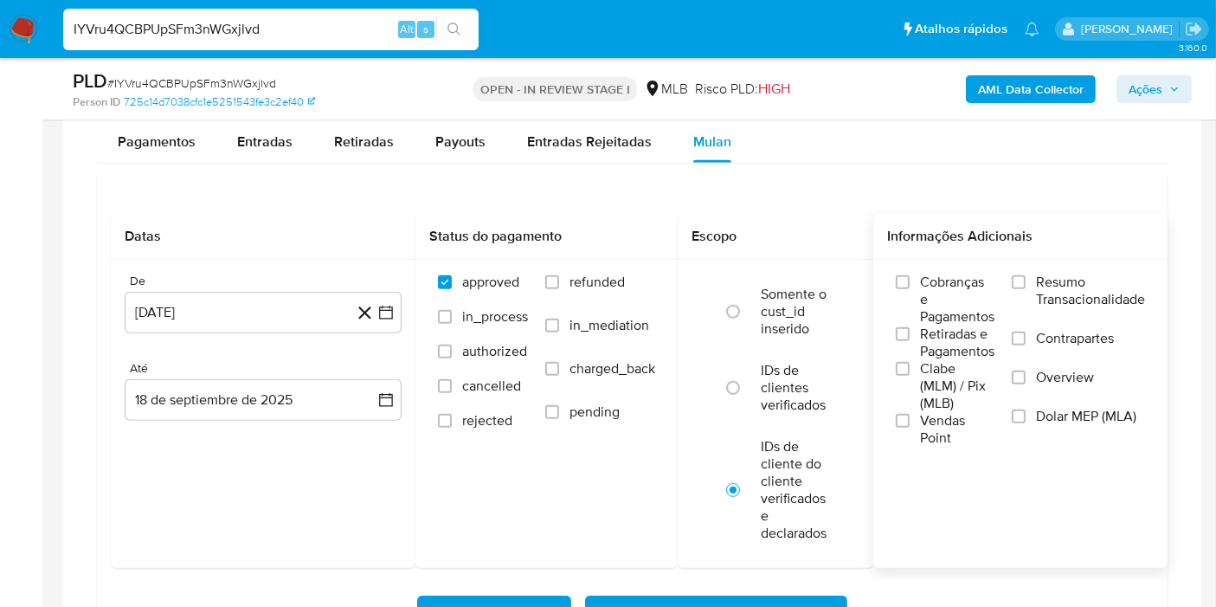
click at [1056, 280] on span "Resumo Transacionalidade" at bounding box center [1090, 291] width 109 height 35
click at [1026, 280] on input "Resumo Transacionalidade" at bounding box center [1019, 282] width 14 height 14
click at [371, 306] on icon at bounding box center [365, 313] width 22 height 22
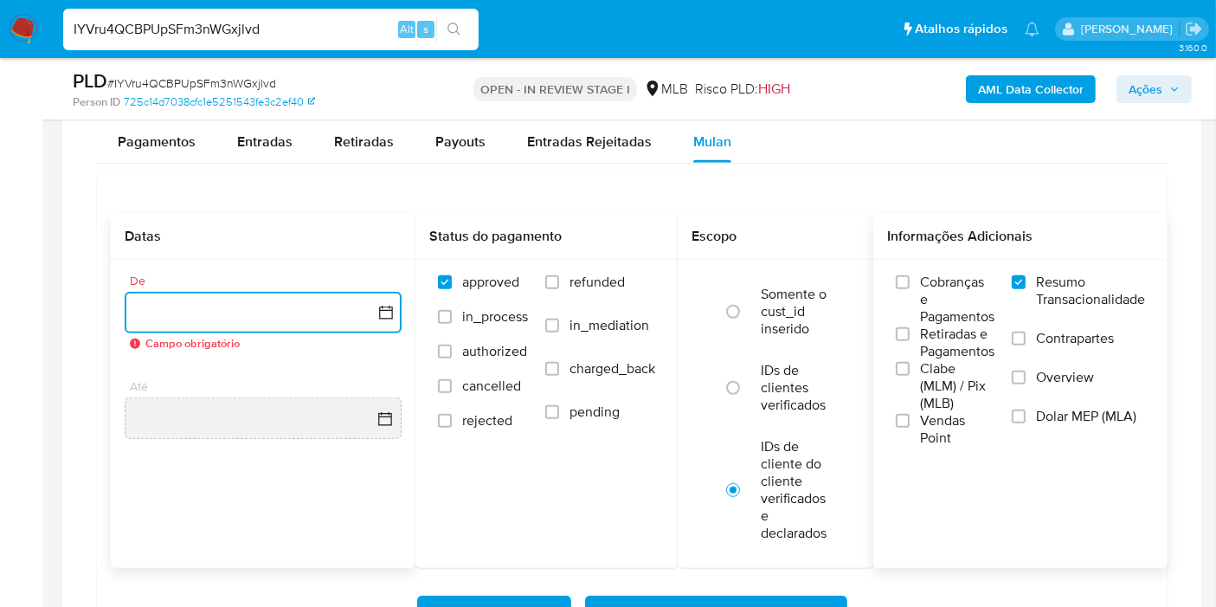
click at [388, 304] on icon "button" at bounding box center [385, 312] width 17 height 17
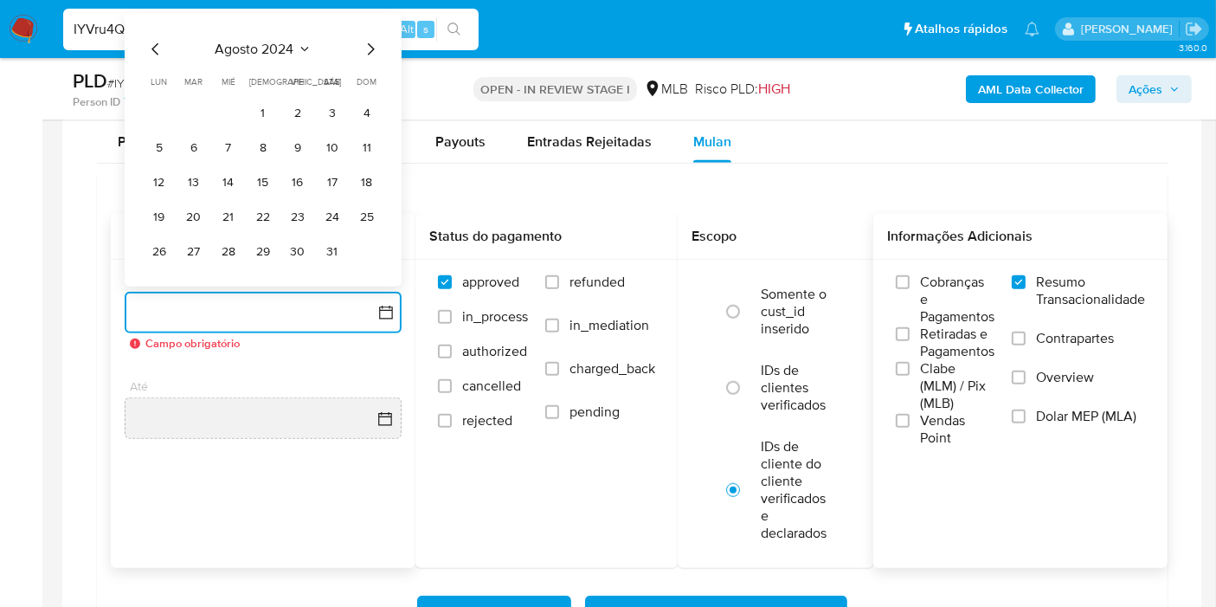
click at [270, 50] on span "agosto 2024" at bounding box center [255, 49] width 79 height 17
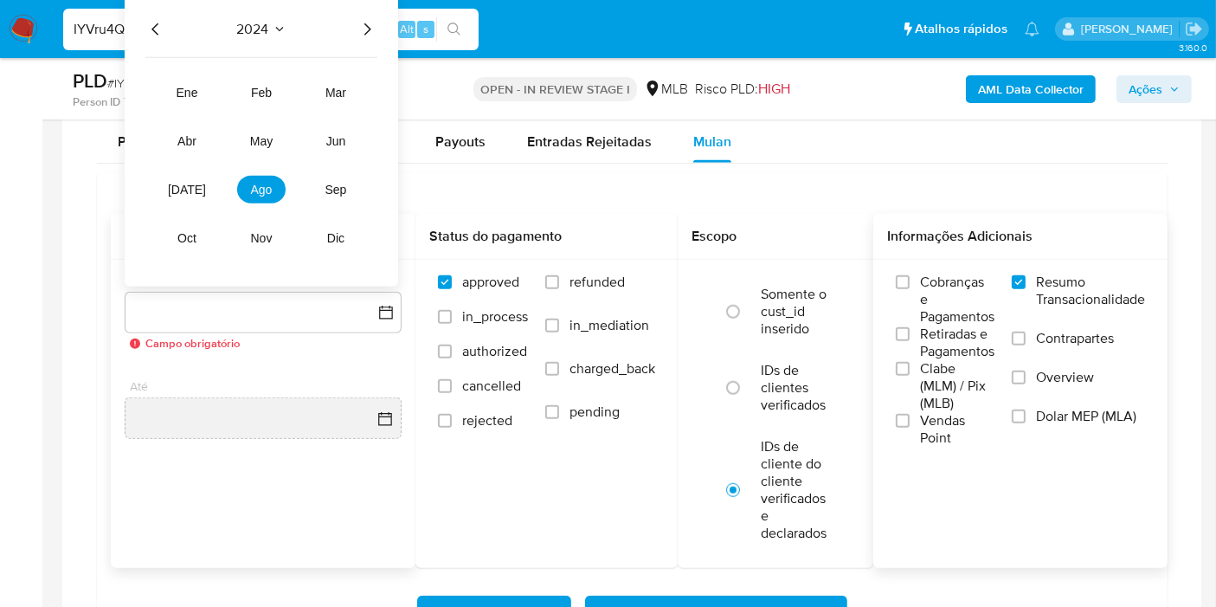
click at [371, 34] on icon "Año siguiente" at bounding box center [367, 29] width 21 height 21
click at [249, 179] on button "ago" at bounding box center [261, 190] width 48 height 28
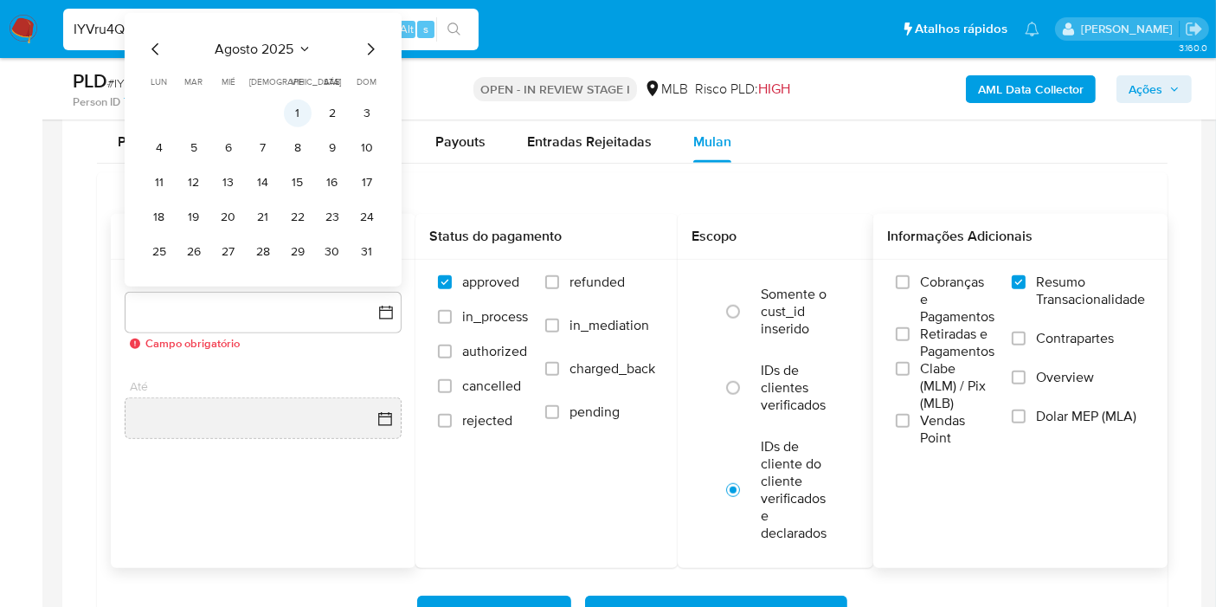
click at [302, 119] on button "1" at bounding box center [298, 114] width 28 height 28
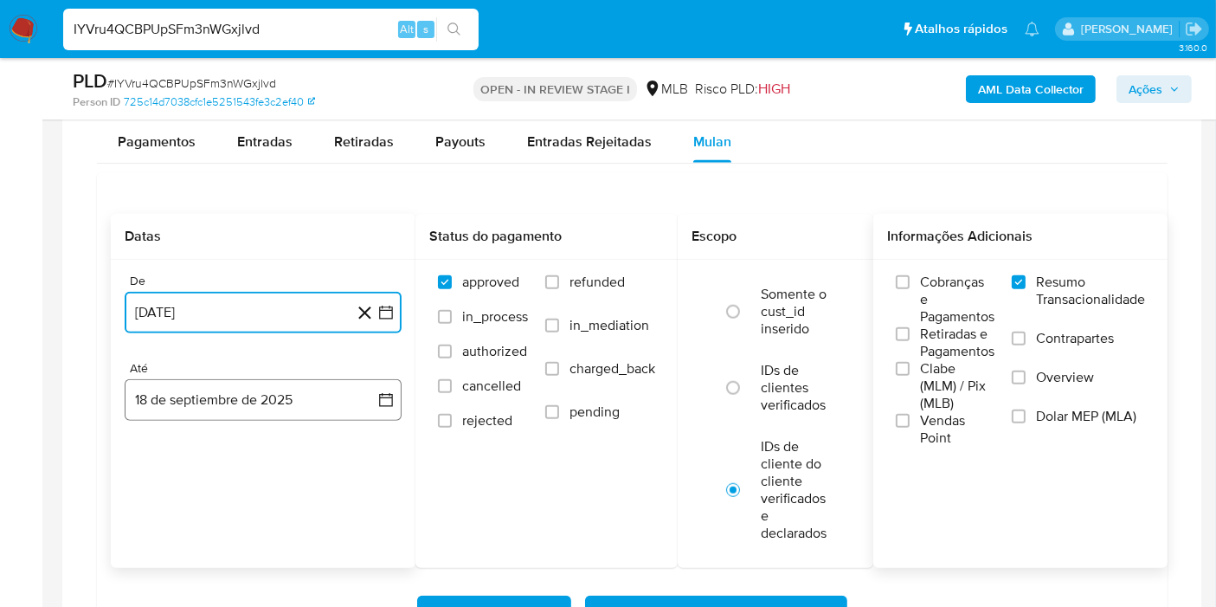
click at [346, 403] on button "18 de septiembre de 2025" at bounding box center [263, 400] width 277 height 42
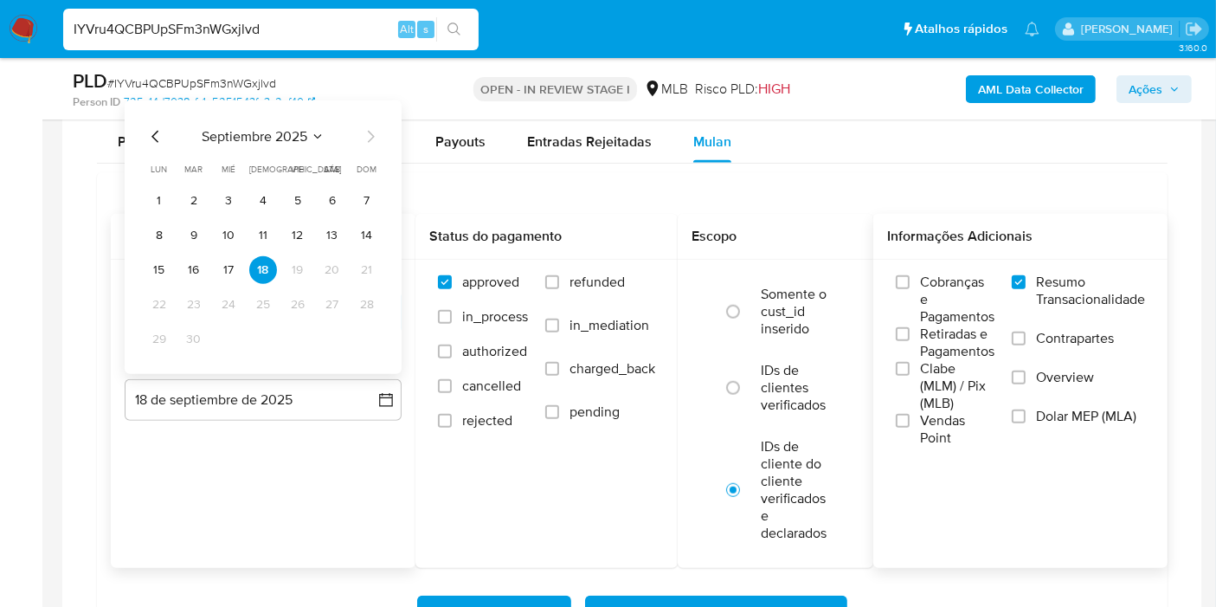
click at [242, 272] on td "17" at bounding box center [229, 270] width 28 height 28
click at [235, 266] on button "17" at bounding box center [229, 270] width 28 height 28
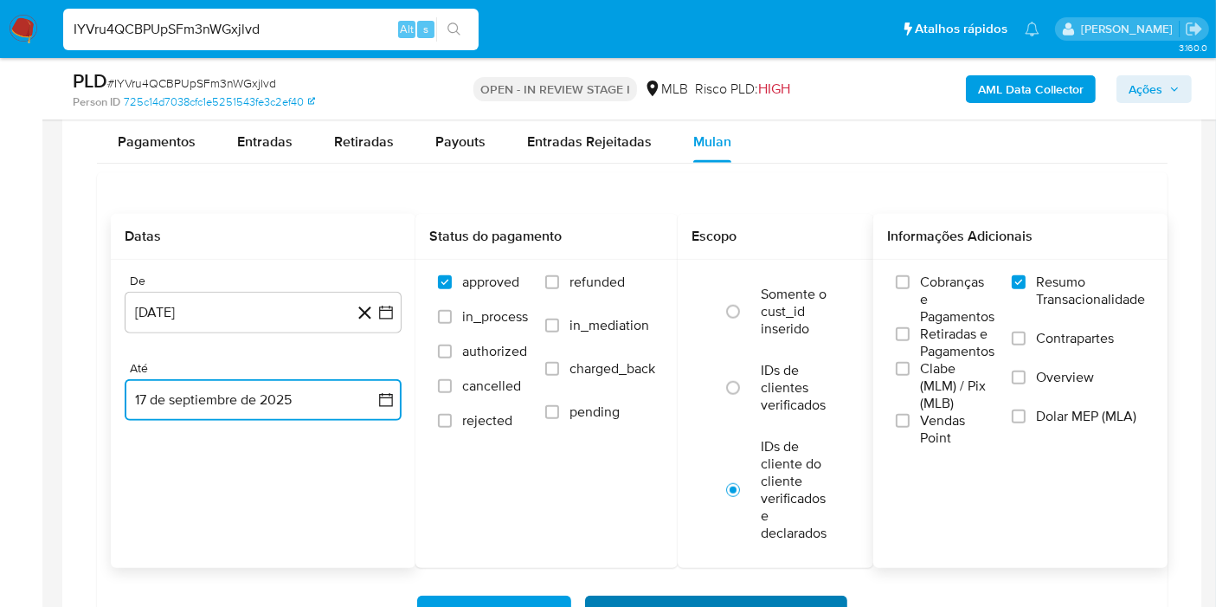
click at [659, 599] on span "Baixar operações + Baixar CaseLog" at bounding box center [716, 616] width 217 height 38
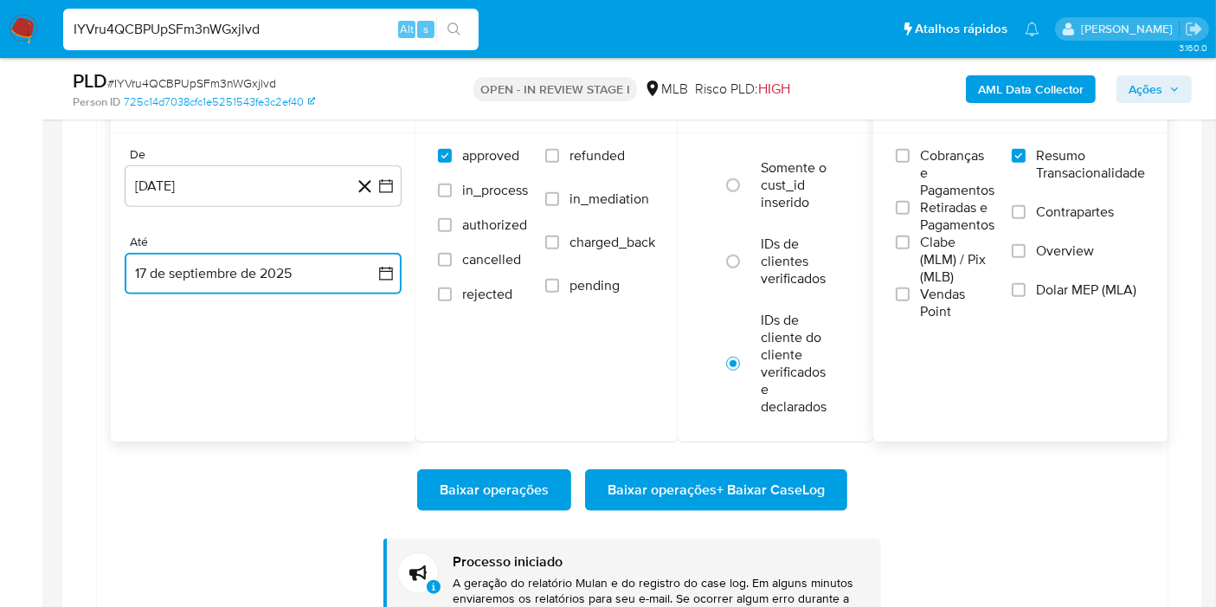
scroll to position [1590, 0]
